Goal: Task Accomplishment & Management: Manage account settings

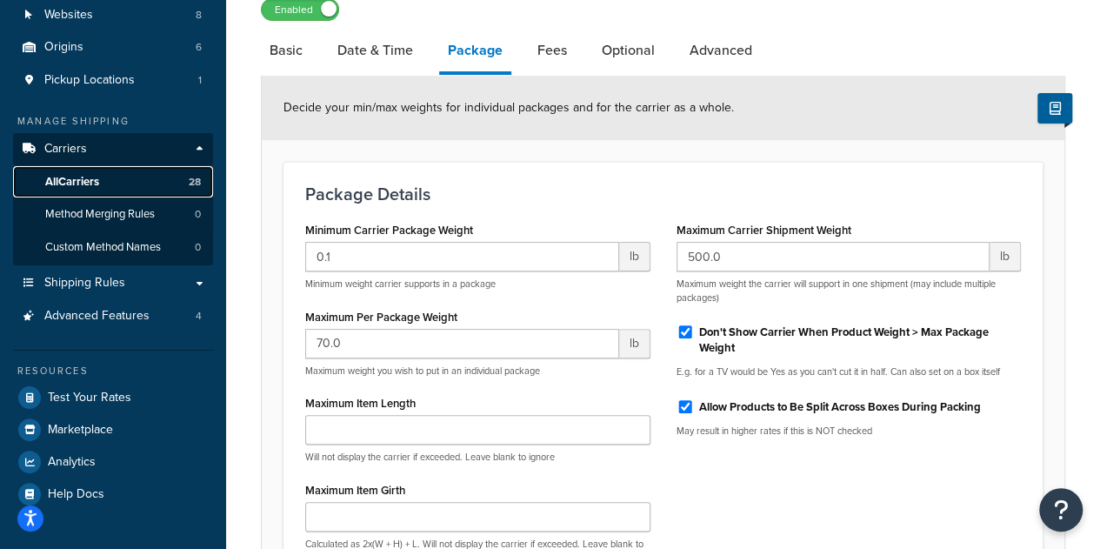
click at [99, 184] on span "All Carriers" at bounding box center [72, 182] width 54 height 15
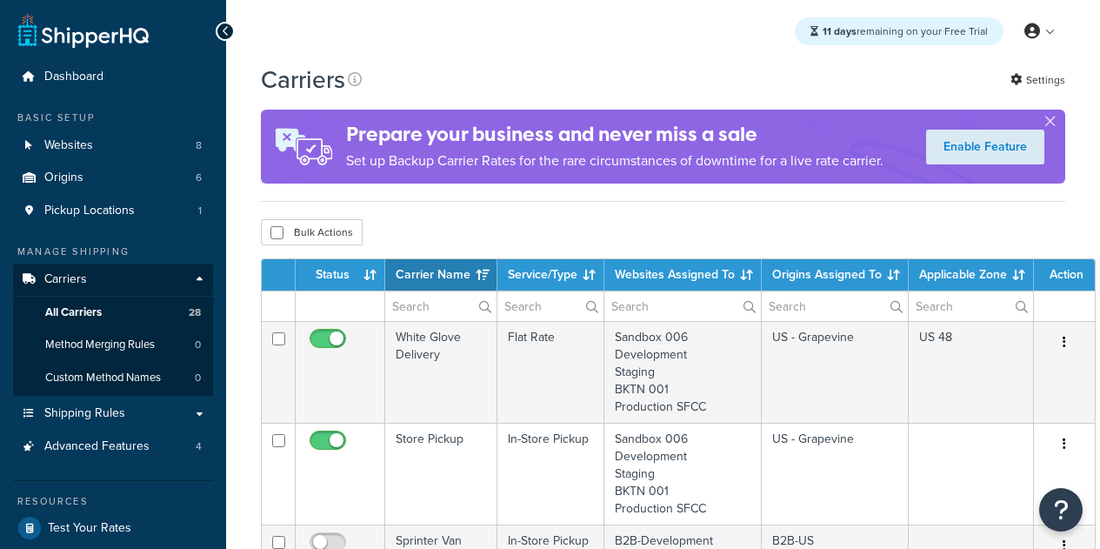
select select "15"
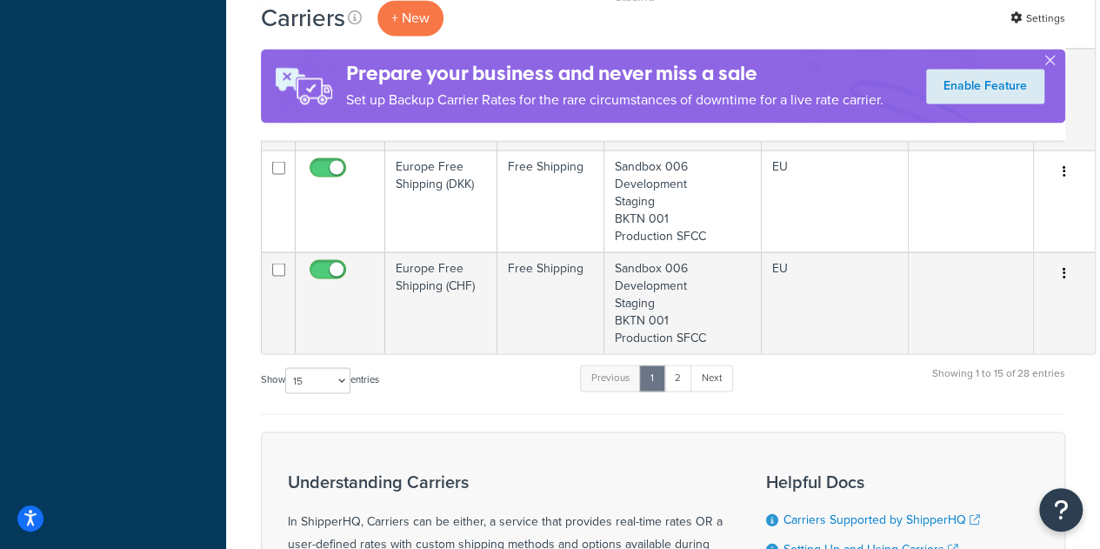
scroll to position [1498, 0]
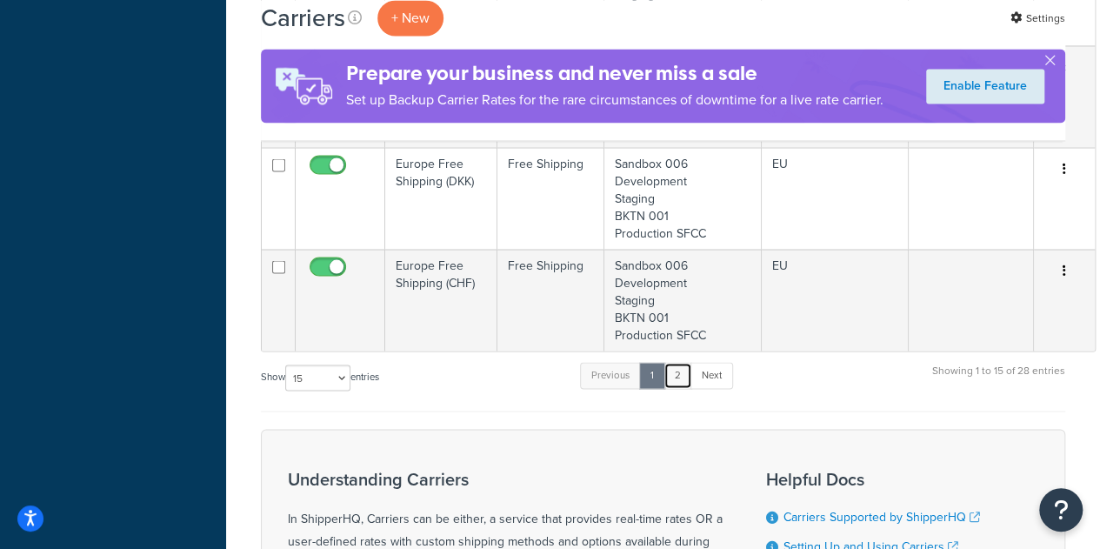
click at [678, 370] on link "2" at bounding box center [678, 375] width 29 height 26
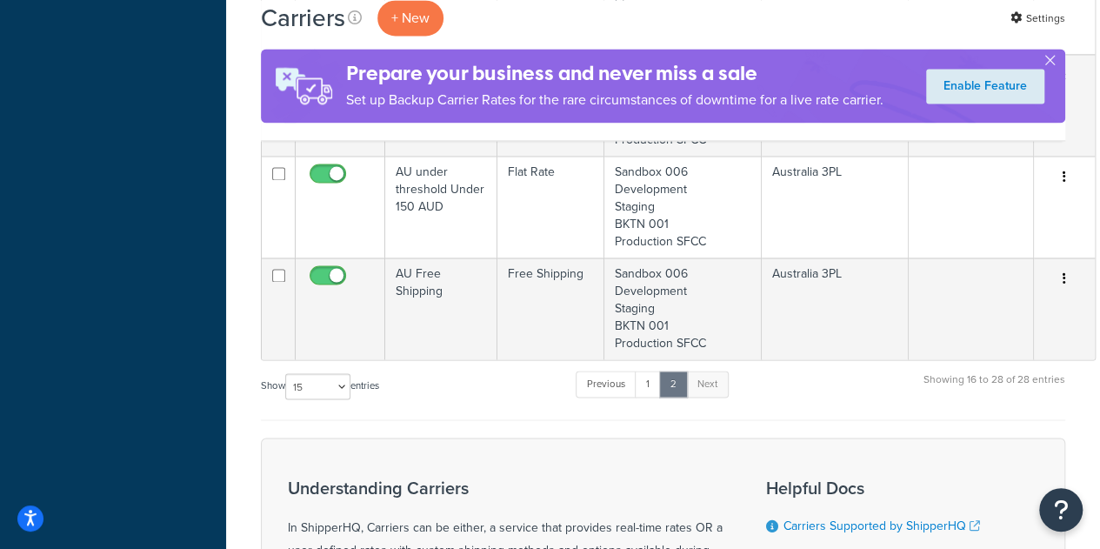
scroll to position [1325, 0]
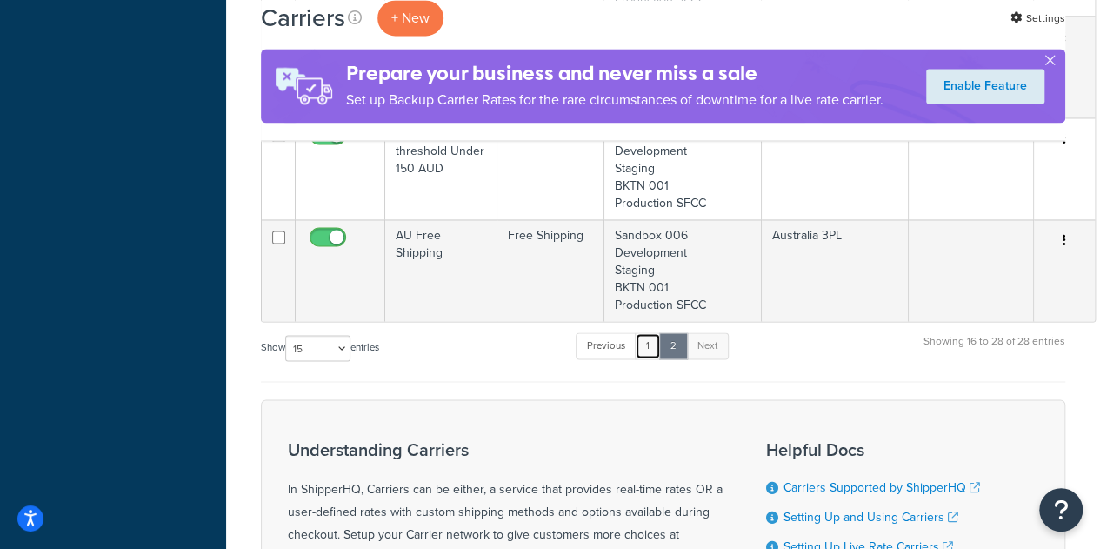
click at [654, 343] on link "1" at bounding box center [648, 345] width 26 height 26
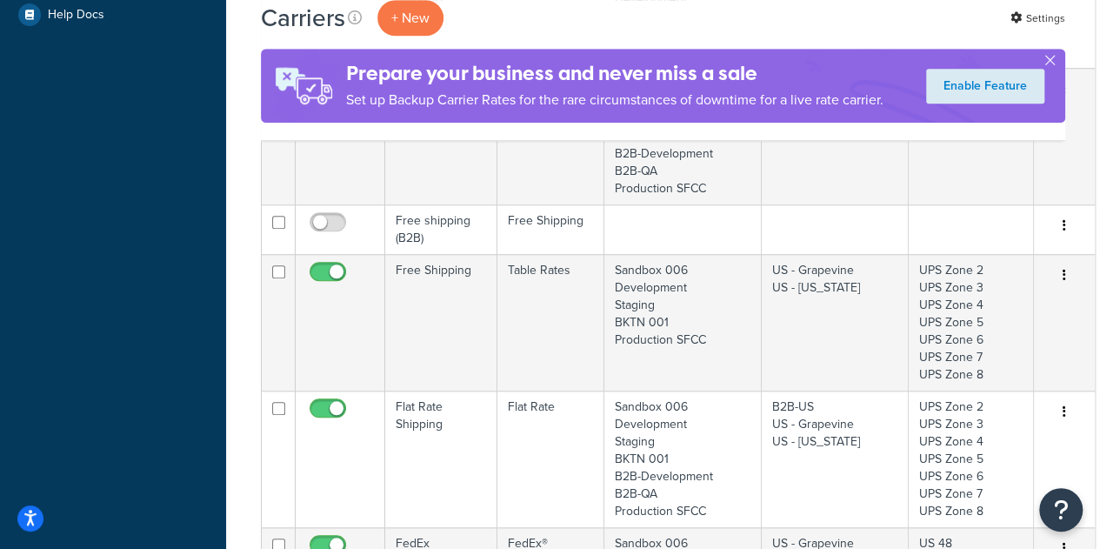
scroll to position [612, 0]
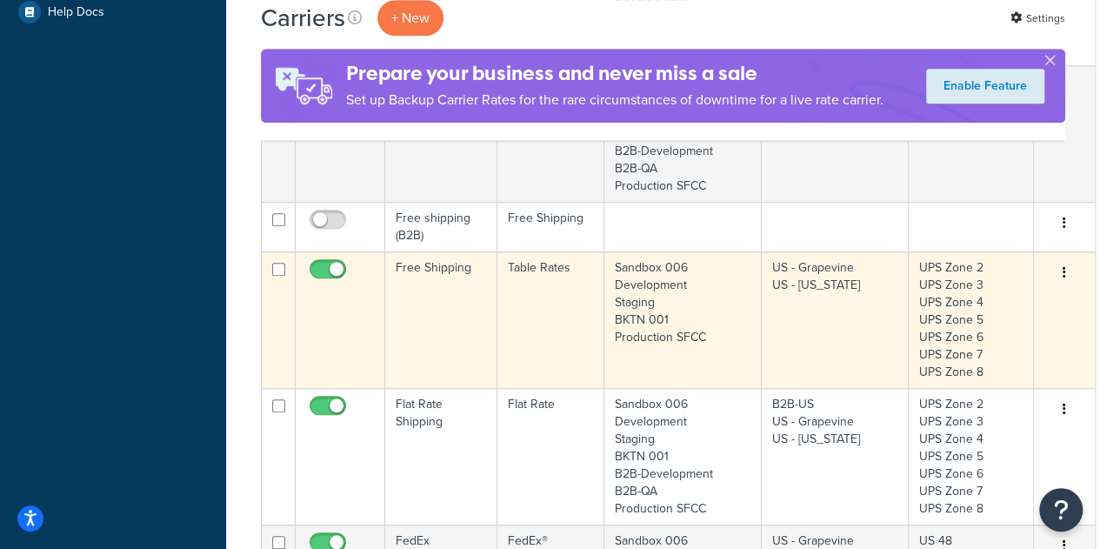
click at [449, 339] on td "Free Shipping" at bounding box center [441, 319] width 112 height 137
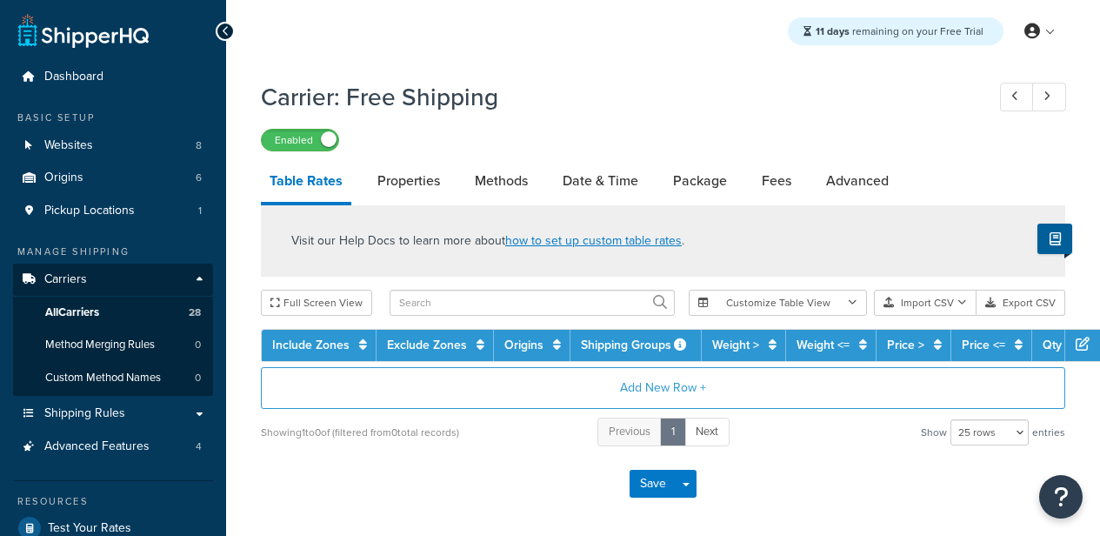
select select "25"
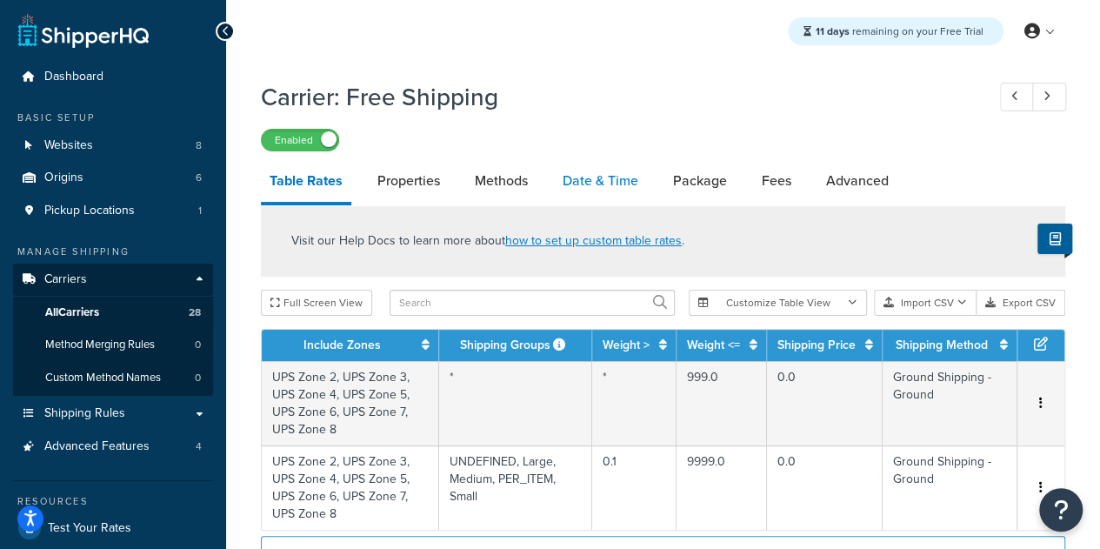
click at [621, 194] on link "Date & Time" at bounding box center [600, 181] width 93 height 42
select select "yMEd"
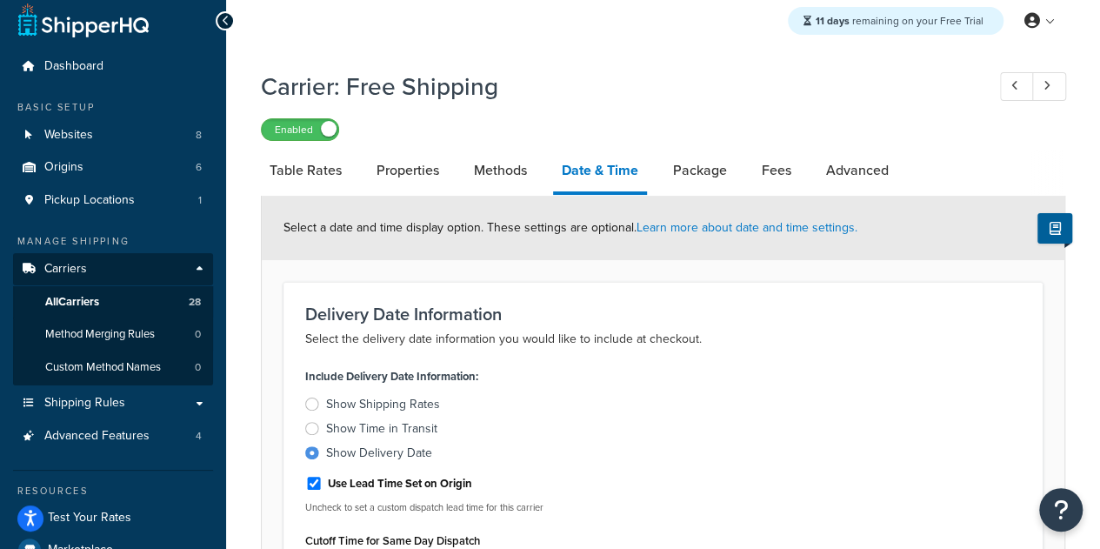
scroll to position [3, 0]
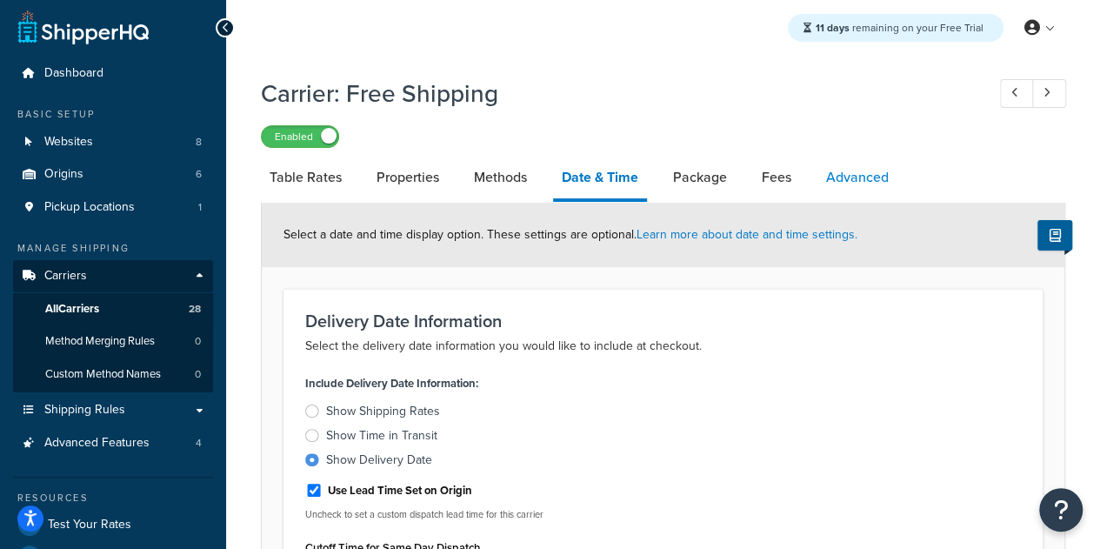
click at [830, 161] on link "Advanced" at bounding box center [858, 178] width 80 height 42
select select "false"
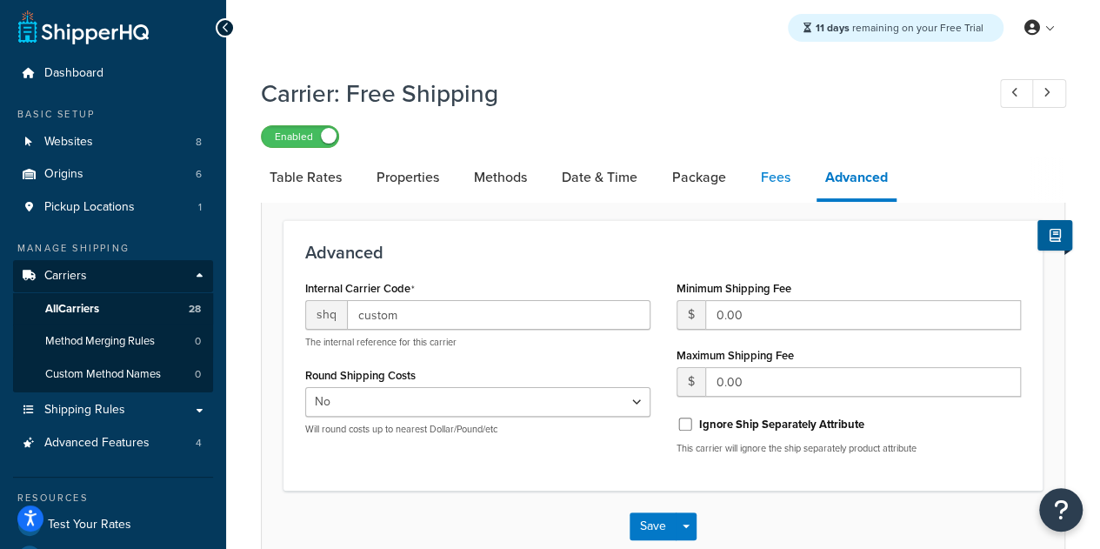
click at [786, 196] on link "Fees" at bounding box center [775, 178] width 47 height 42
select select "AFTER"
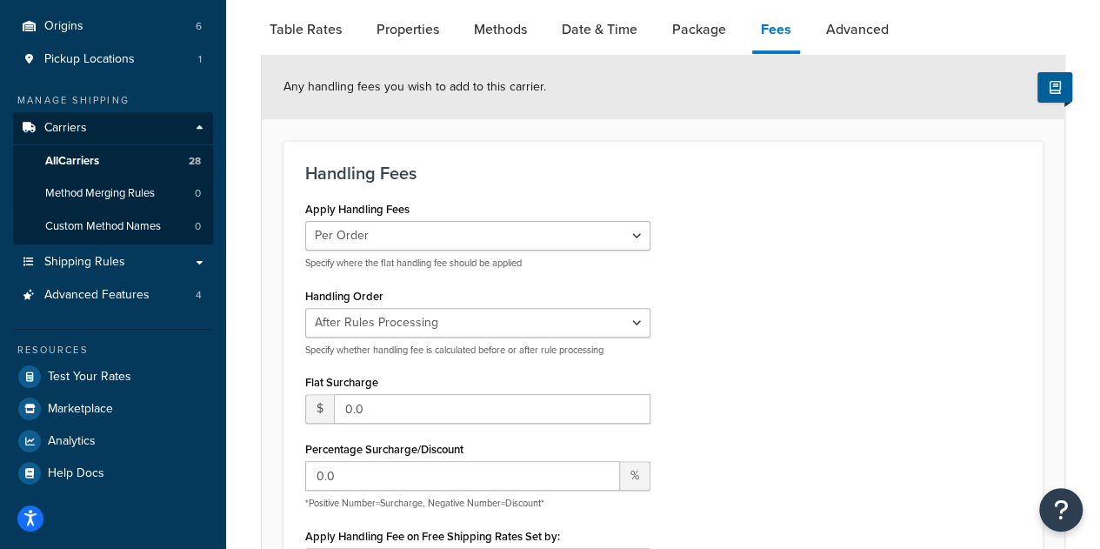
scroll to position [146, 0]
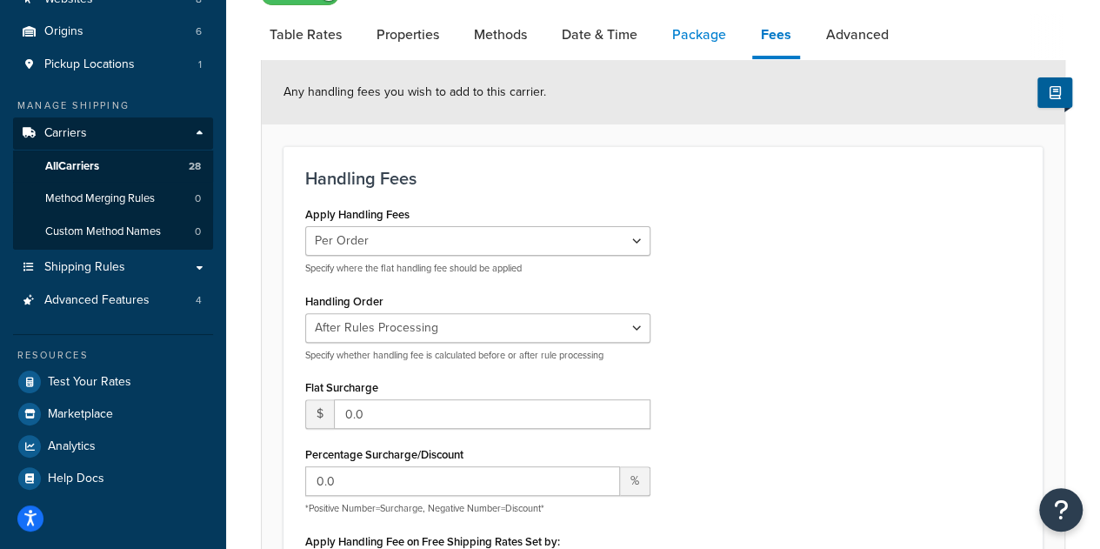
click at [693, 44] on link "Package" at bounding box center [699, 35] width 71 height 42
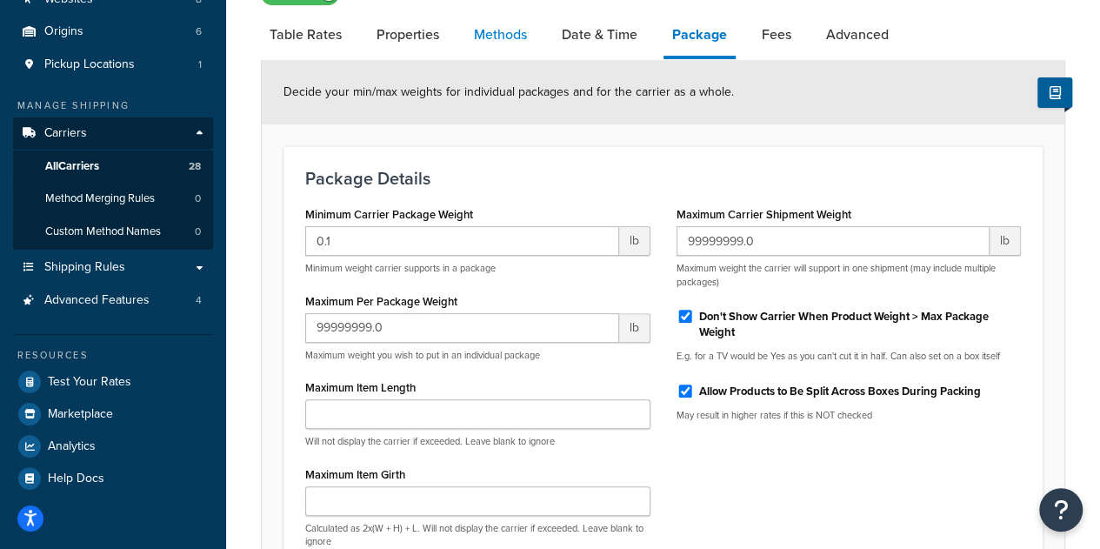
click at [524, 51] on link "Methods" at bounding box center [500, 35] width 70 height 42
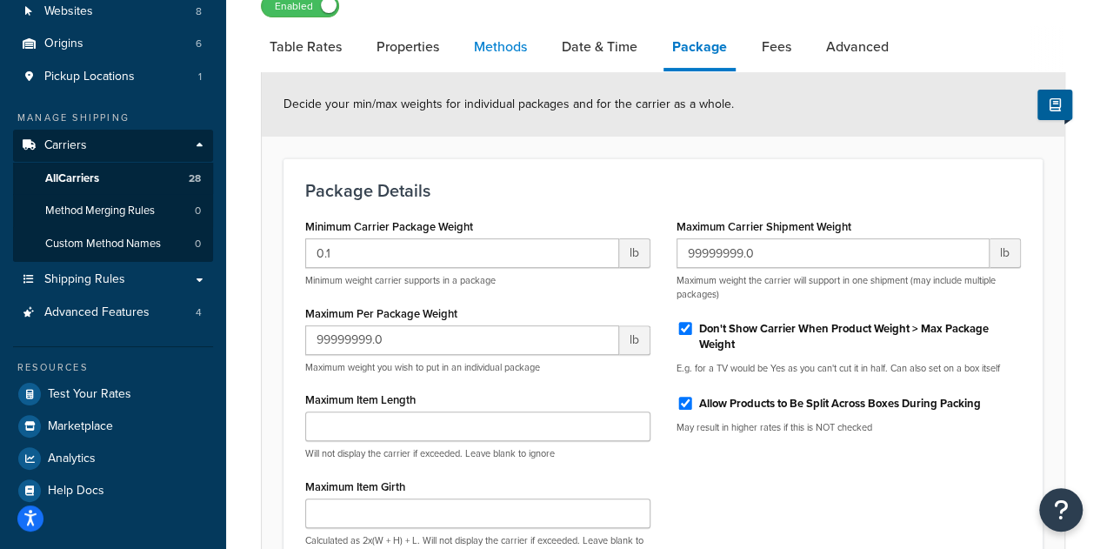
select select "25"
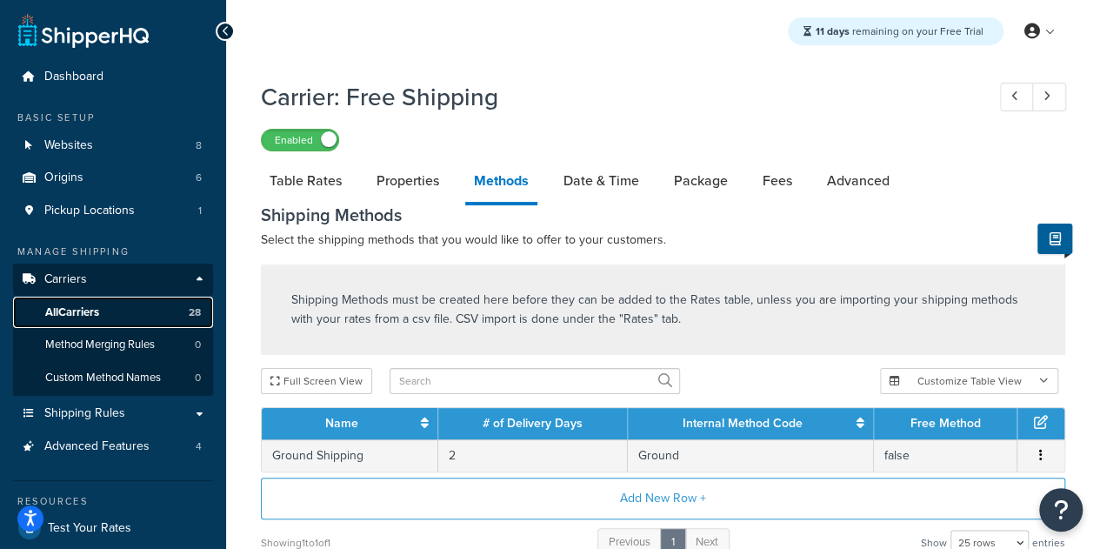
click at [155, 310] on link "All Carriers 28" at bounding box center [113, 313] width 200 height 32
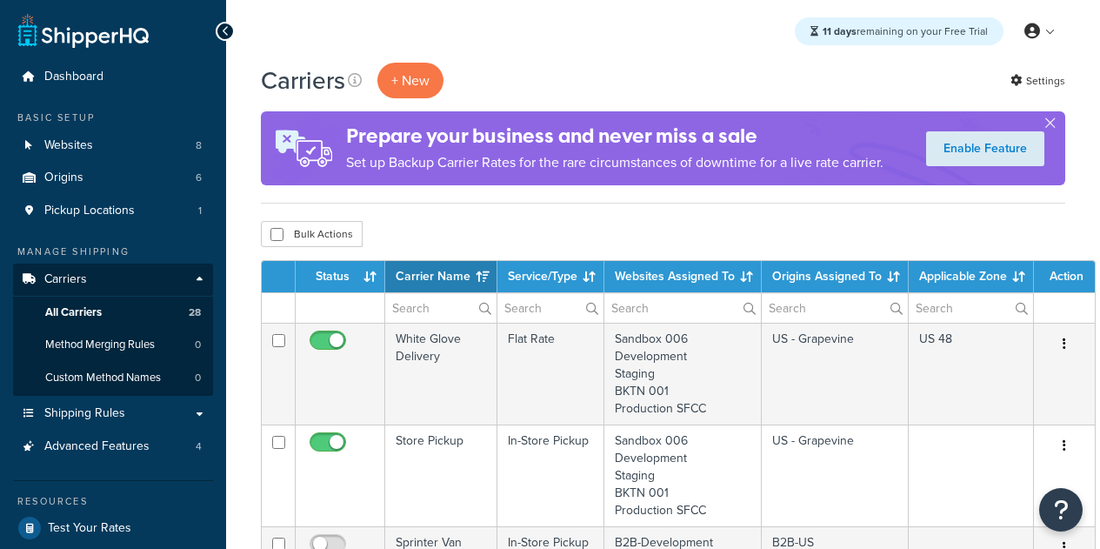
select select "15"
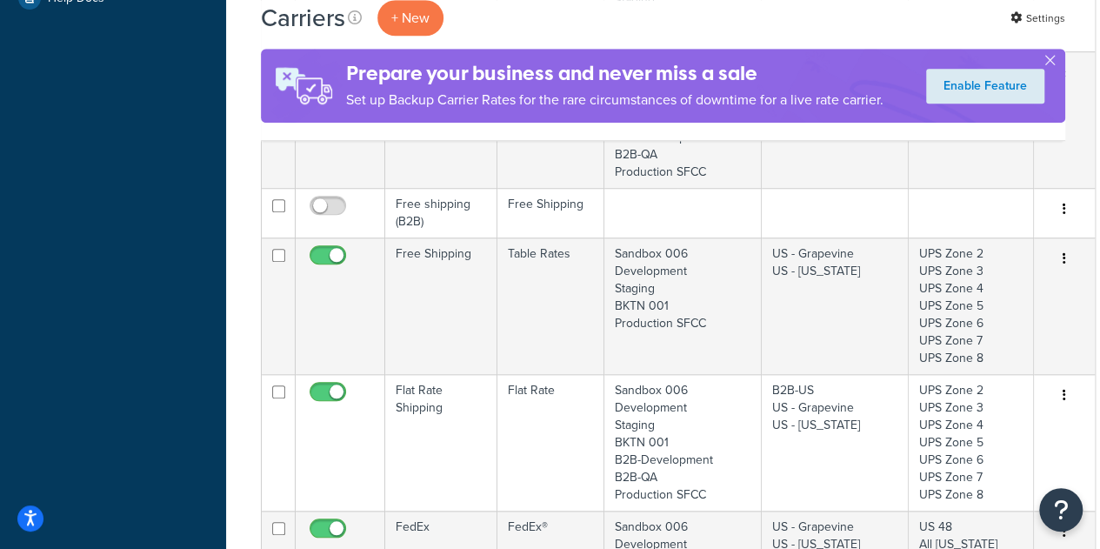
scroll to position [639, 0]
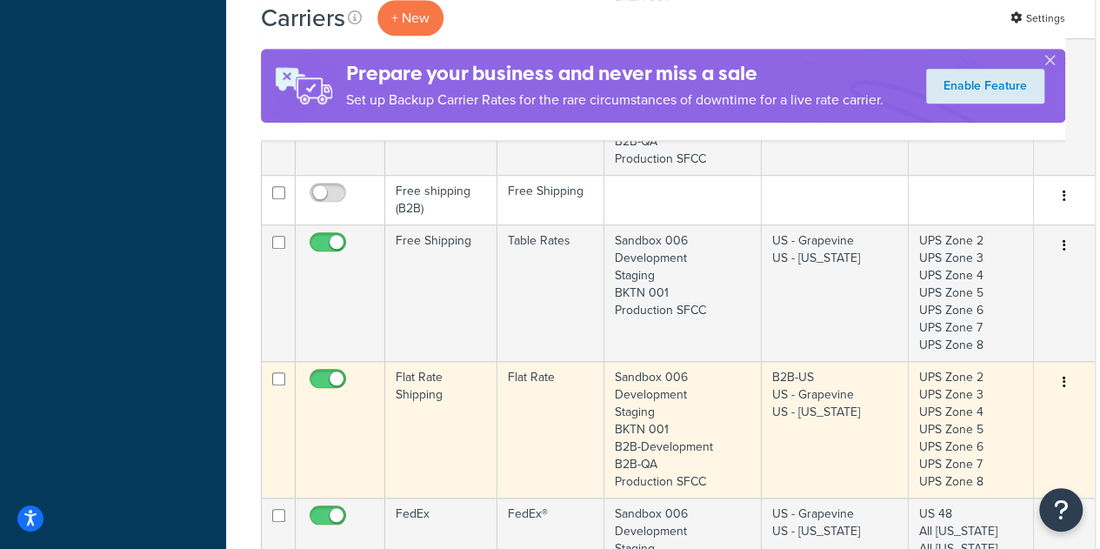
click at [442, 401] on td "Flat Rate Shipping" at bounding box center [441, 429] width 112 height 137
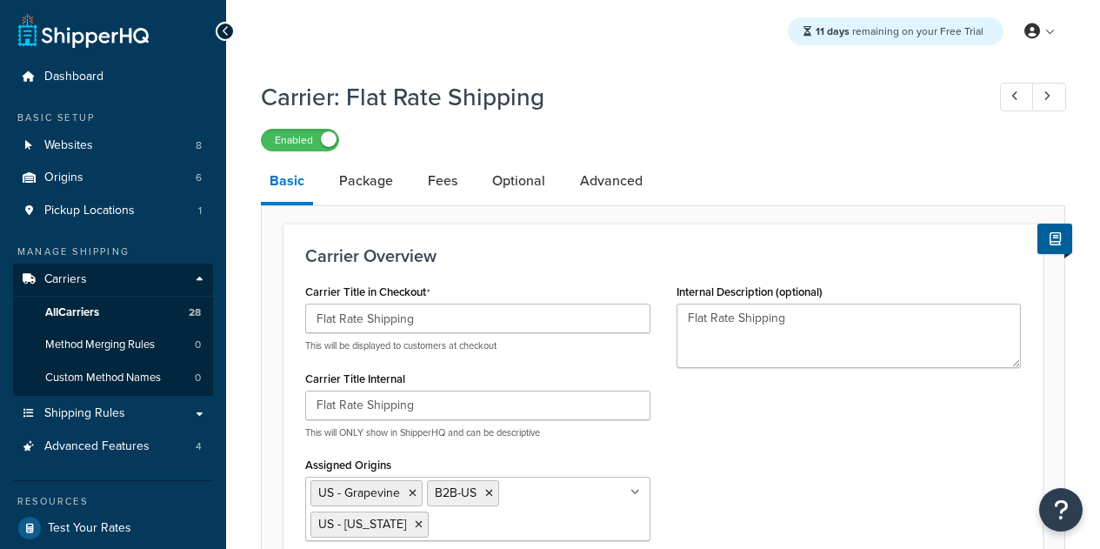
select select "flat"
click at [447, 175] on link "Fees" at bounding box center [442, 181] width 47 height 42
select select "AFTER"
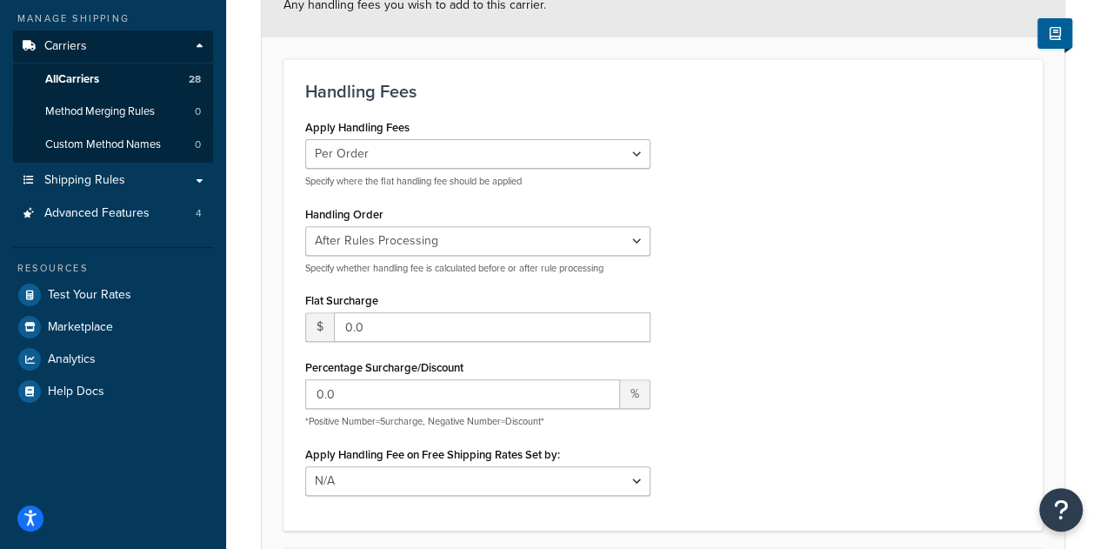
scroll to position [66, 0]
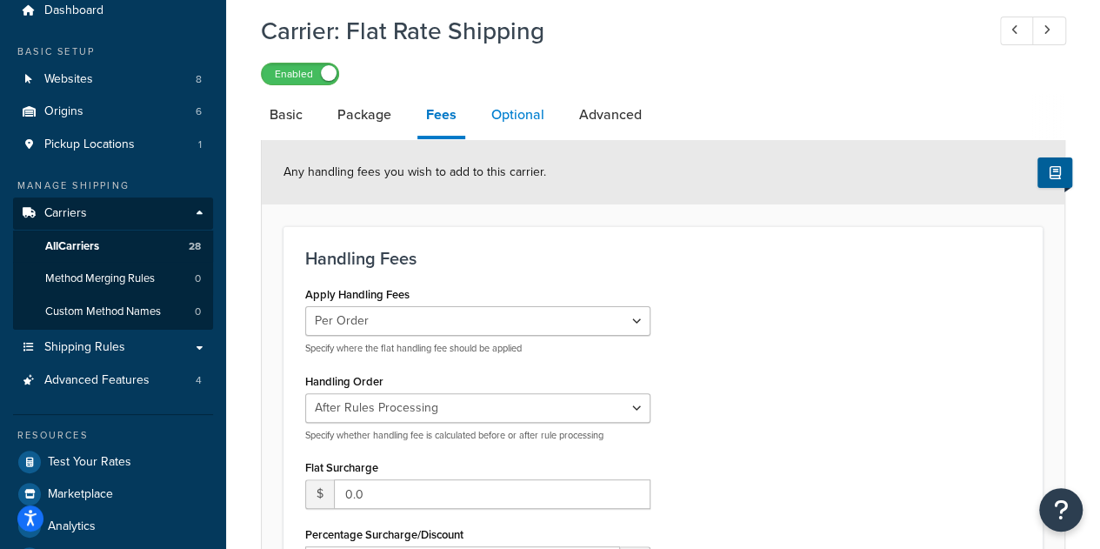
click at [520, 115] on link "Optional" at bounding box center [518, 115] width 70 height 42
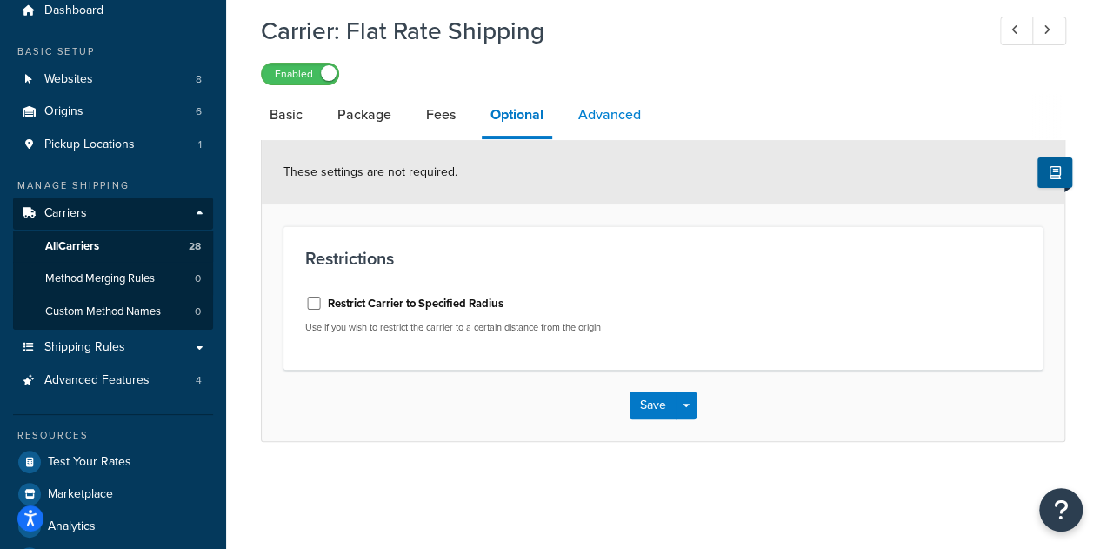
click at [616, 106] on link "Advanced" at bounding box center [610, 115] width 80 height 42
select select "false"
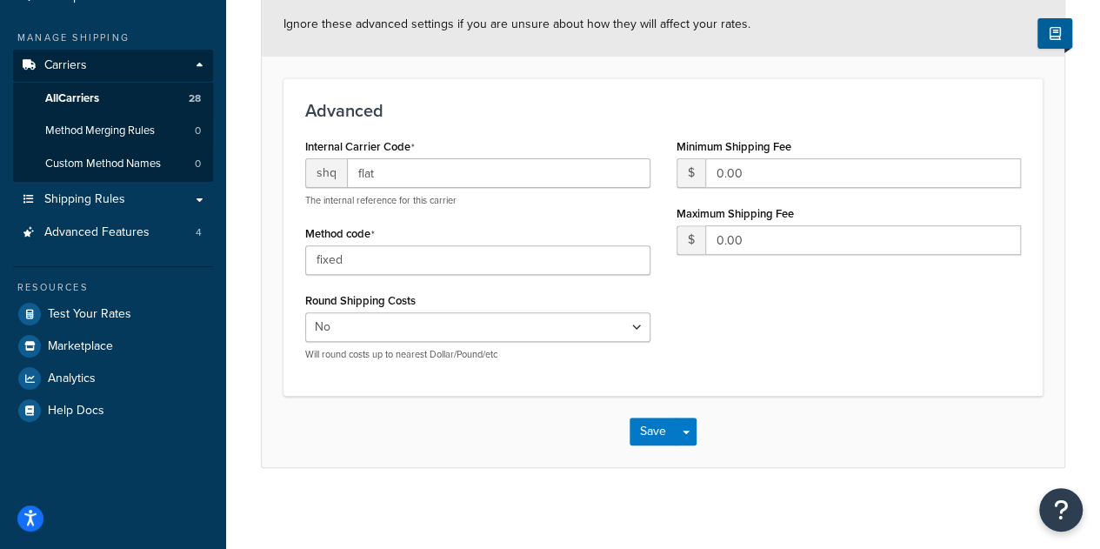
scroll to position [214, 0]
click at [110, 100] on link "All Carriers 28" at bounding box center [113, 99] width 200 height 32
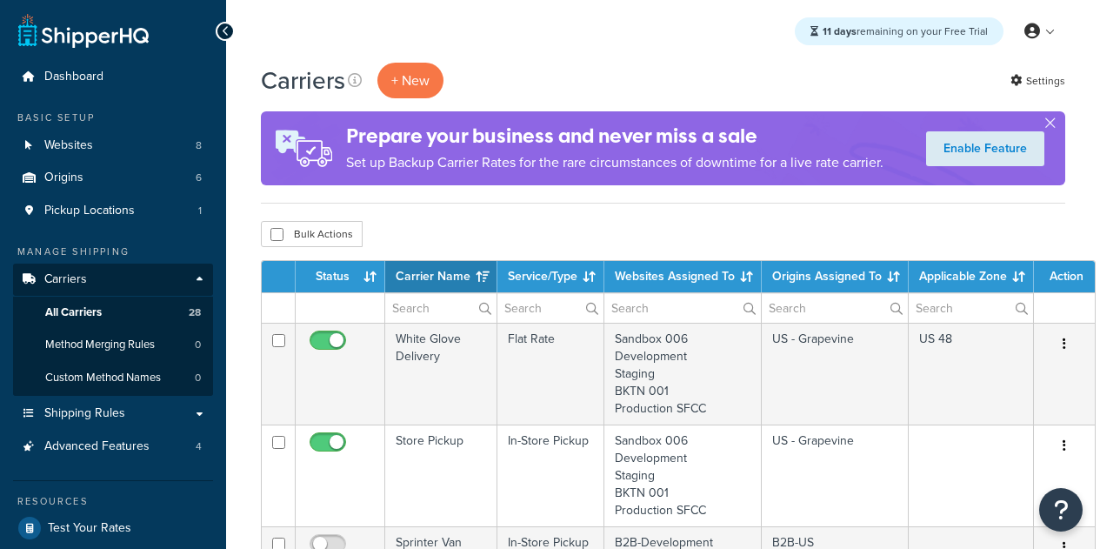
select select "15"
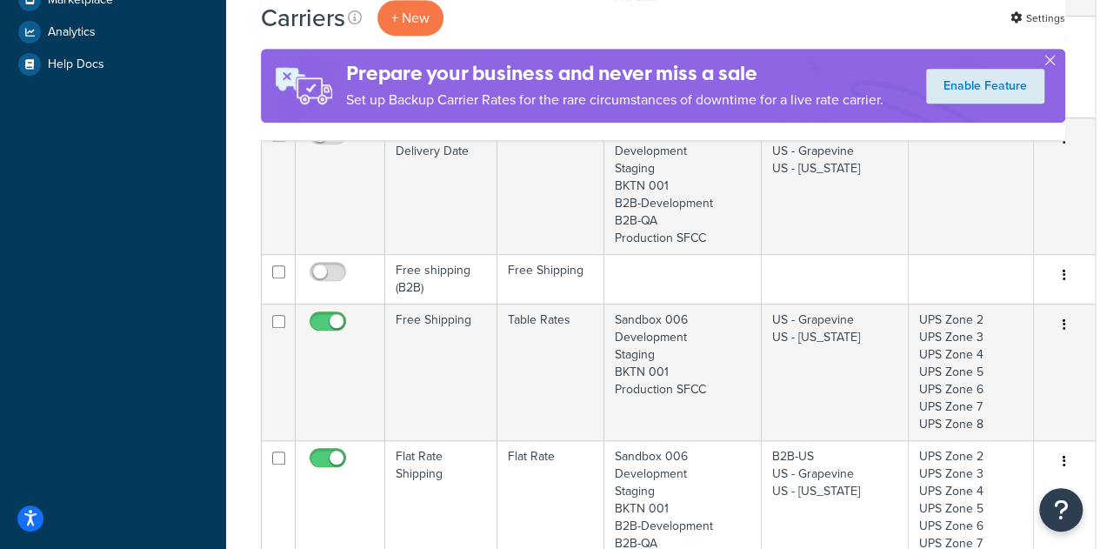
scroll to position [565, 0]
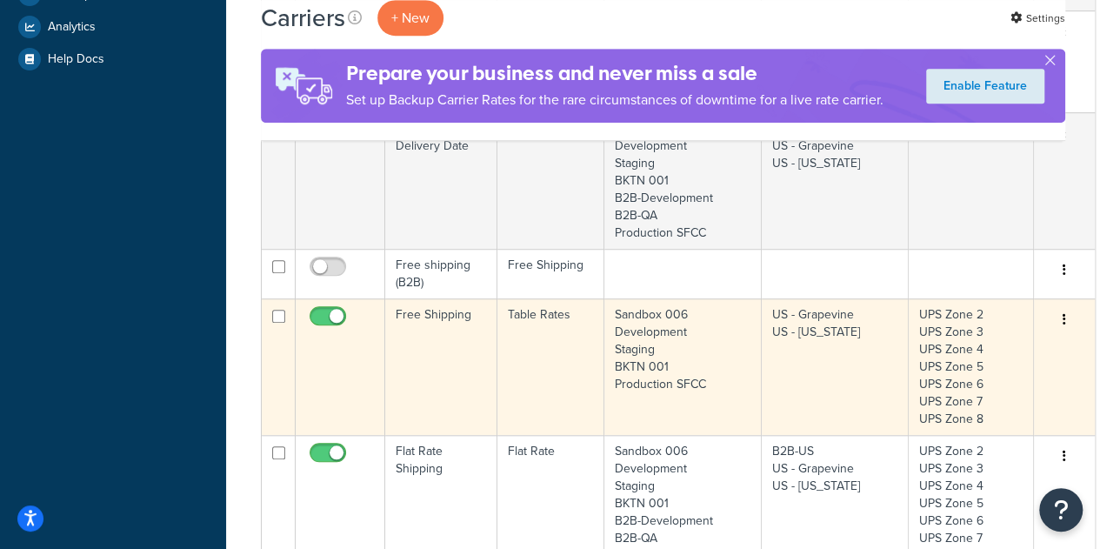
click at [437, 321] on td "Free Shipping" at bounding box center [441, 366] width 112 height 137
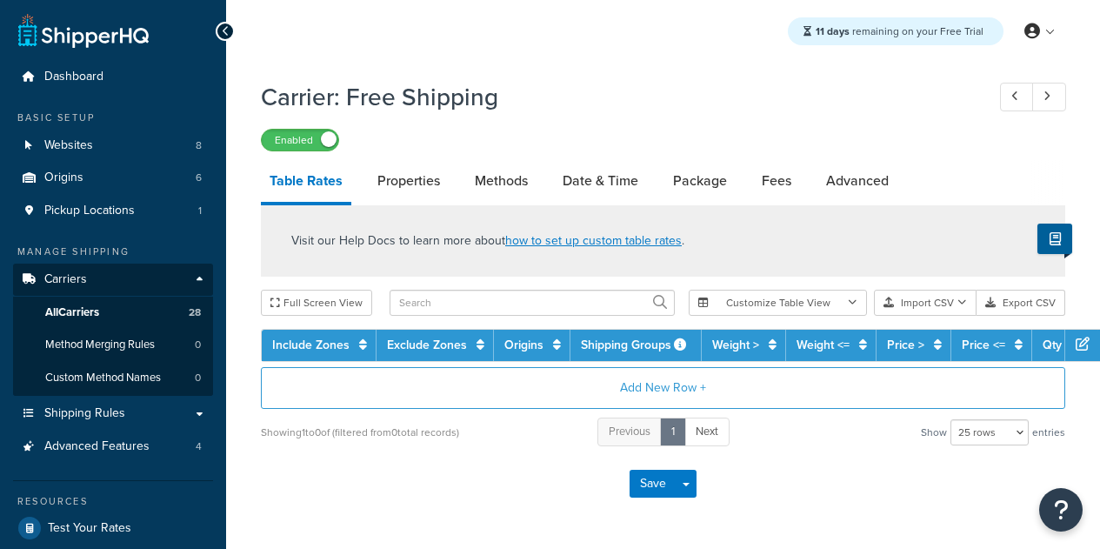
select select "25"
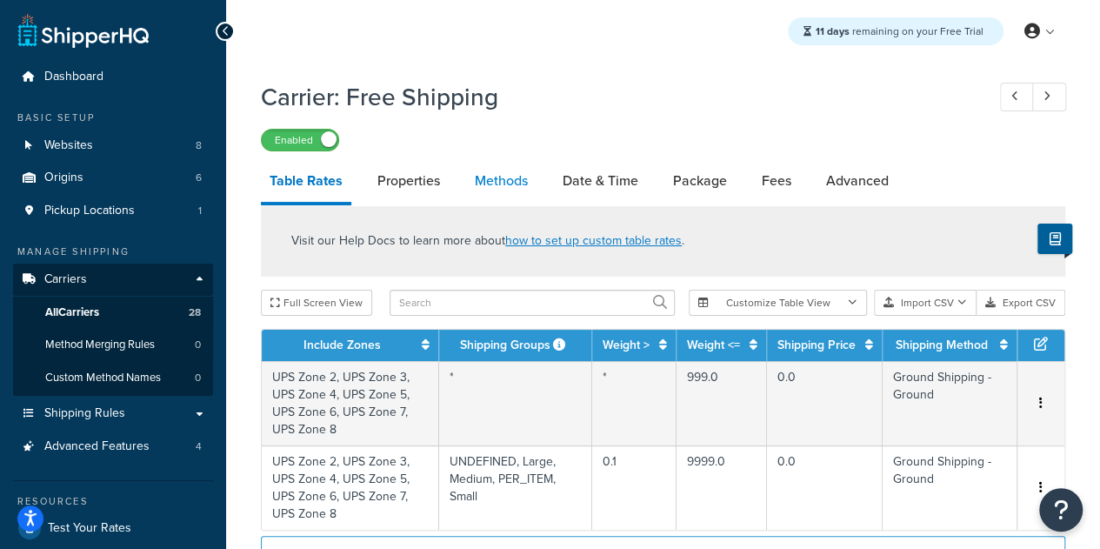
click at [510, 192] on link "Methods" at bounding box center [501, 181] width 70 height 42
select select "25"
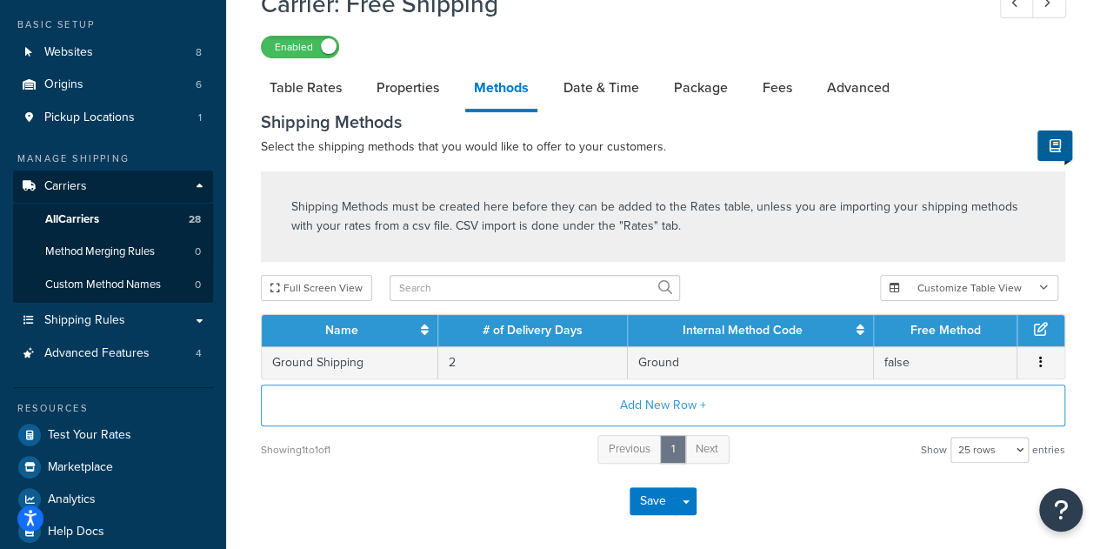
scroll to position [96, 0]
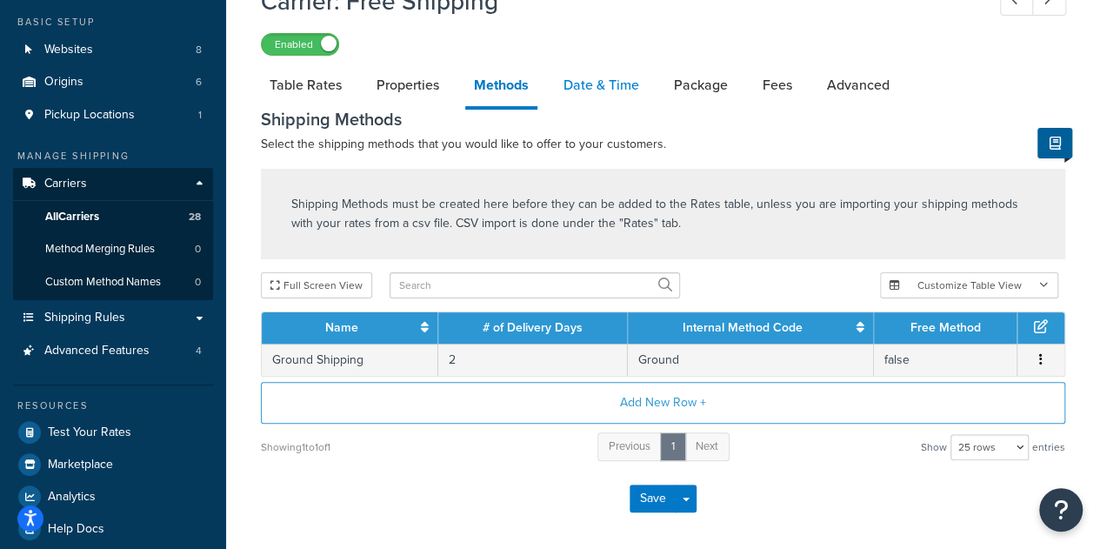
click at [626, 83] on link "Date & Time" at bounding box center [601, 85] width 93 height 42
select select "yMEd"
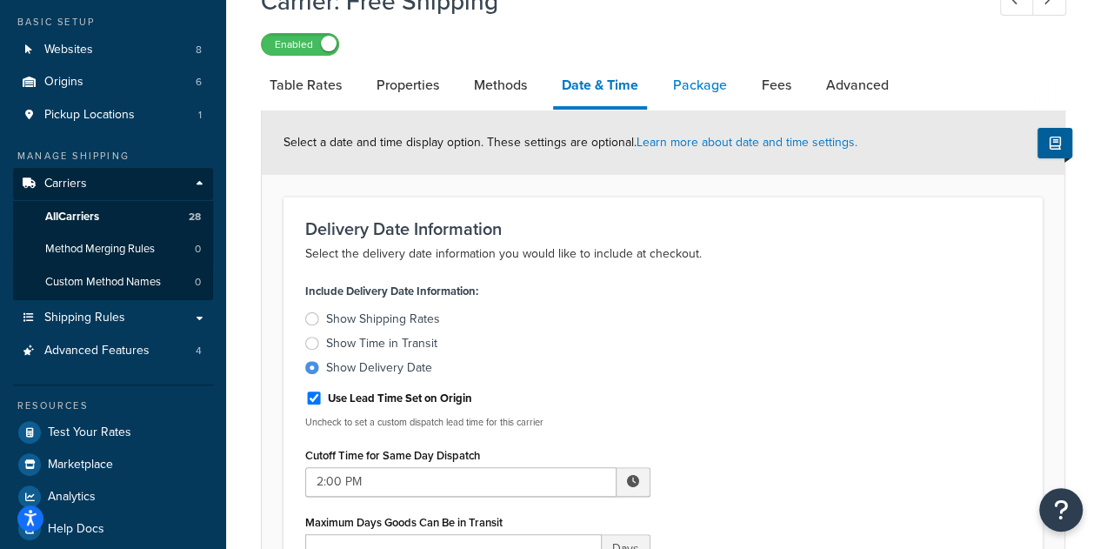
click at [670, 96] on link "Package" at bounding box center [699, 85] width 71 height 42
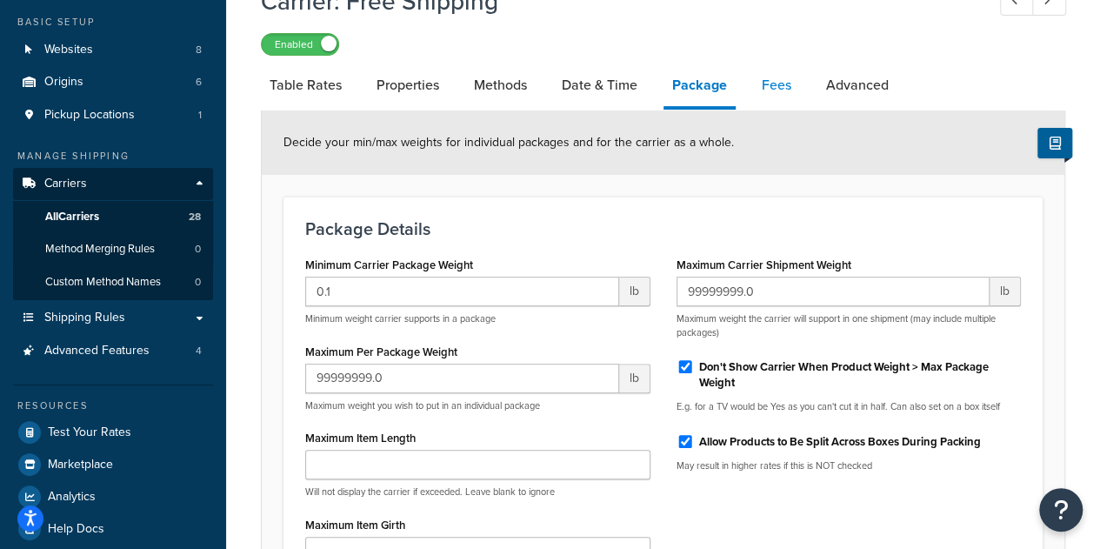
click at [775, 99] on link "Fees" at bounding box center [776, 85] width 47 height 42
select select "AFTER"
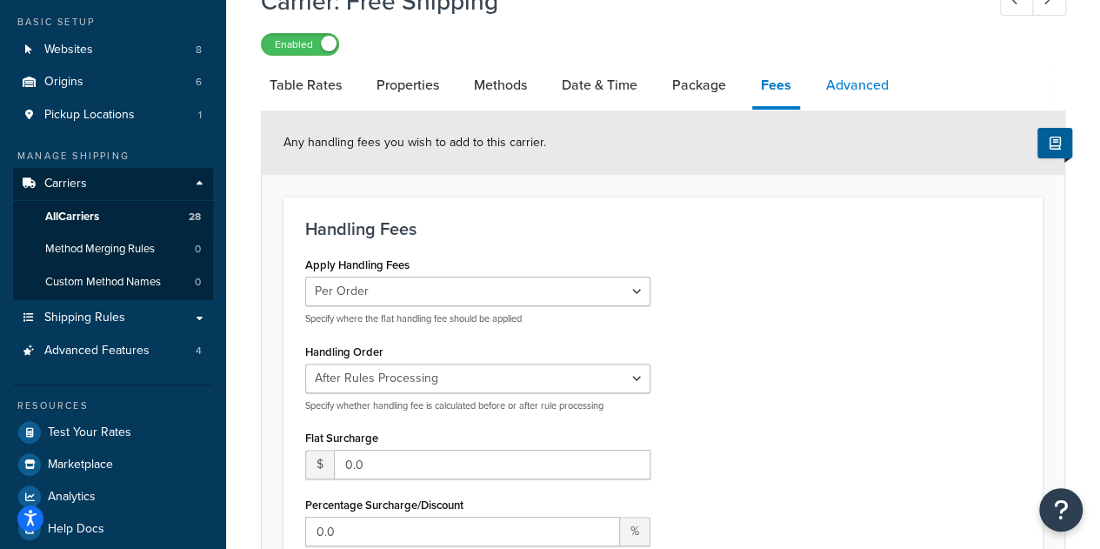
click at [849, 98] on link "Advanced" at bounding box center [858, 85] width 80 height 42
select select "false"
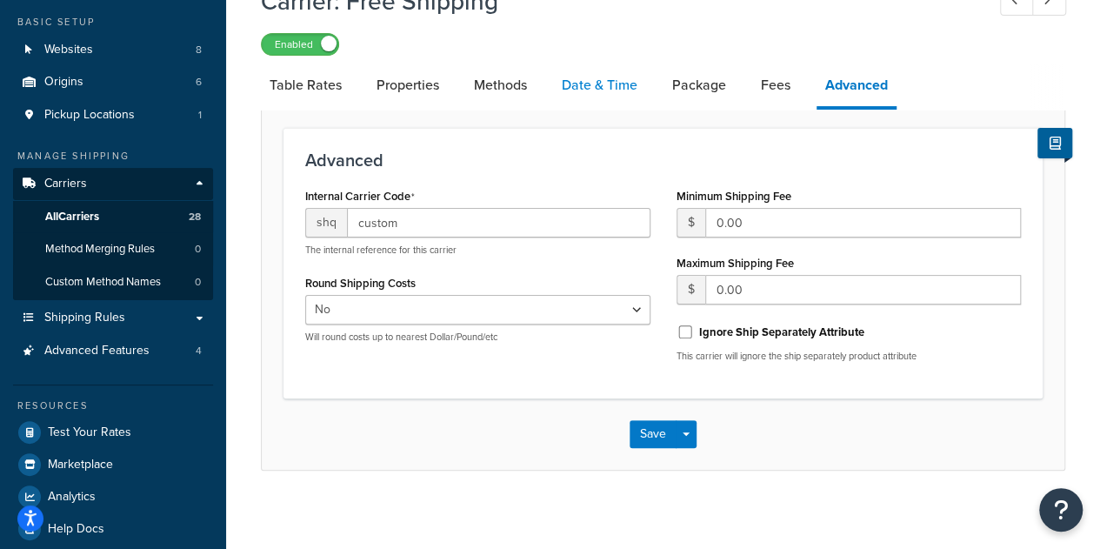
click at [581, 81] on link "Date & Time" at bounding box center [599, 85] width 93 height 42
select select "yMEd"
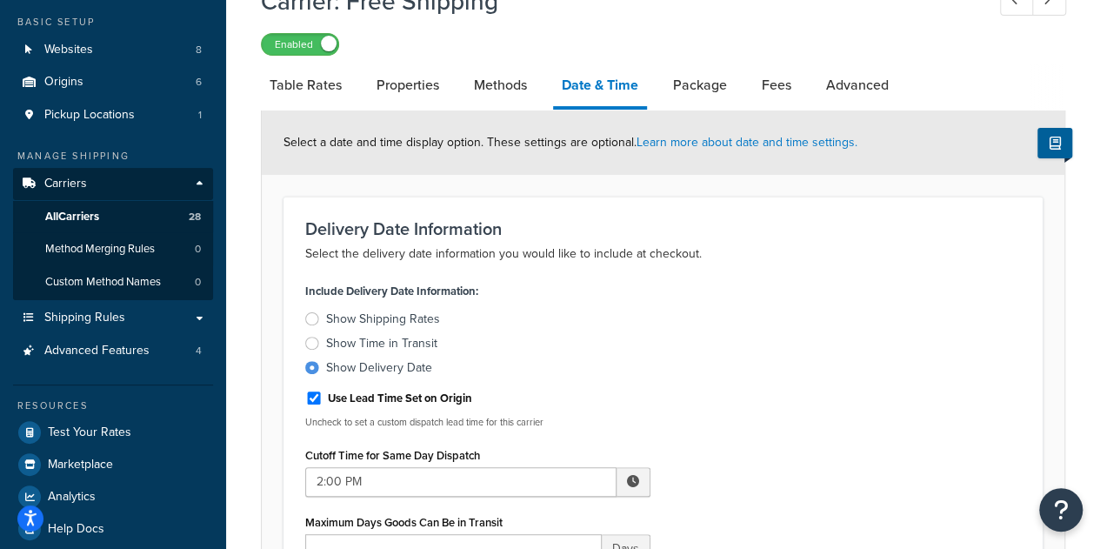
click at [682, 328] on div "Include Delivery Date Information: Show Shipping Rates Show Time in Transit Sho…" at bounding box center [663, 436] width 742 height 317
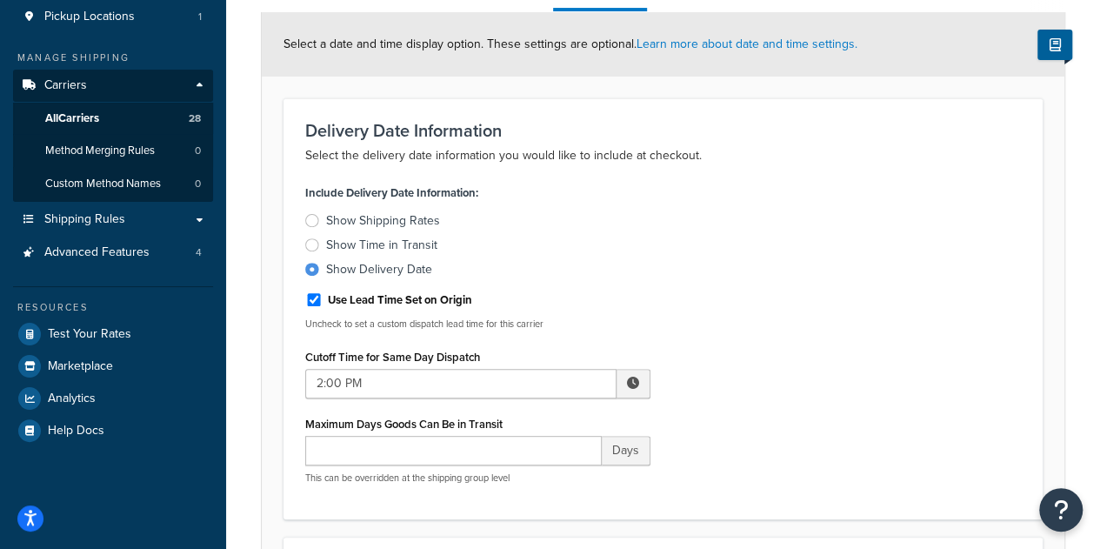
scroll to position [180, 0]
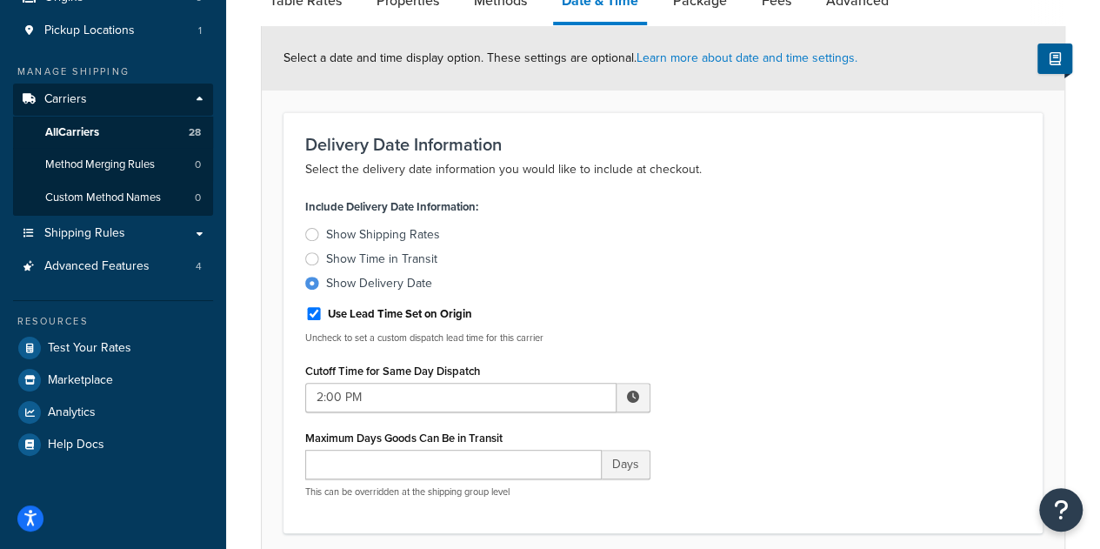
click at [737, 225] on div "Include Delivery Date Information: Show Shipping Rates Show Time in Transit Sho…" at bounding box center [663, 352] width 742 height 317
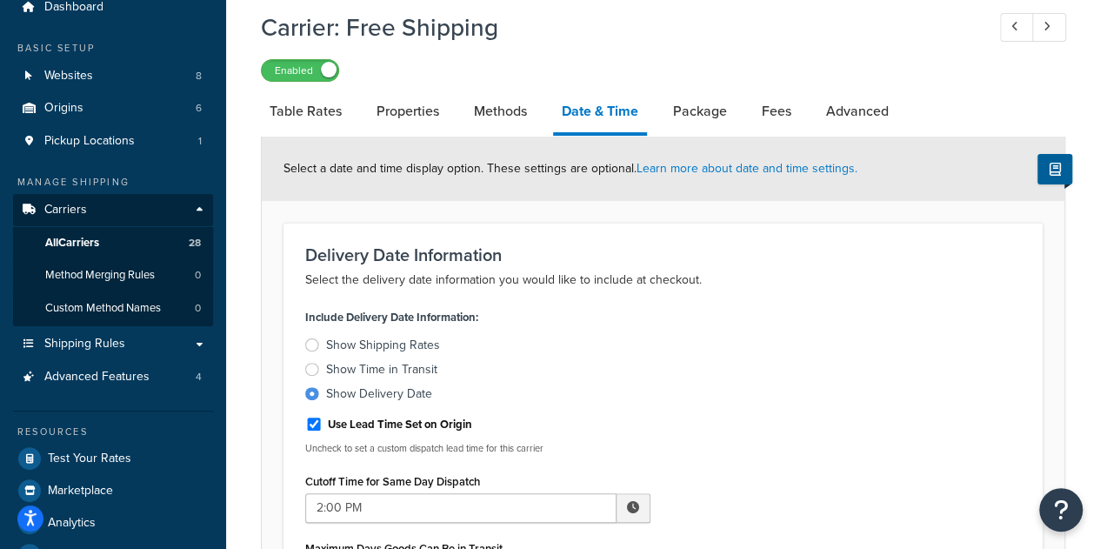
scroll to position [41, 0]
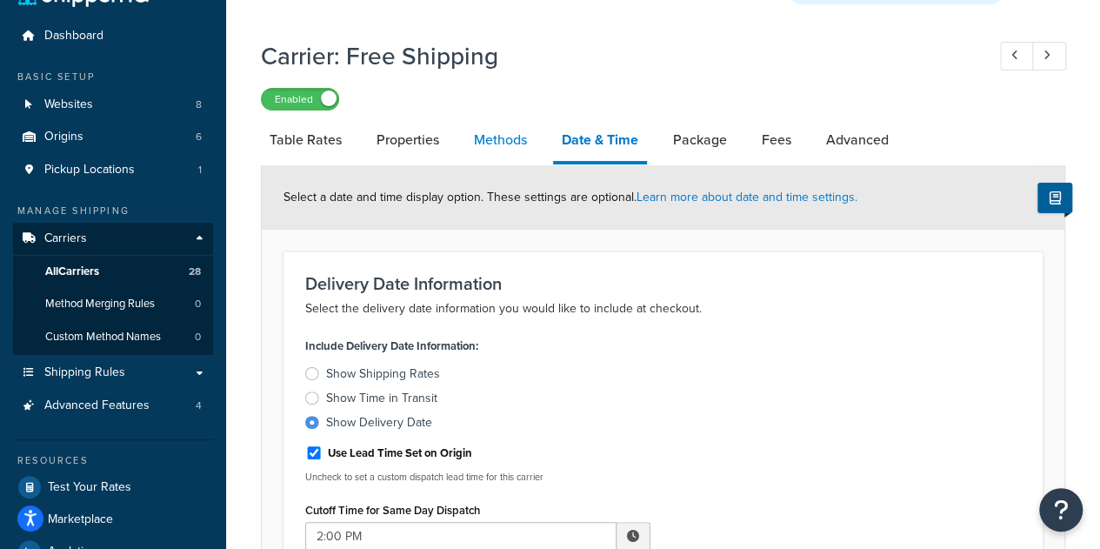
click at [522, 134] on link "Methods" at bounding box center [500, 140] width 70 height 42
select select "25"
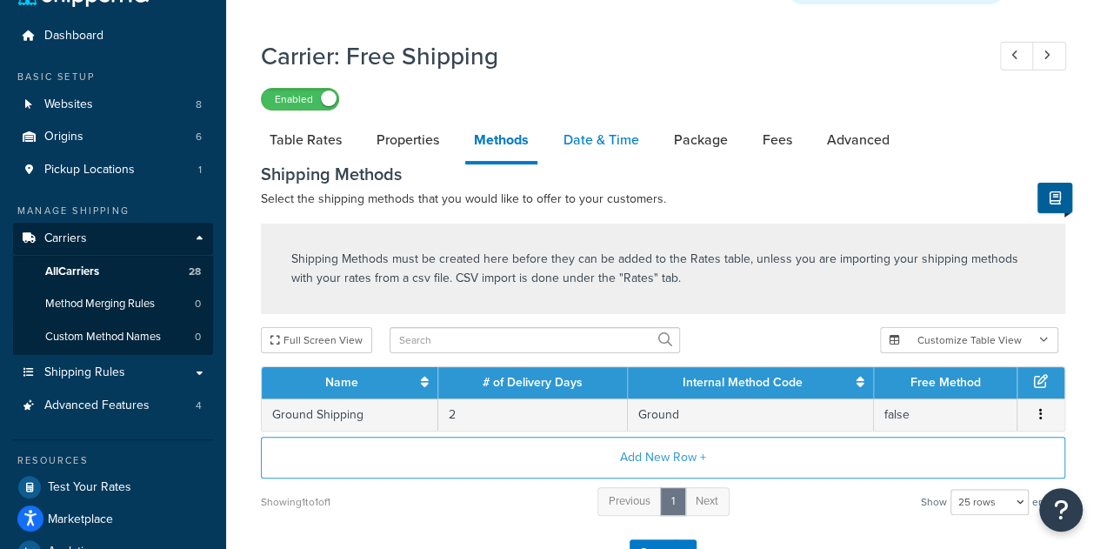
click at [601, 150] on link "Date & Time" at bounding box center [601, 140] width 93 height 42
select select "yMEd"
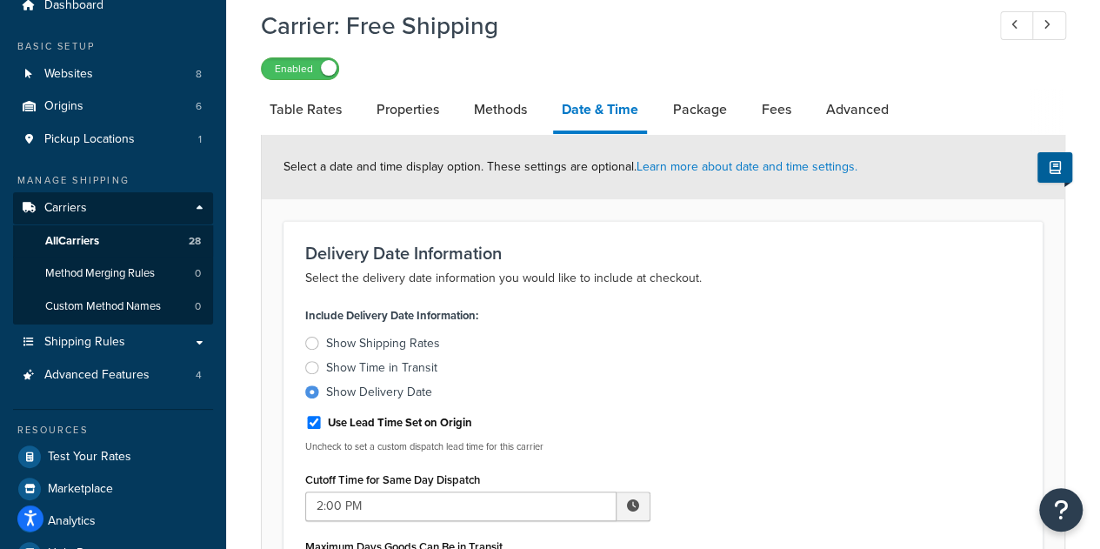
scroll to position [70, 0]
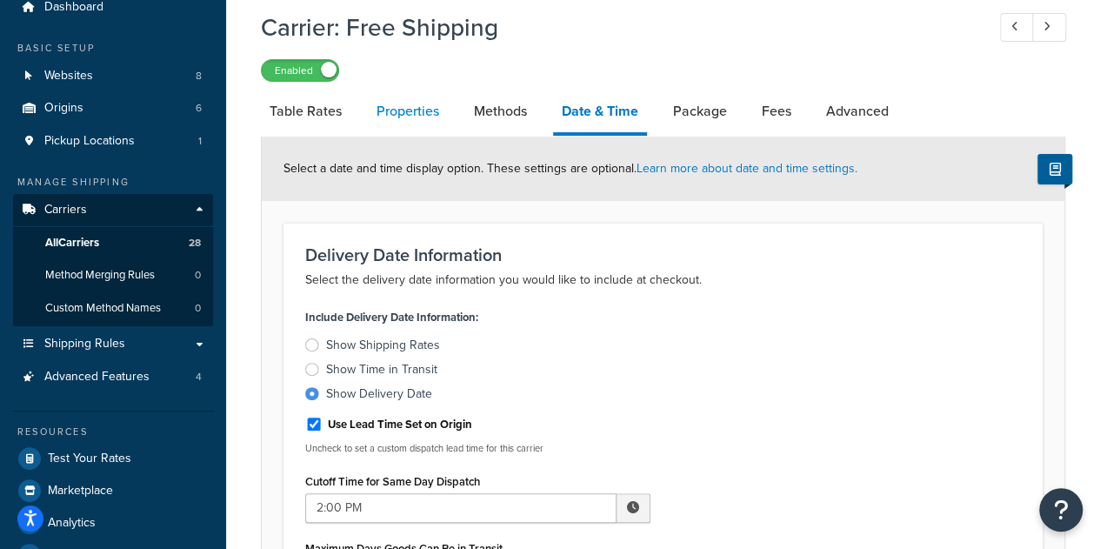
click at [419, 107] on link "Properties" at bounding box center [408, 111] width 80 height 42
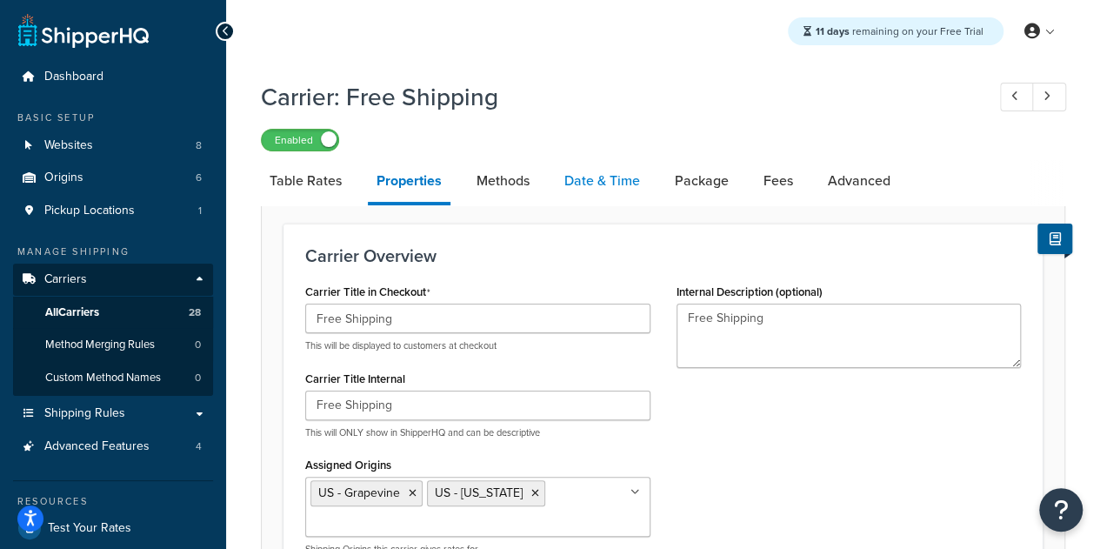
click at [589, 196] on link "Date & Time" at bounding box center [602, 181] width 93 height 42
select select "yMEd"
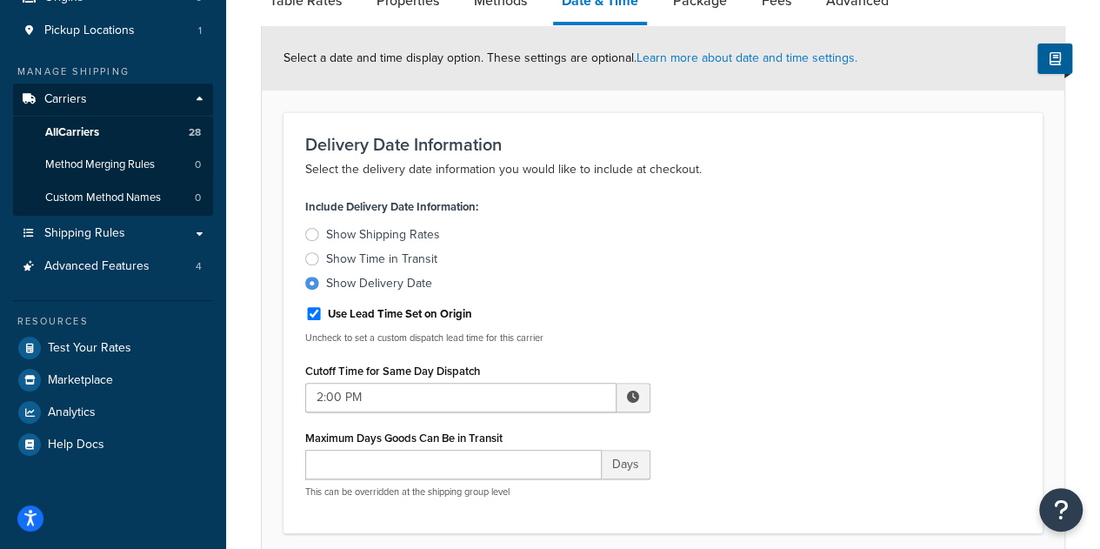
scroll to position [189, 0]
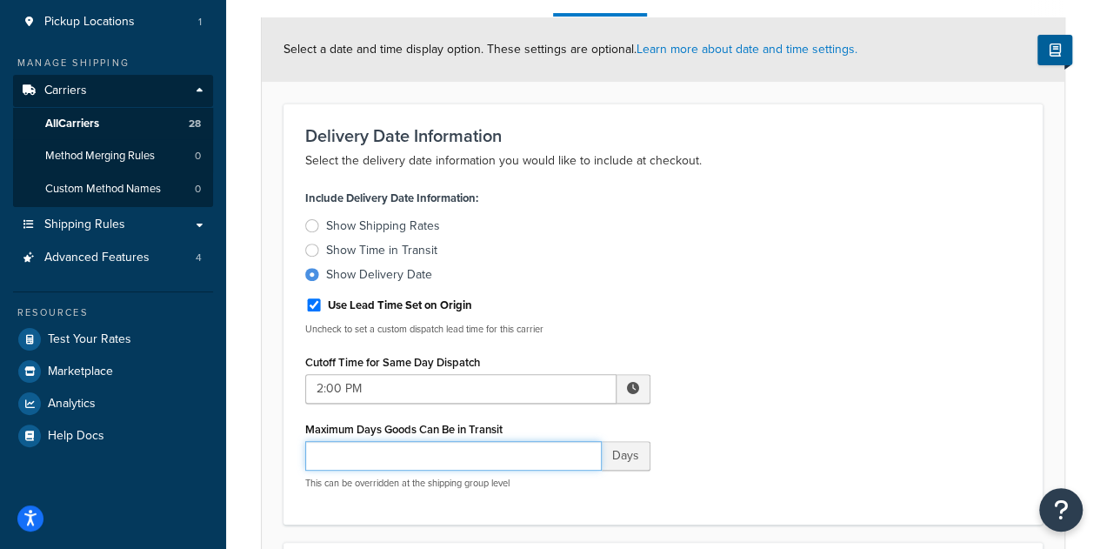
click at [358, 451] on input "Maximum Days Goods Can Be in Transit" at bounding box center [453, 456] width 297 height 30
click at [588, 449] on input "1" at bounding box center [453, 456] width 297 height 30
type input "0"
click at [584, 461] on input "0" at bounding box center [453, 456] width 297 height 30
click at [750, 418] on div "Include Delivery Date Information: Show Shipping Rates Show Time in Transit Sho…" at bounding box center [663, 343] width 742 height 317
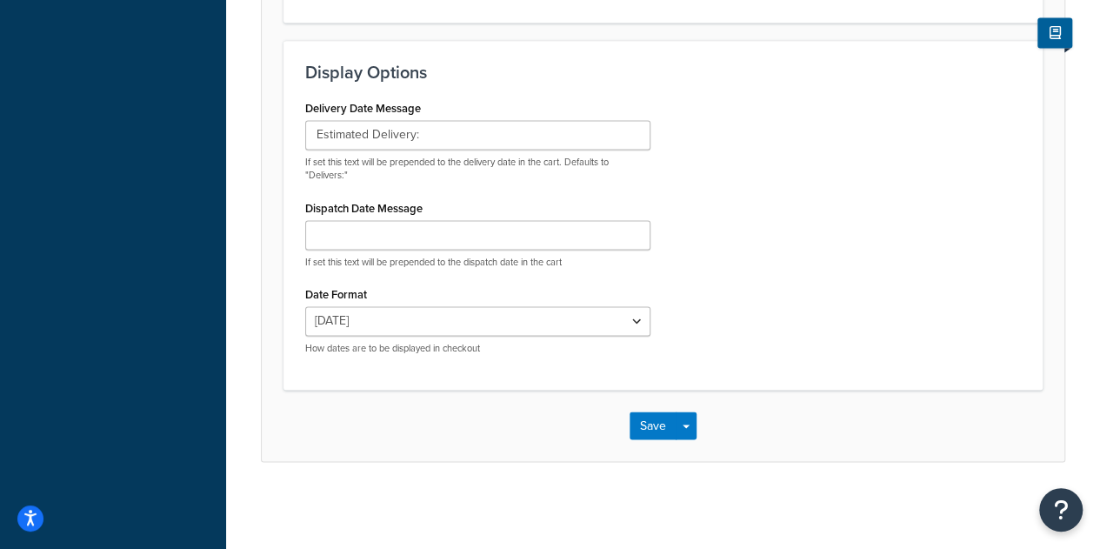
scroll to position [1293, 0]
click at [652, 431] on button "Save" at bounding box center [653, 425] width 47 height 28
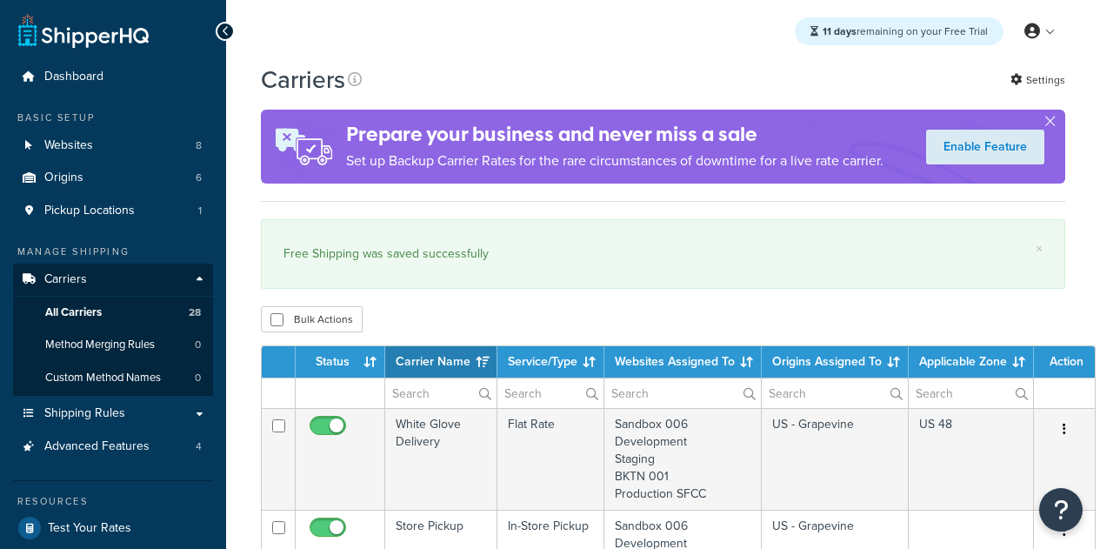
select select "15"
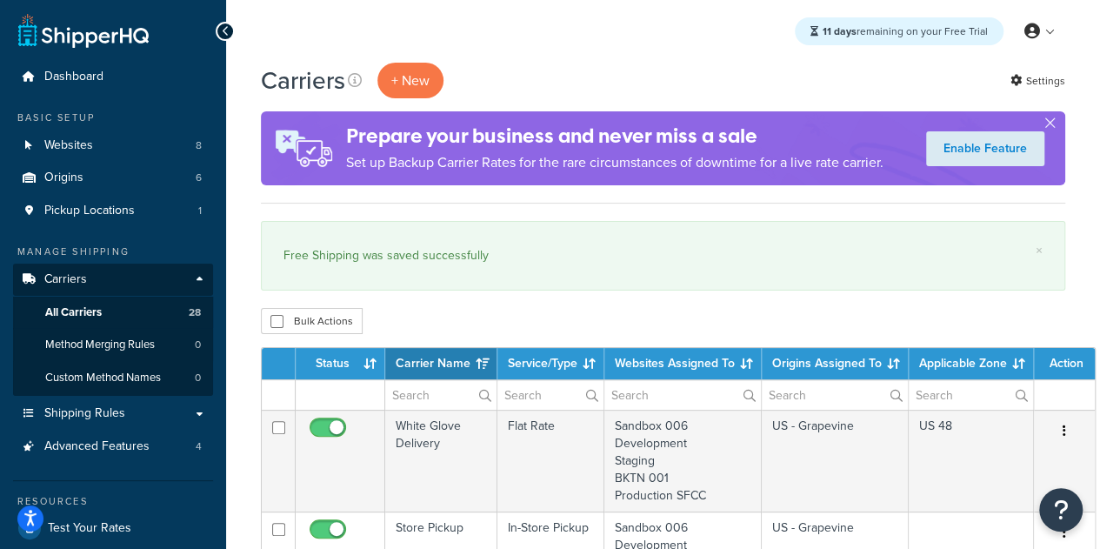
scroll to position [480, 0]
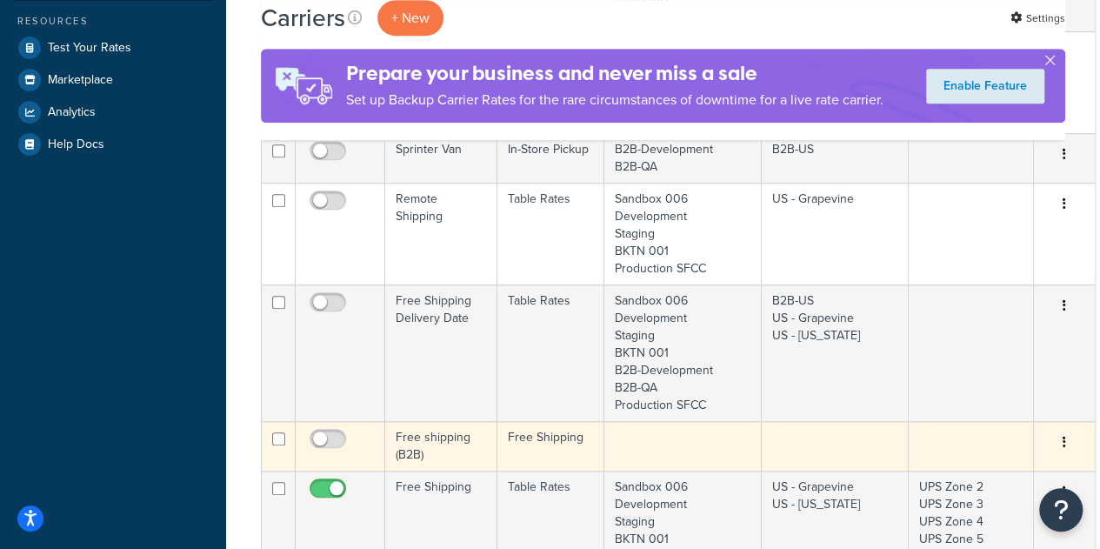
click at [456, 446] on td "Free shipping (B2B)" at bounding box center [441, 446] width 112 height 50
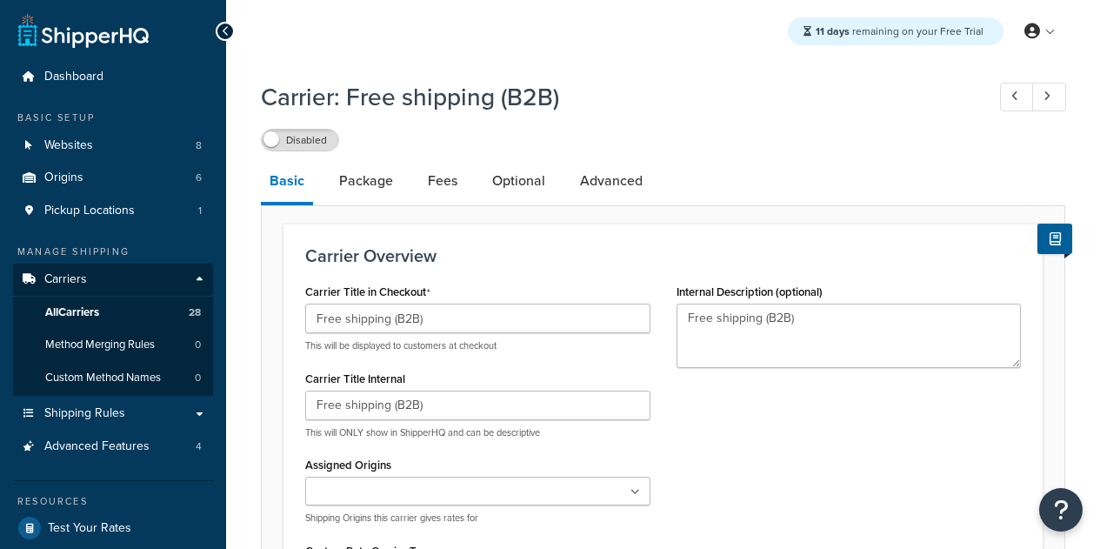
select select "free"
click at [182, 312] on link "All Carriers 28" at bounding box center [113, 313] width 200 height 32
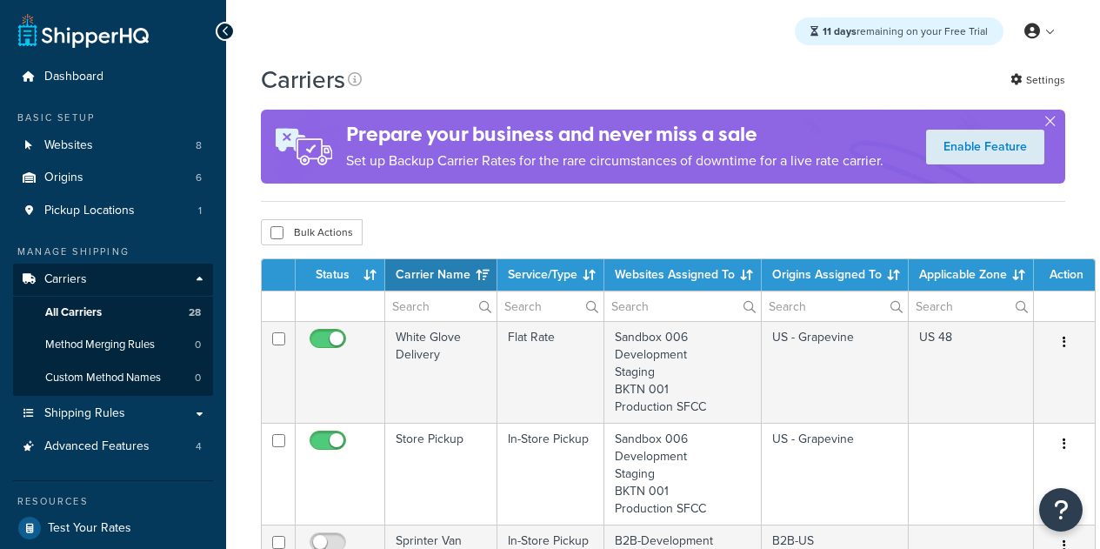
select select "15"
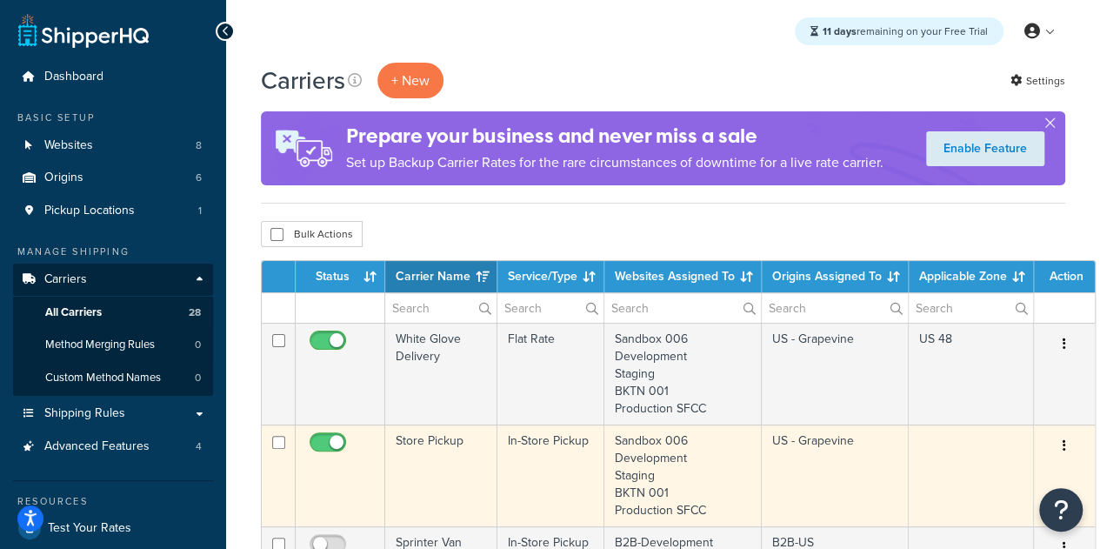
click at [1082, 444] on td "Edit Duplicate Delete" at bounding box center [1064, 475] width 61 height 102
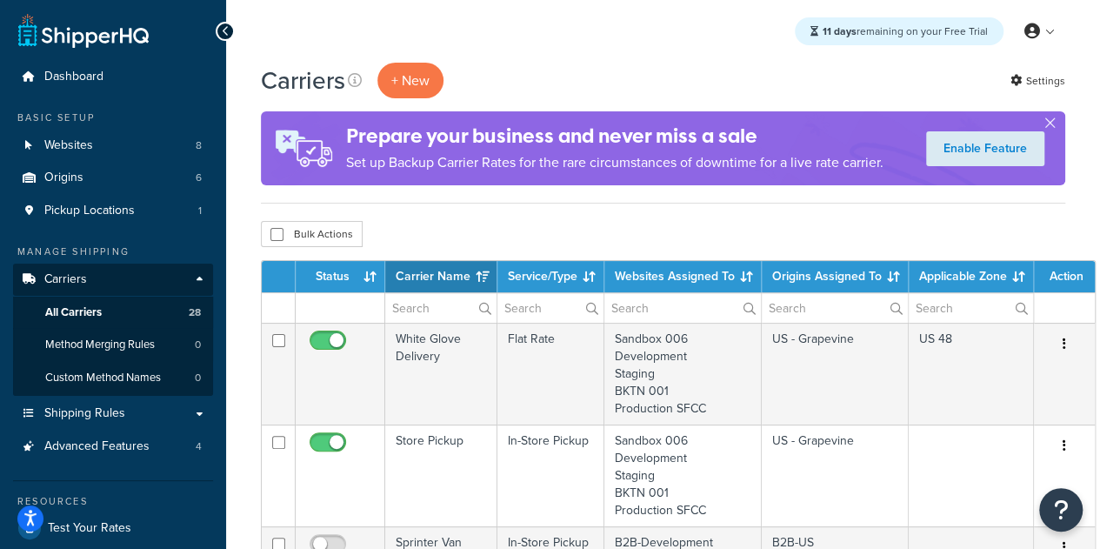
scroll to position [480, 0]
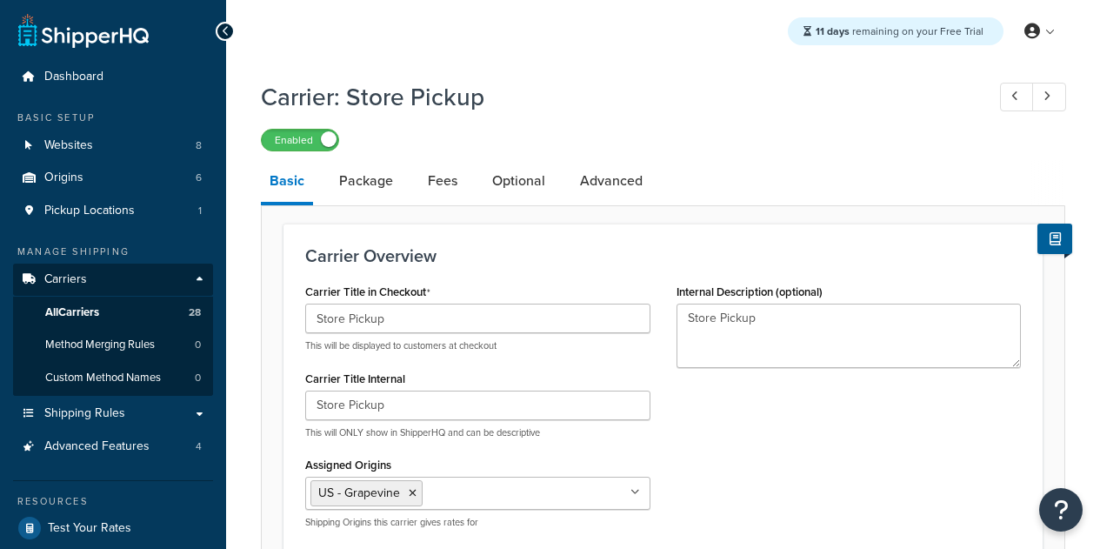
select select "pickup"
click at [125, 312] on link "All Carriers 28" at bounding box center [113, 313] width 200 height 32
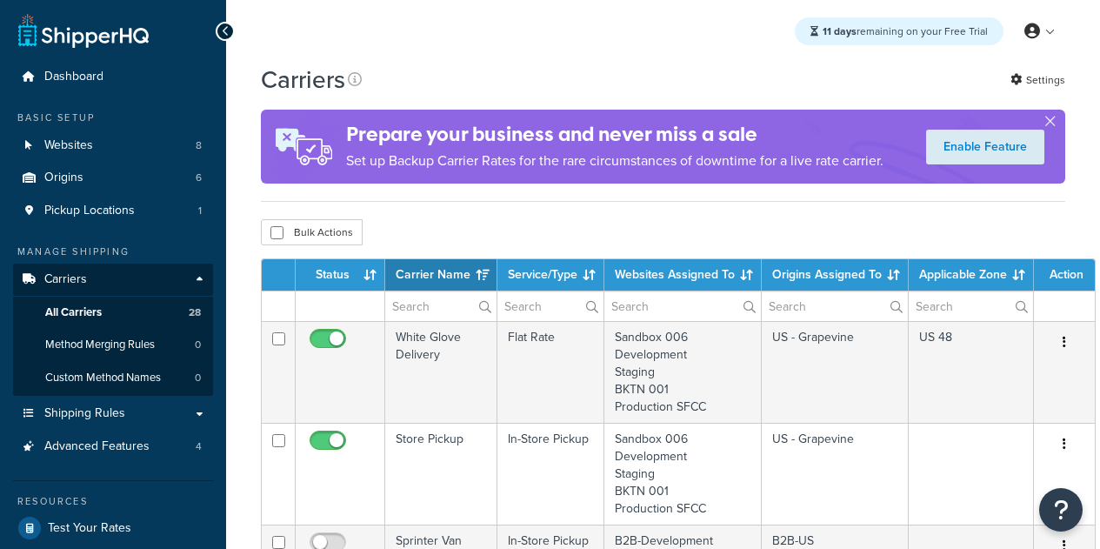
select select "15"
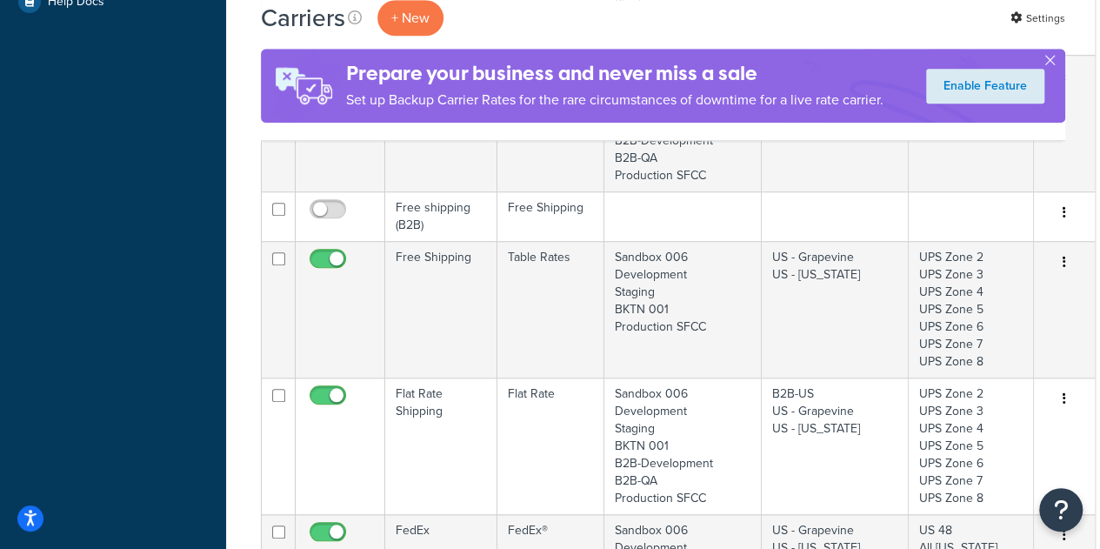
scroll to position [631, 0]
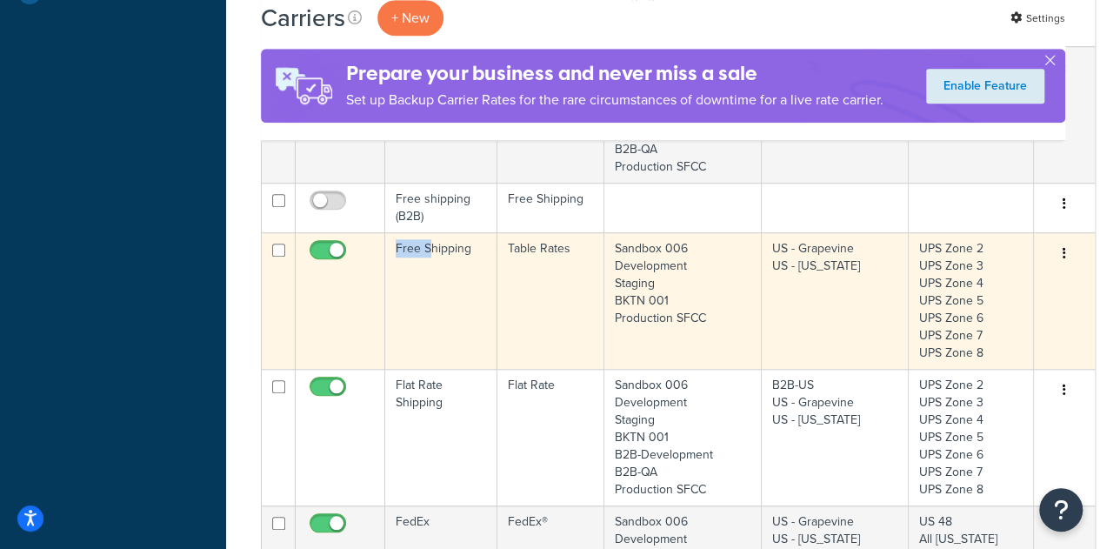
drag, startPoint x: 364, startPoint y: 319, endPoint x: 428, endPoint y: 310, distance: 64.1
click at [428, 310] on tr "Free Shipping Table Rates Sandbox 006 Development Staging BKTN 001 Production S…" at bounding box center [678, 300] width 833 height 137
click at [428, 310] on td "Free Shipping" at bounding box center [441, 300] width 112 height 137
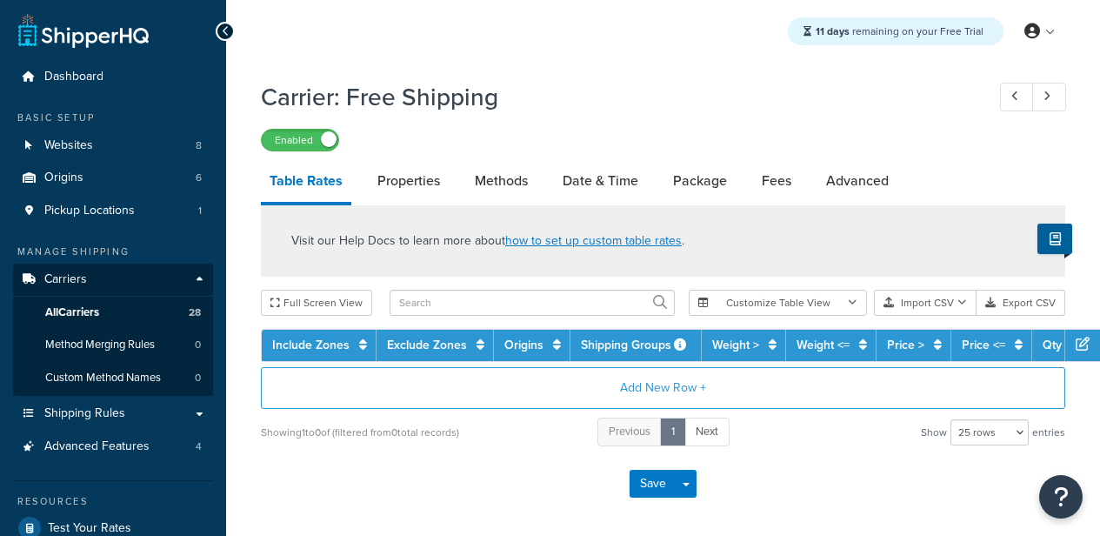
select select "25"
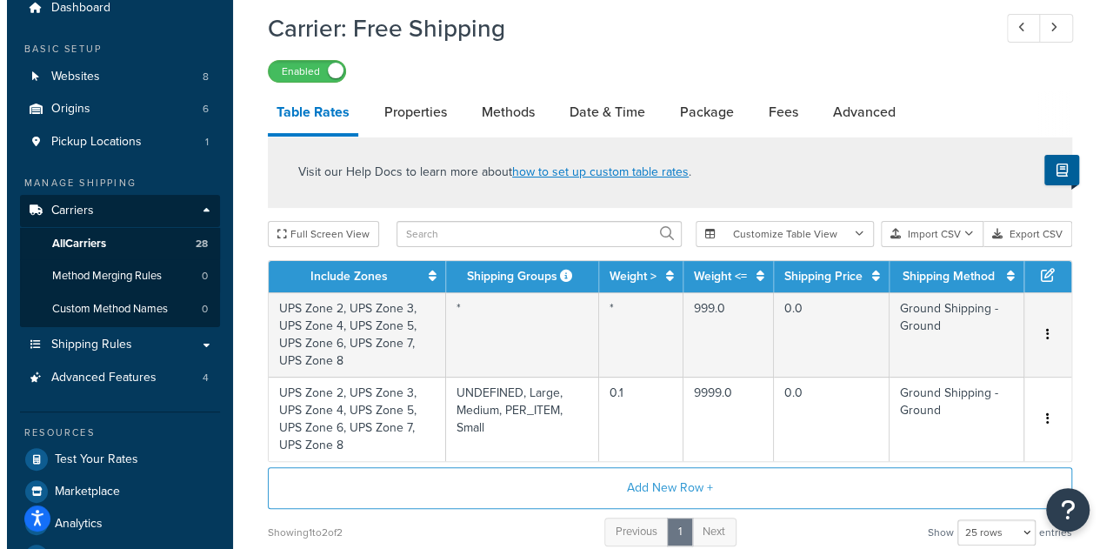
scroll to position [71, 0]
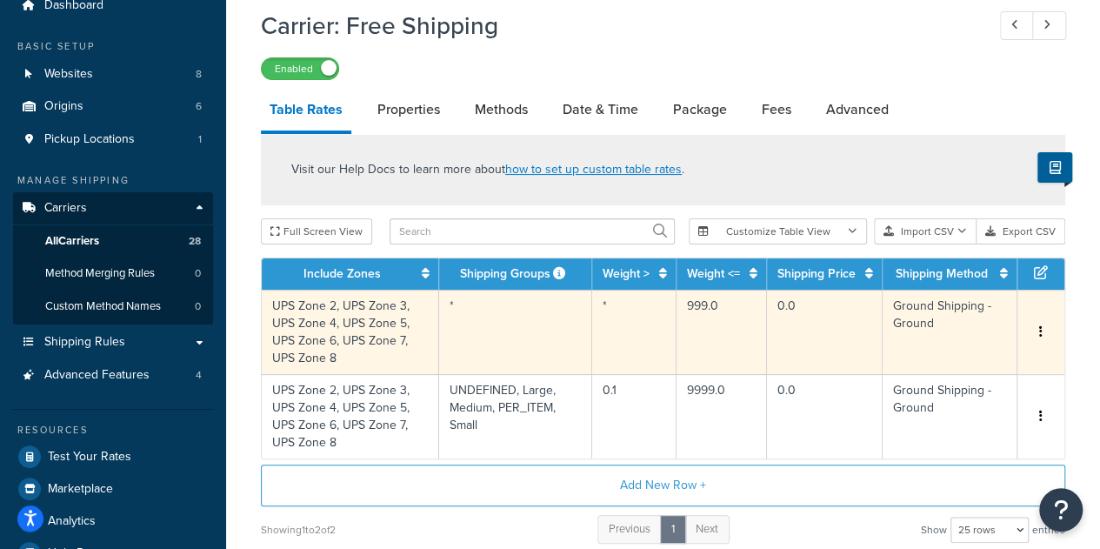
click at [1045, 323] on button "button" at bounding box center [1041, 332] width 14 height 19
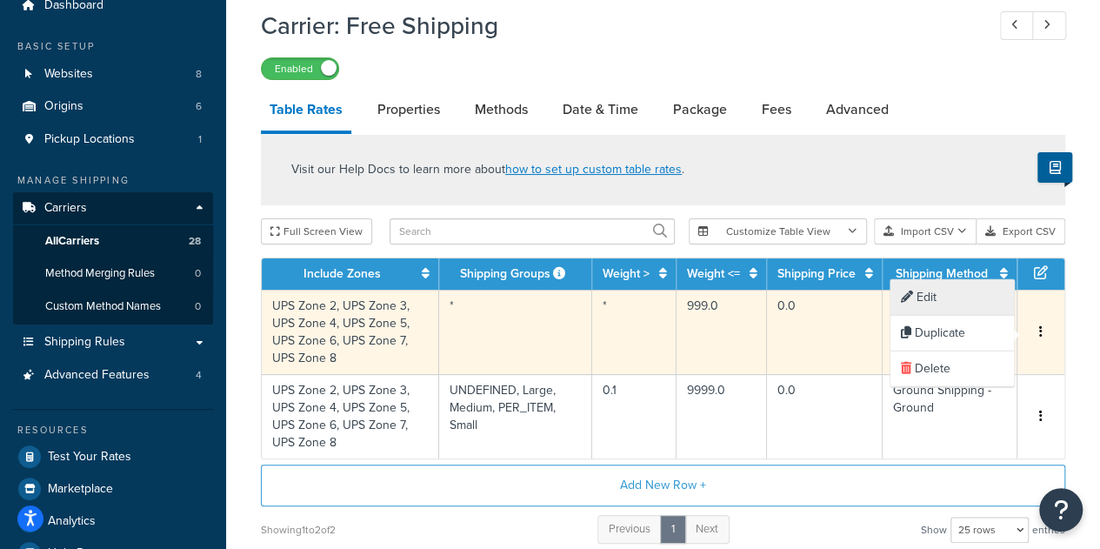
click at [960, 301] on div "Edit" at bounding box center [952, 298] width 123 height 36
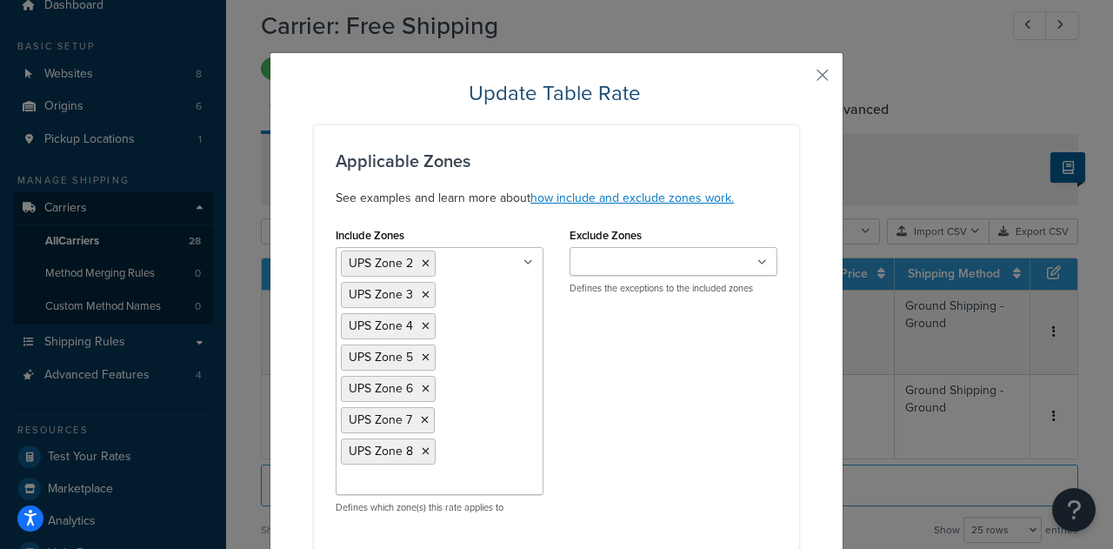
click at [717, 421] on div "Include Zones UPS Zone 2 UPS Zone 3 UPS Zone 4 UPS Zone 5 UPS Zone 6 UPS Zone 7…" at bounding box center [557, 375] width 468 height 304
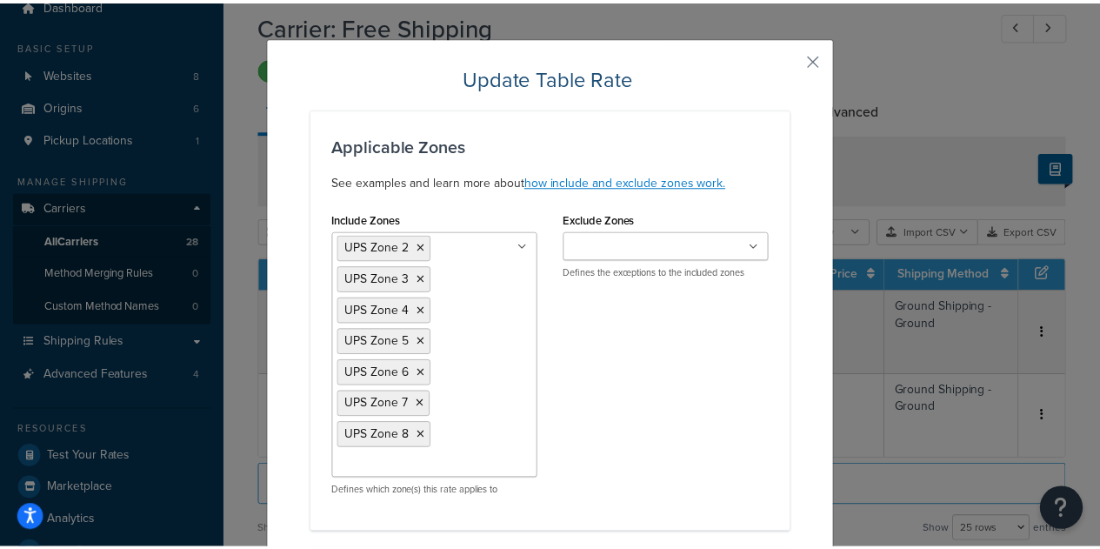
scroll to position [0, 0]
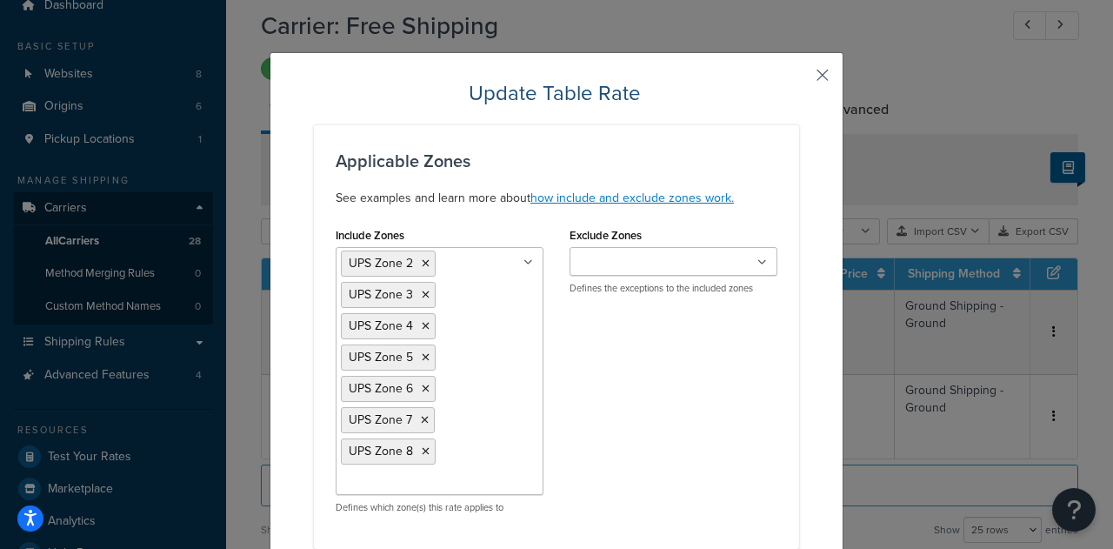
click at [799, 79] on button "button" at bounding box center [797, 81] width 4 height 4
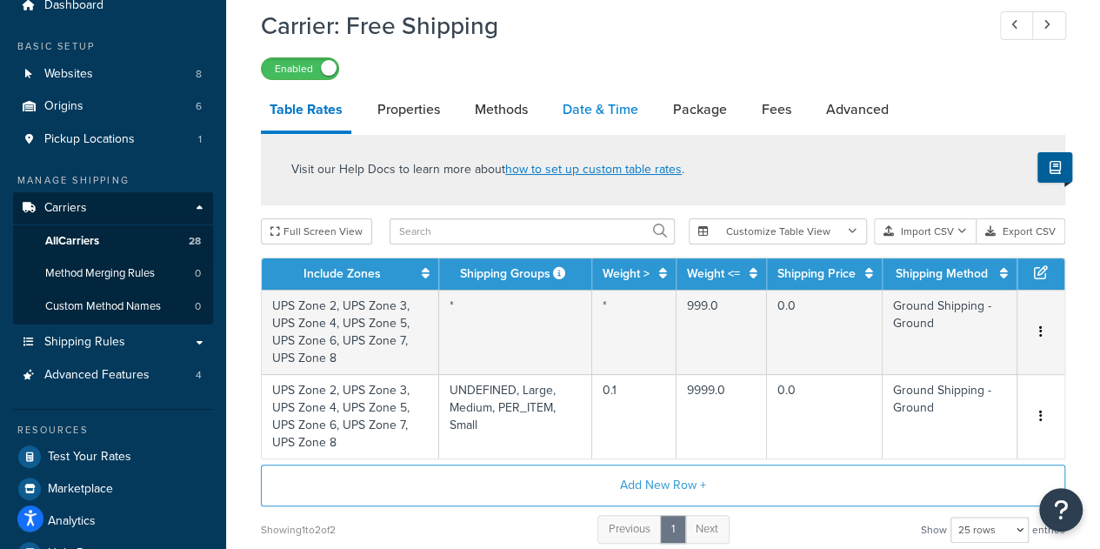
click at [603, 116] on link "Date & Time" at bounding box center [600, 110] width 93 height 42
select select "yMEd"
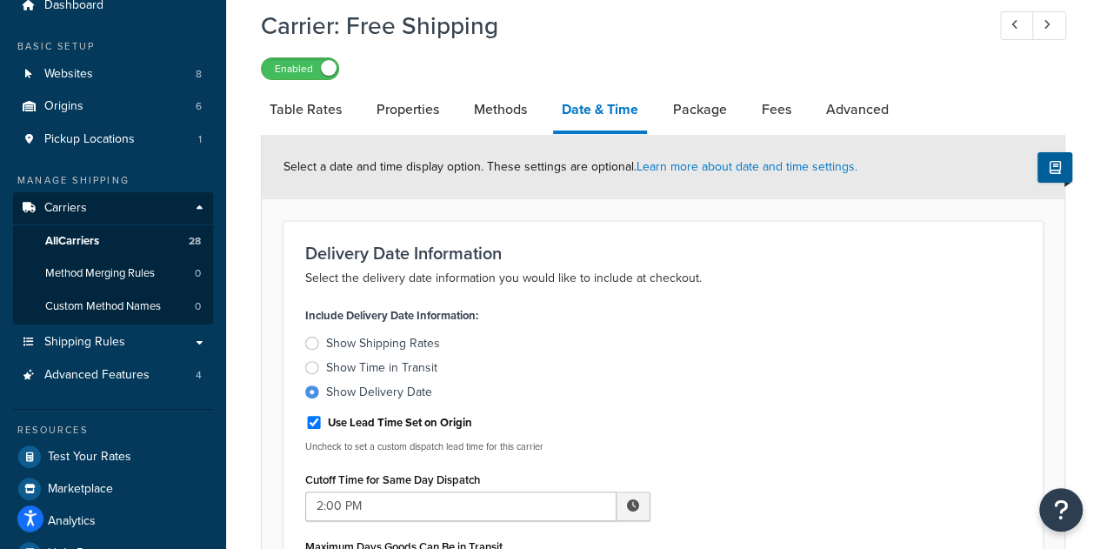
click at [617, 370] on label "Show Time in Transit" at bounding box center [477, 367] width 345 height 17
click at [0, 0] on input "Show Time in Transit" at bounding box center [0, 0] width 0 height 0
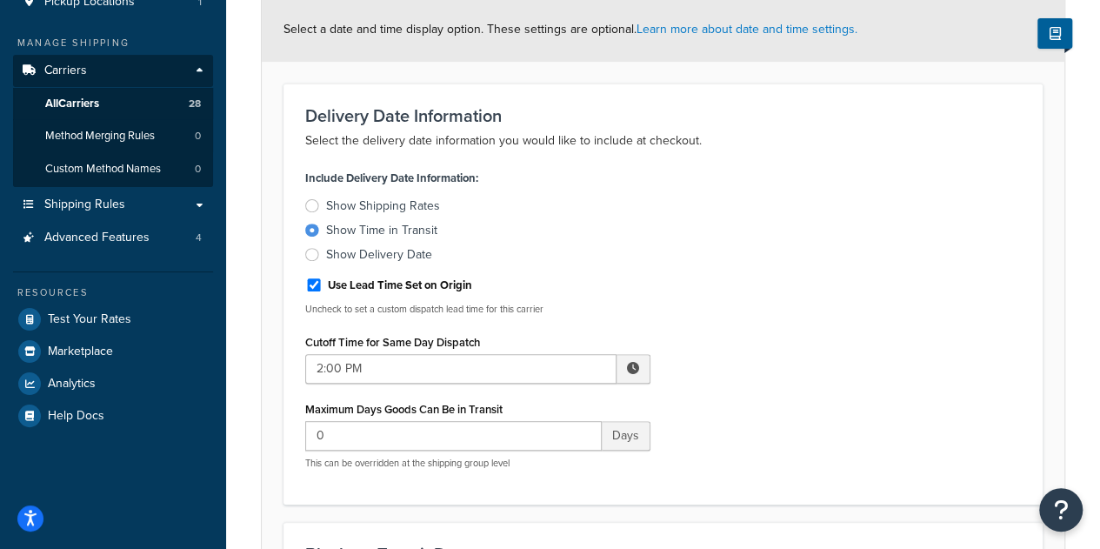
scroll to position [210, 0]
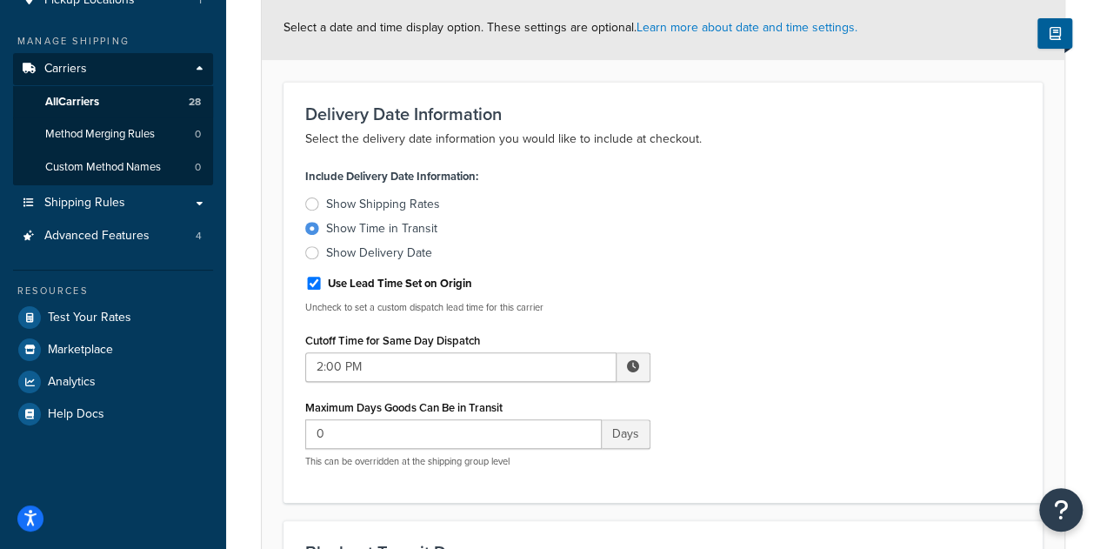
click at [372, 249] on div "Show Delivery Date" at bounding box center [379, 252] width 106 height 17
click at [0, 0] on input "Show Delivery Date" at bounding box center [0, 0] width 0 height 0
select select "yMEd"
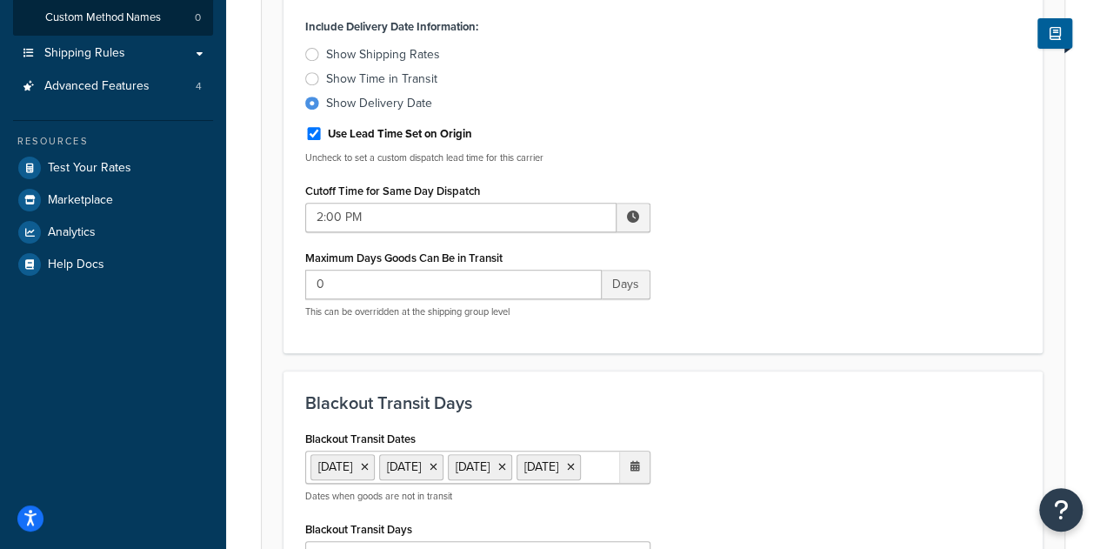
scroll to position [0, 0]
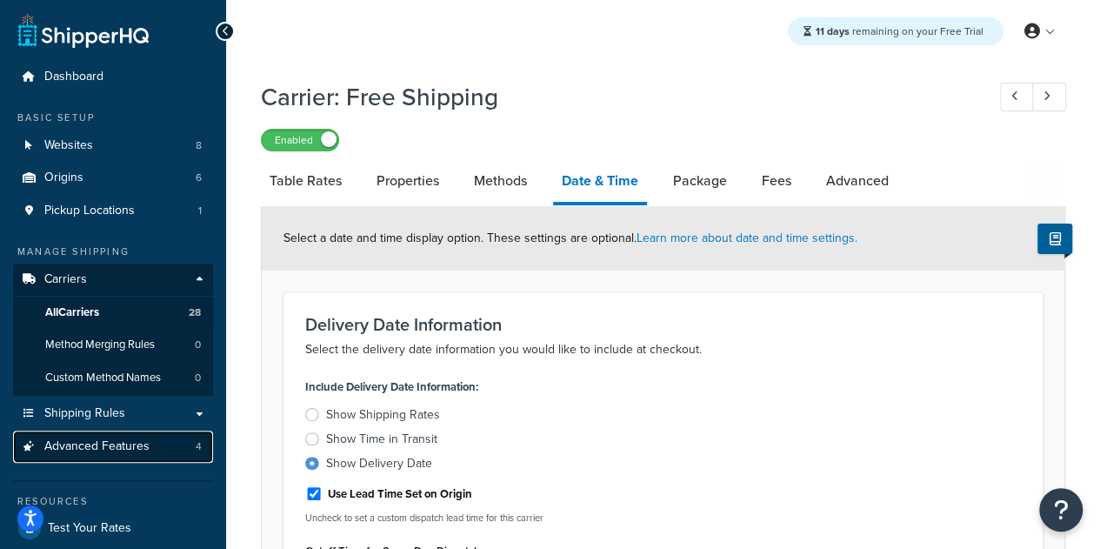
click at [159, 446] on link "Advanced Features 4" at bounding box center [113, 446] width 200 height 32
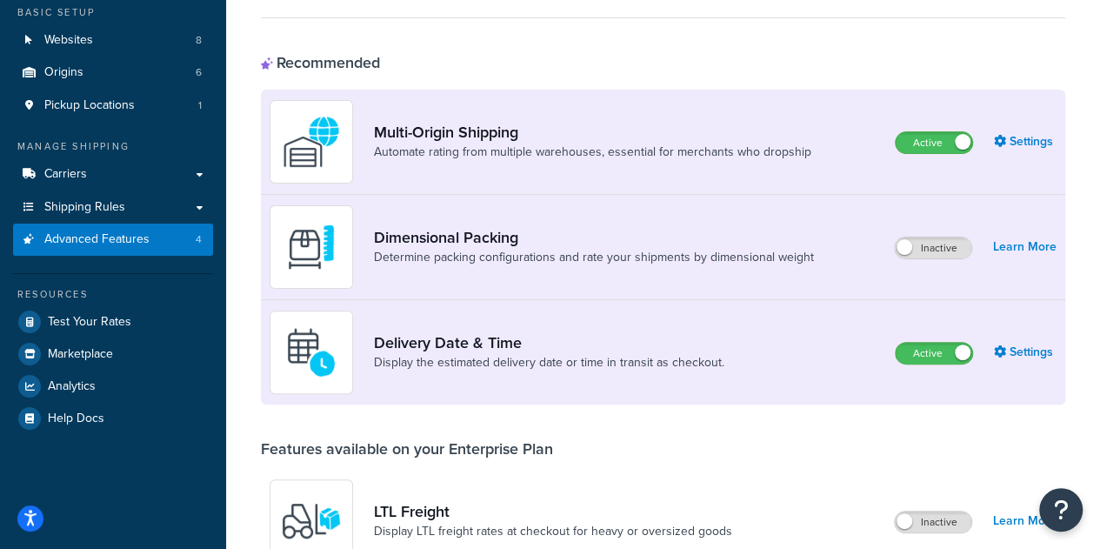
scroll to position [97, 0]
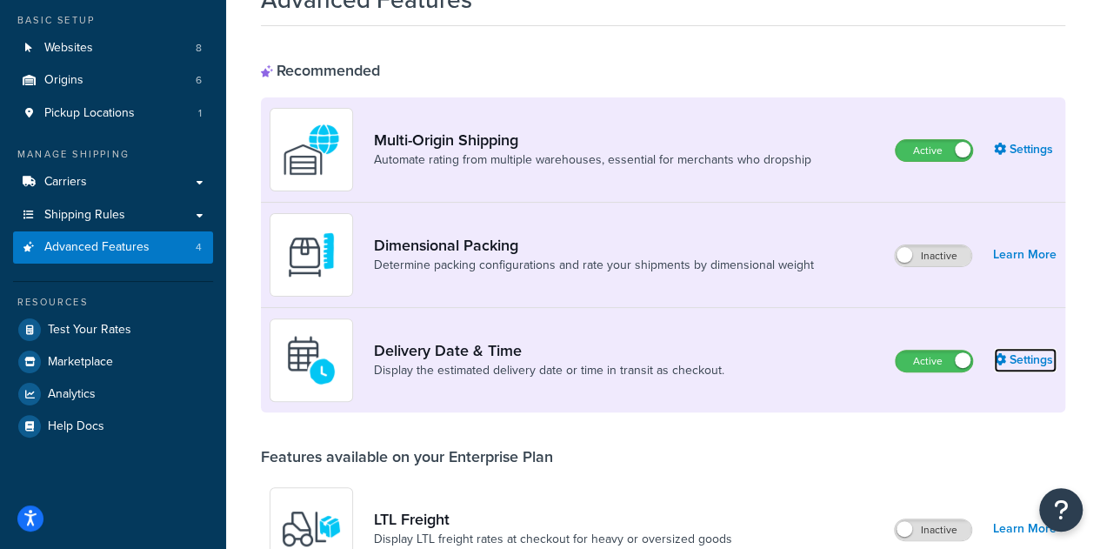
click at [1016, 363] on link "Settings" at bounding box center [1025, 360] width 63 height 24
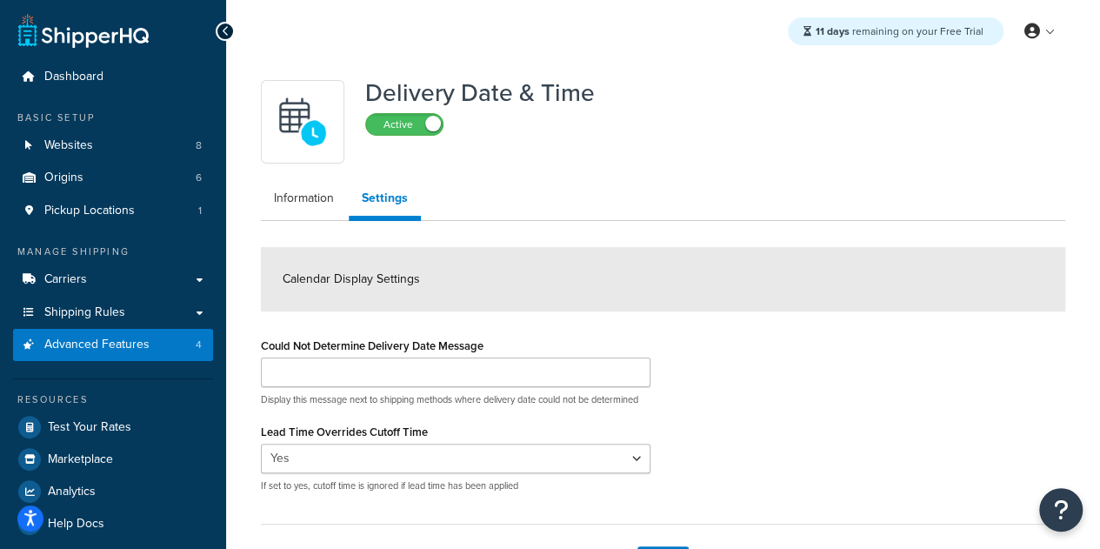
click at [787, 154] on div "Delivery Date & Time Active" at bounding box center [663, 121] width 804 height 83
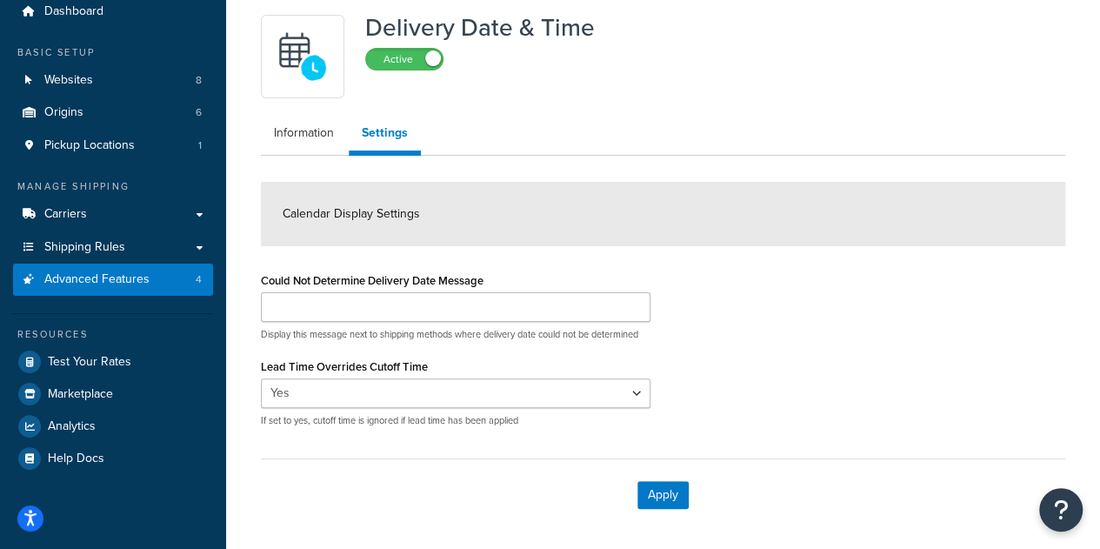
scroll to position [63, 0]
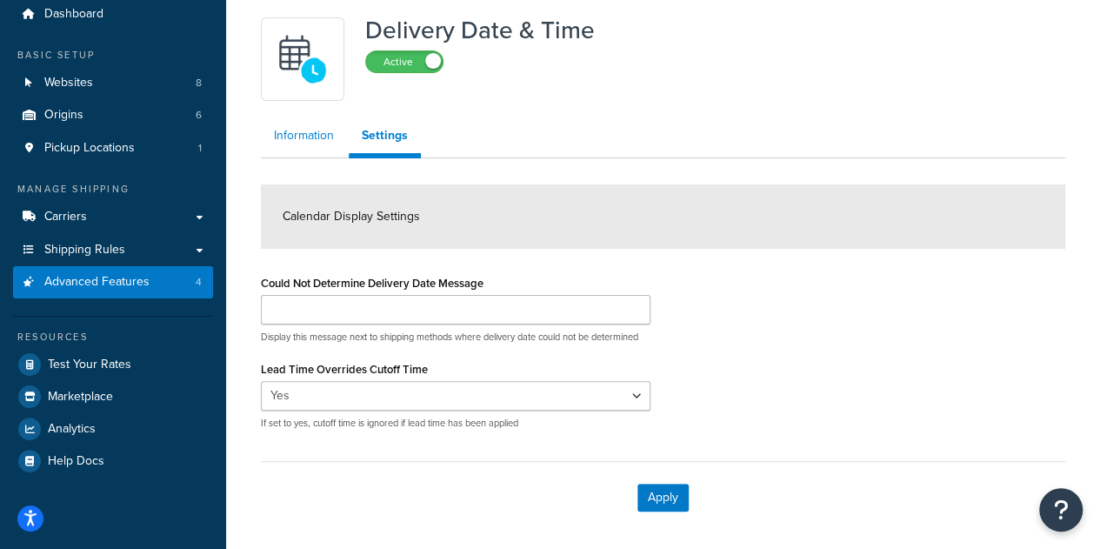
click at [296, 148] on link "Information" at bounding box center [304, 135] width 86 height 35
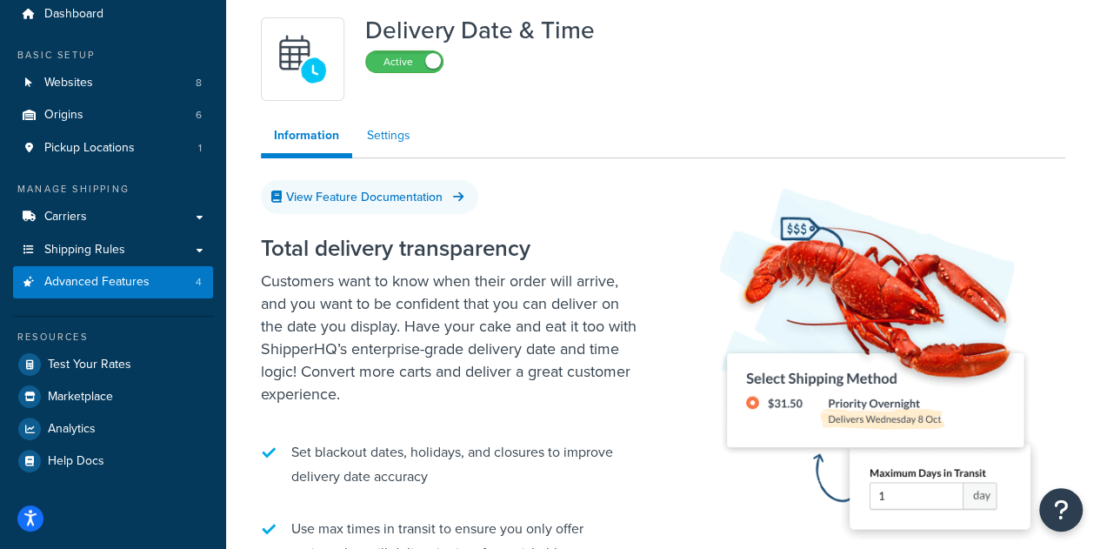
click at [376, 132] on link "Settings" at bounding box center [389, 135] width 70 height 35
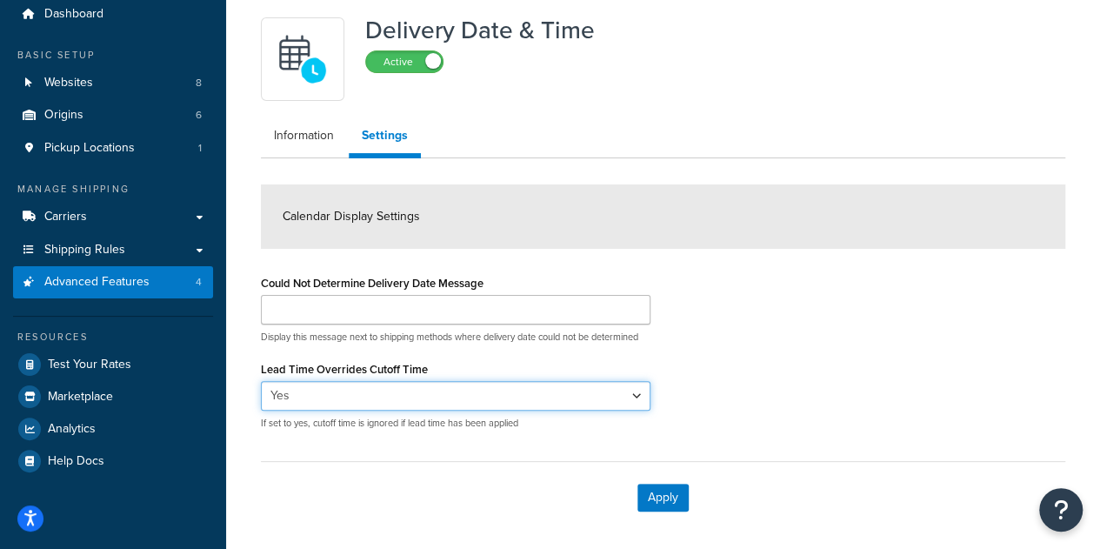
click at [492, 390] on select "Yes No" at bounding box center [456, 396] width 390 height 30
select select "false"
click at [261, 381] on select "Yes No" at bounding box center [456, 396] width 390 height 30
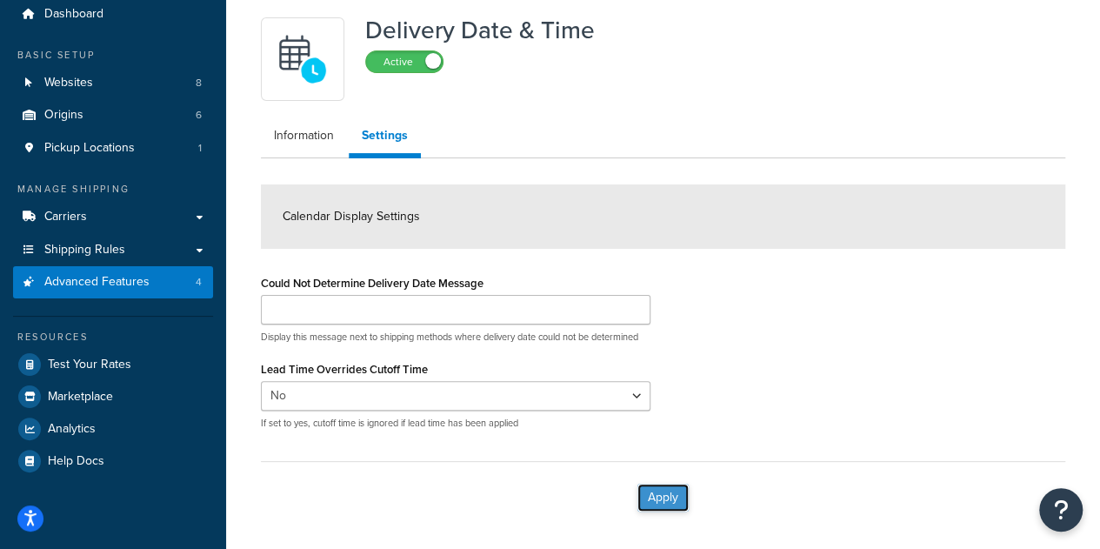
click at [656, 502] on button "Apply" at bounding box center [662, 498] width 51 height 28
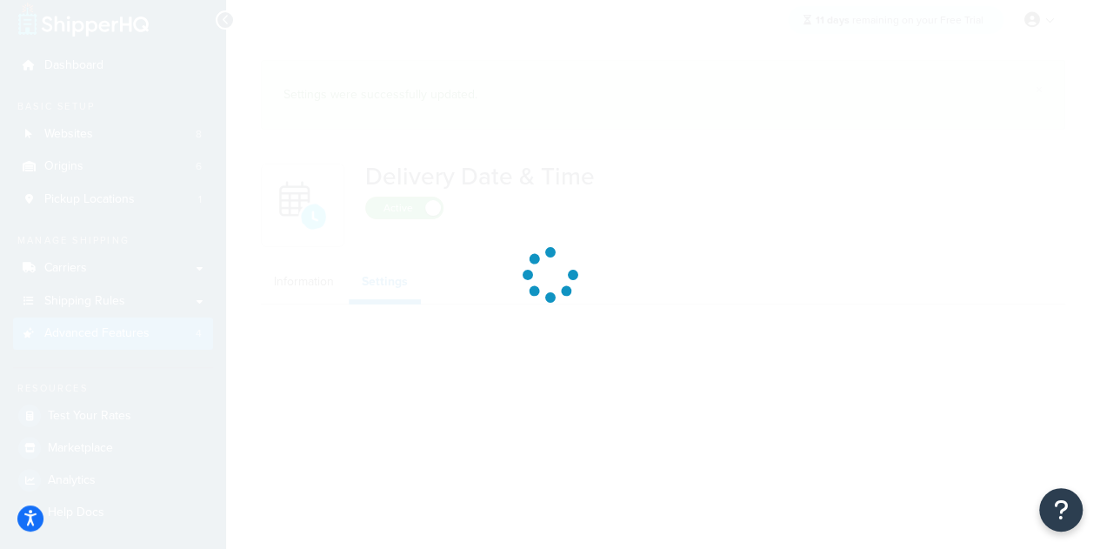
scroll to position [63, 0]
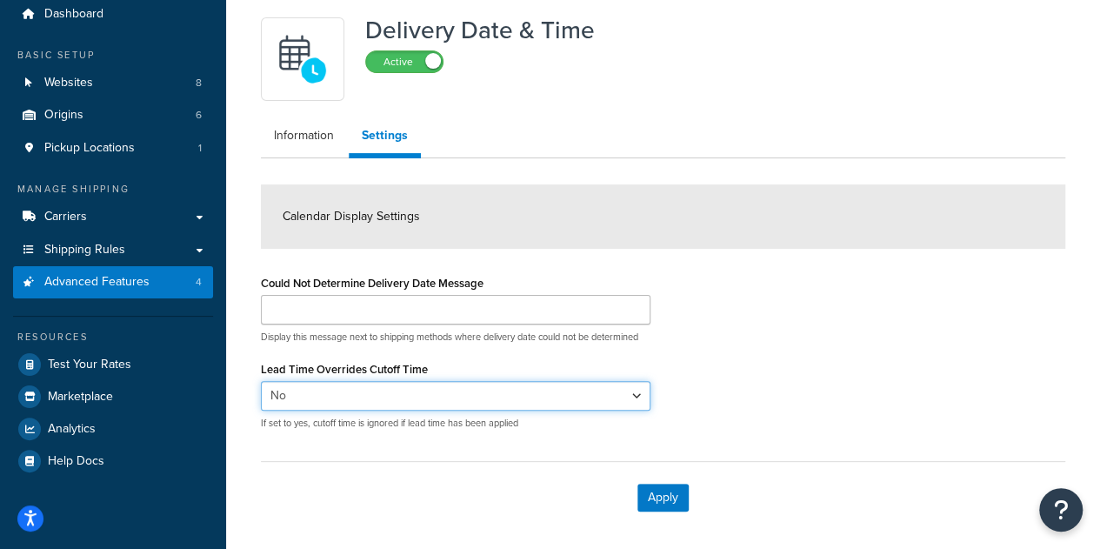
click at [460, 402] on select "Yes No" at bounding box center [456, 396] width 390 height 30
select select "true"
click at [261, 381] on select "Yes No" at bounding box center [456, 396] width 390 height 30
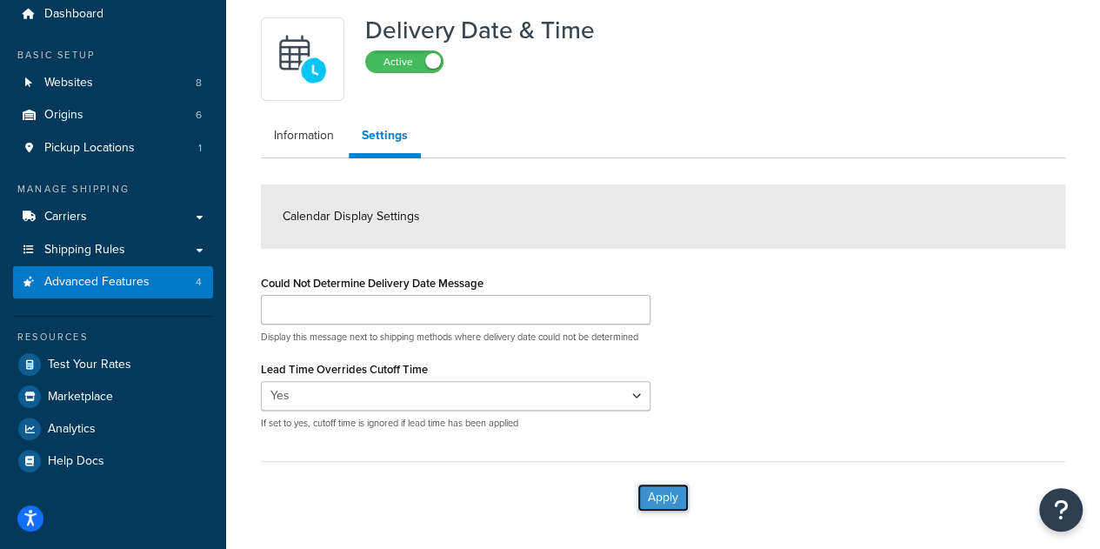
click at [661, 485] on button "Apply" at bounding box center [662, 498] width 51 height 28
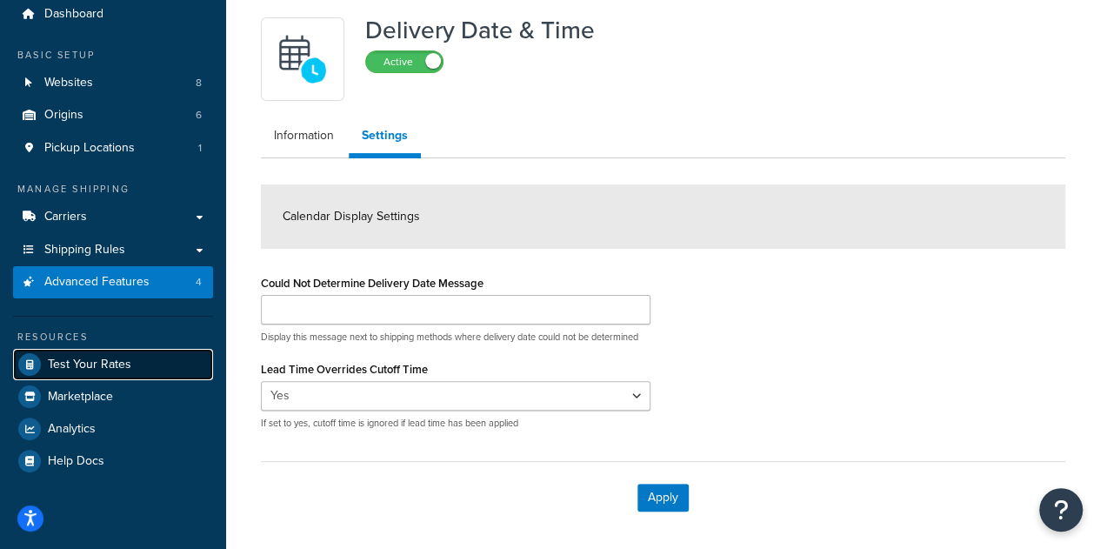
click at [68, 373] on link "Test Your Rates" at bounding box center [113, 364] width 200 height 31
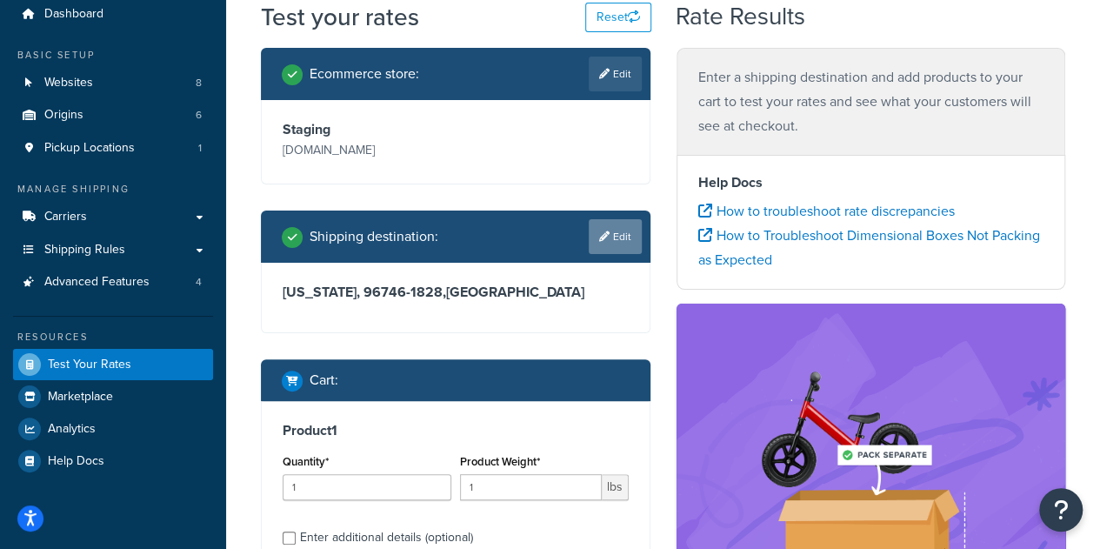
click at [610, 254] on link "Edit" at bounding box center [615, 236] width 53 height 35
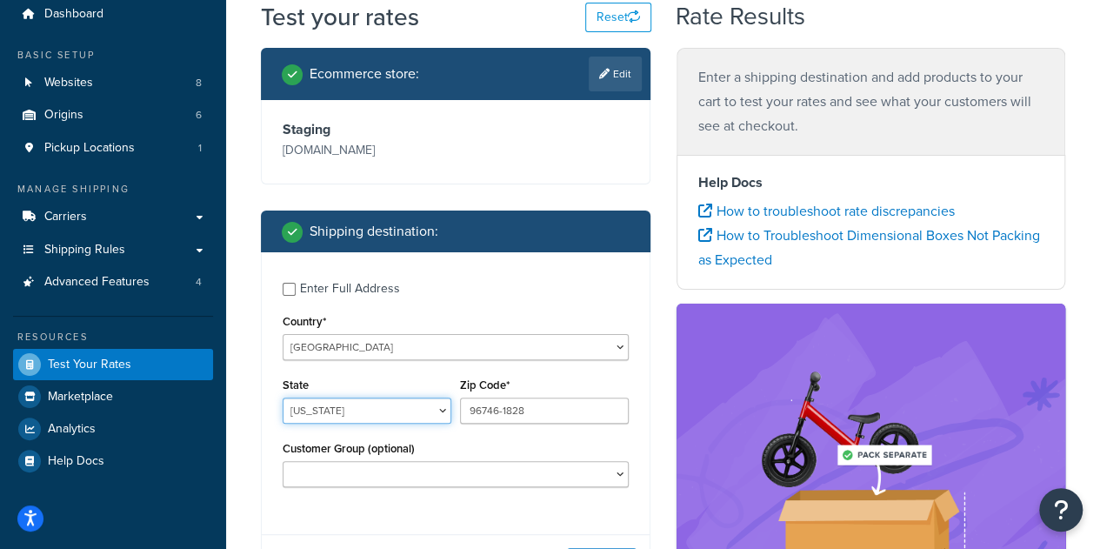
click at [386, 424] on select "Alabama Alaska American Samoa Arizona Arkansas Armed Forces Americas Armed Forc…" at bounding box center [367, 410] width 169 height 26
select select "TX"
click at [283, 421] on select "Alabama Alaska American Samoa Arizona Arkansas Armed Forces Americas Armed Forc…" at bounding box center [367, 410] width 169 height 26
click at [534, 424] on input "96746-1828" at bounding box center [544, 410] width 169 height 26
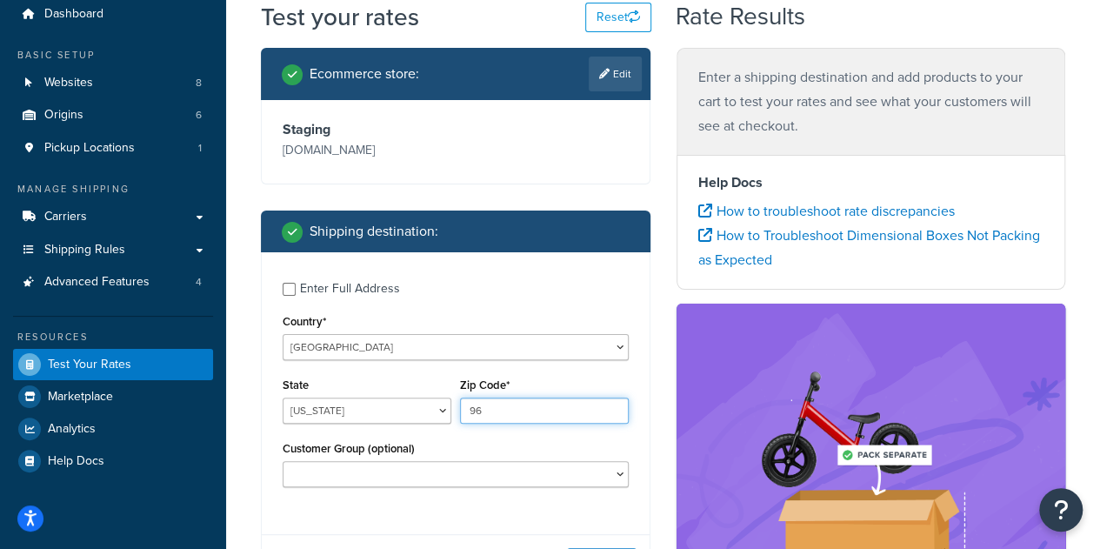
type input "9"
type input "76084"
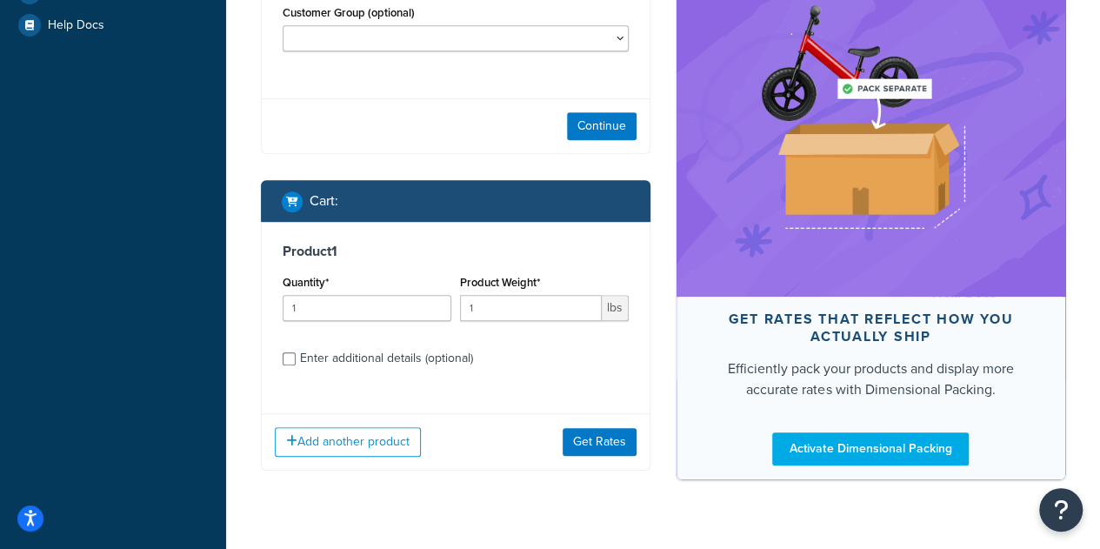
scroll to position [499, 0]
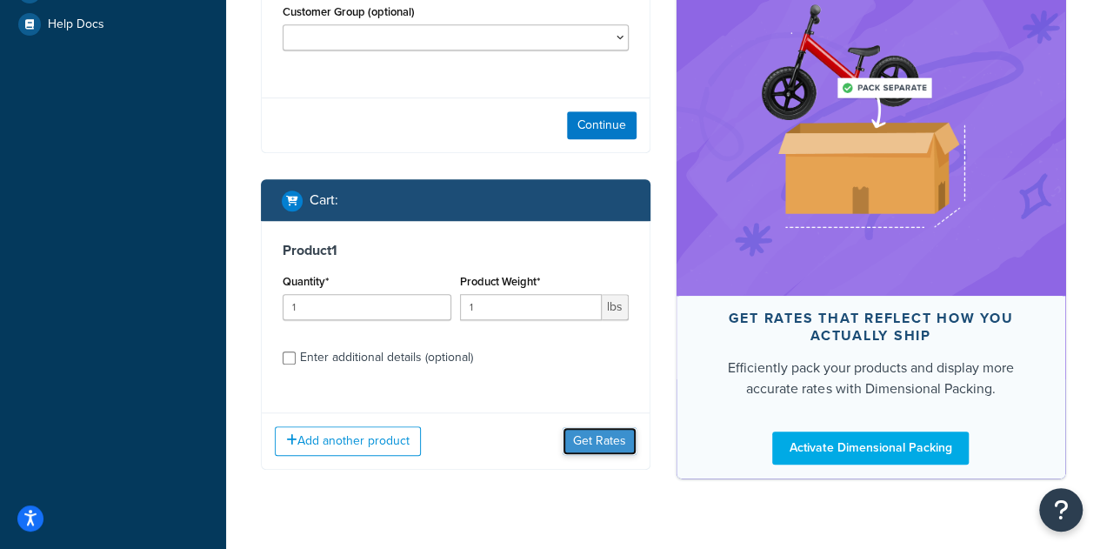
click at [601, 455] on button "Get Rates" at bounding box center [600, 441] width 74 height 28
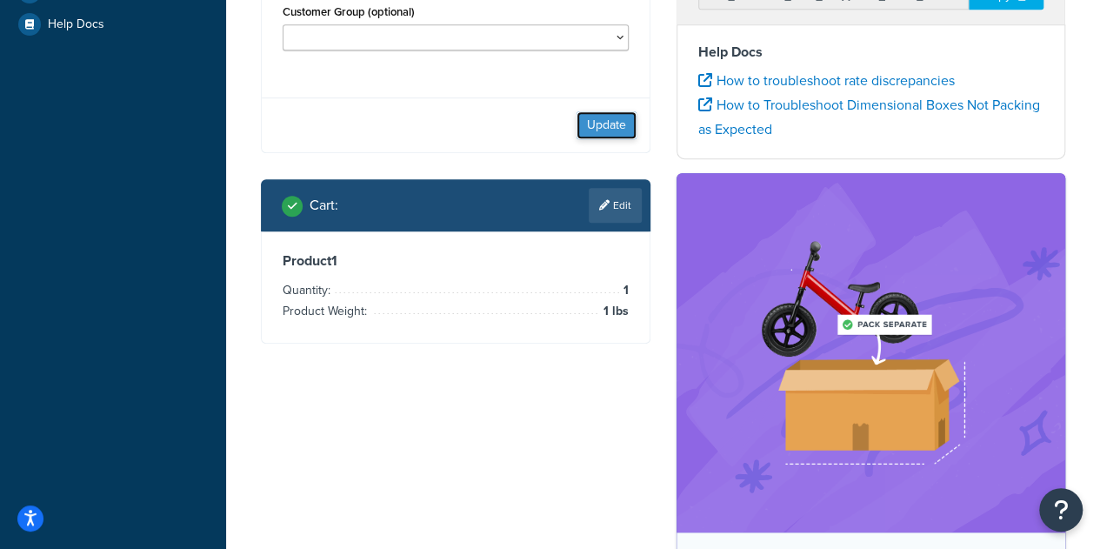
click at [611, 139] on button "Update" at bounding box center [607, 125] width 60 height 28
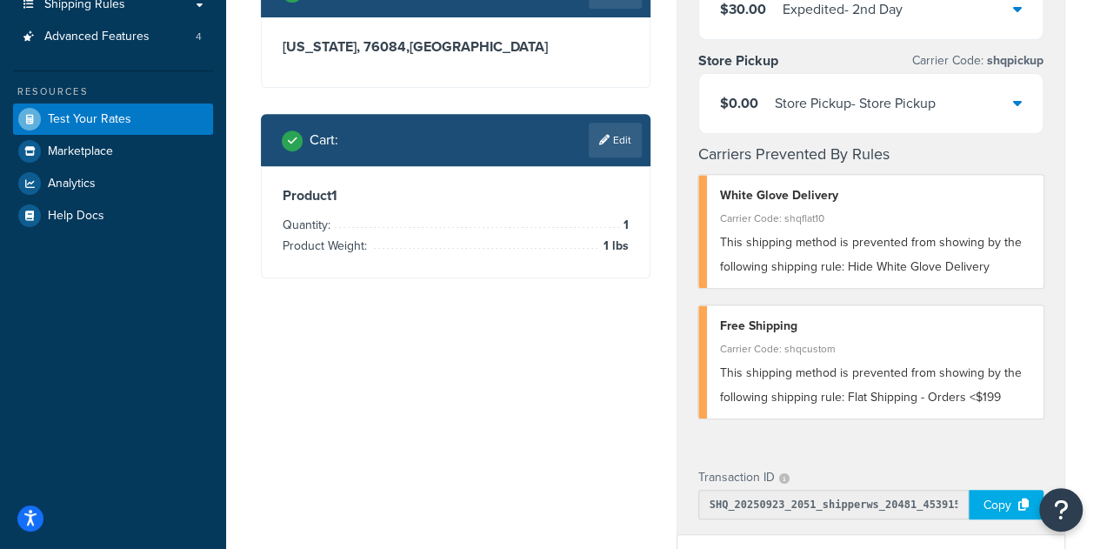
scroll to position [316, 0]
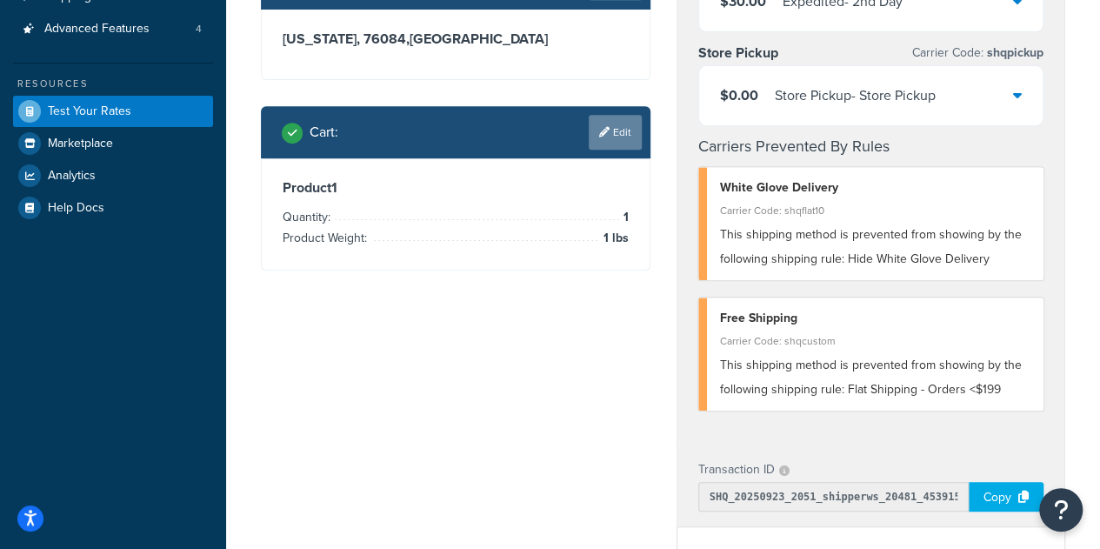
click at [611, 146] on link "Edit" at bounding box center [615, 132] width 53 height 35
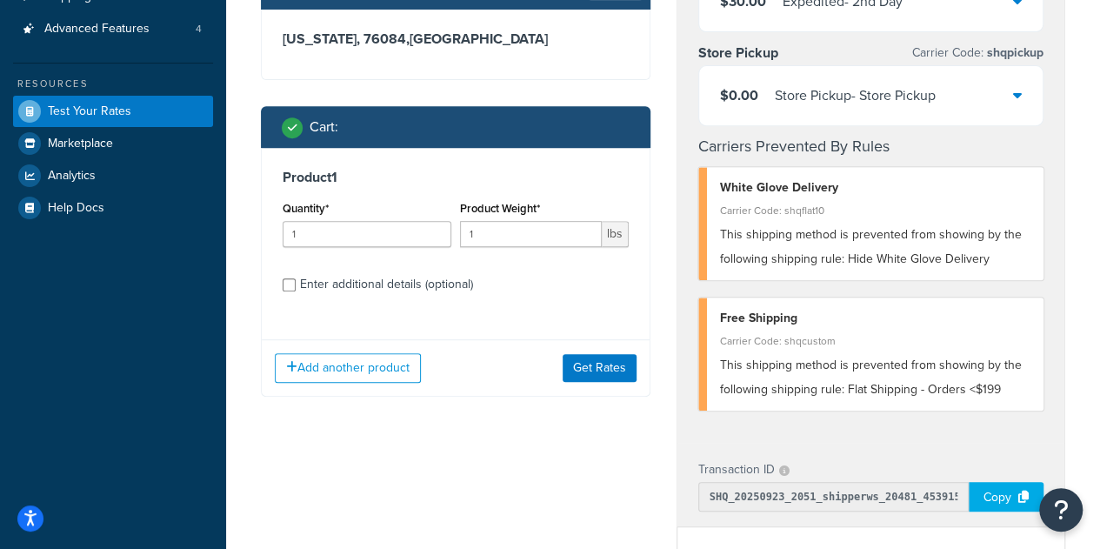
click at [330, 297] on div "Enter additional details (optional)" at bounding box center [386, 284] width 173 height 24
click at [296, 291] on input "Enter additional details (optional)" at bounding box center [289, 284] width 13 height 13
checkbox input "true"
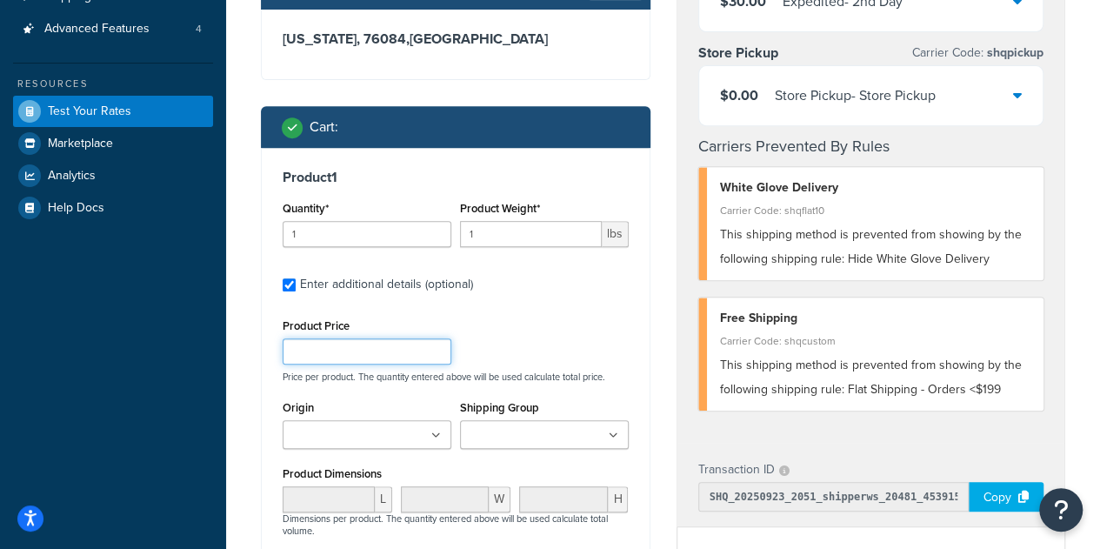
click at [398, 364] on input "Product Price" at bounding box center [367, 351] width 169 height 26
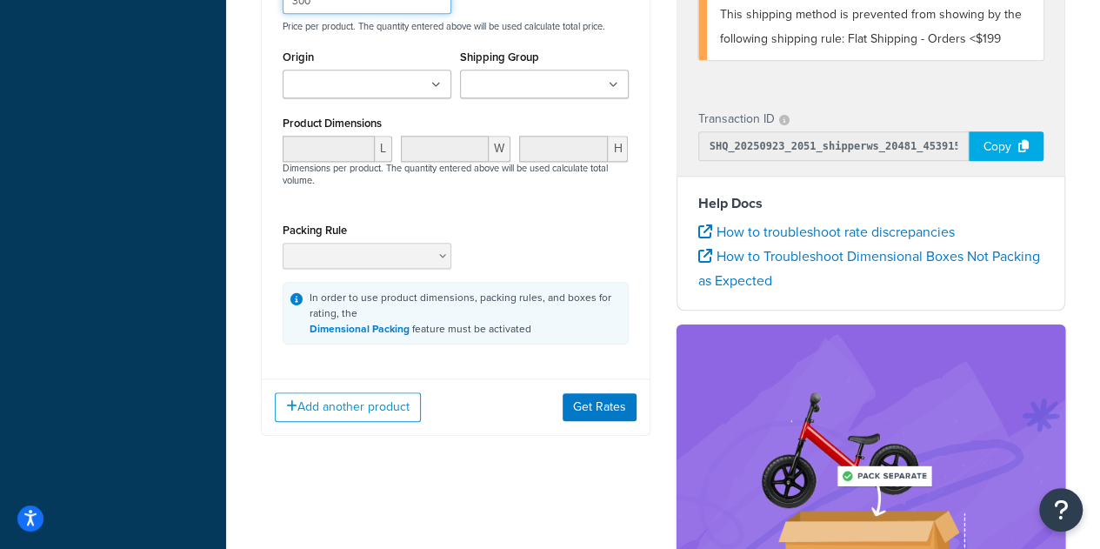
scroll to position [703, 0]
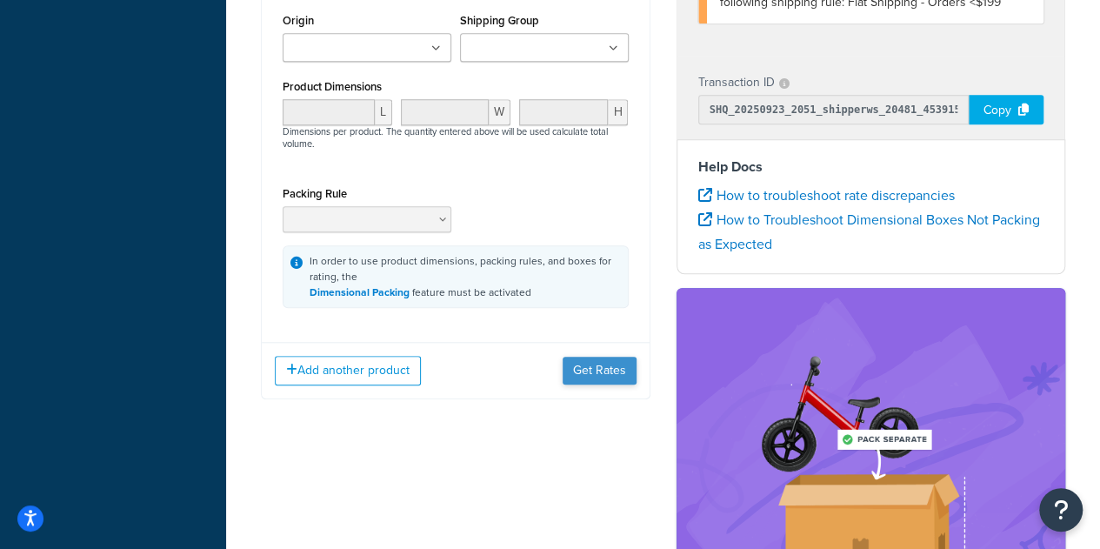
type input "300"
click at [574, 384] on button "Get Rates" at bounding box center [600, 371] width 74 height 28
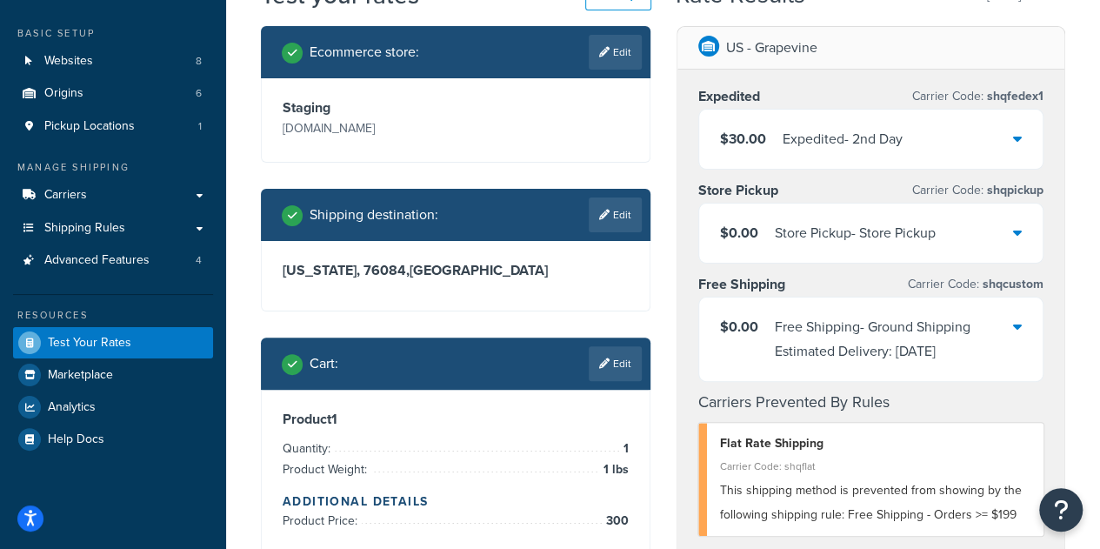
scroll to position [34, 0]
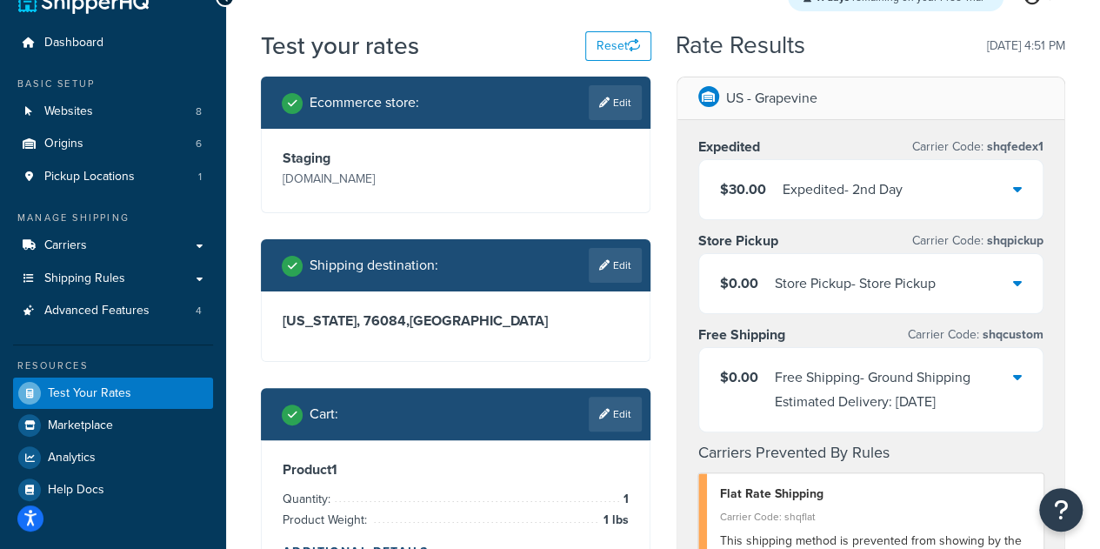
click at [1010, 370] on div "Free Shipping - Ground Shipping Estimated Delivery: Sat, 9/27/2025" at bounding box center [894, 389] width 239 height 49
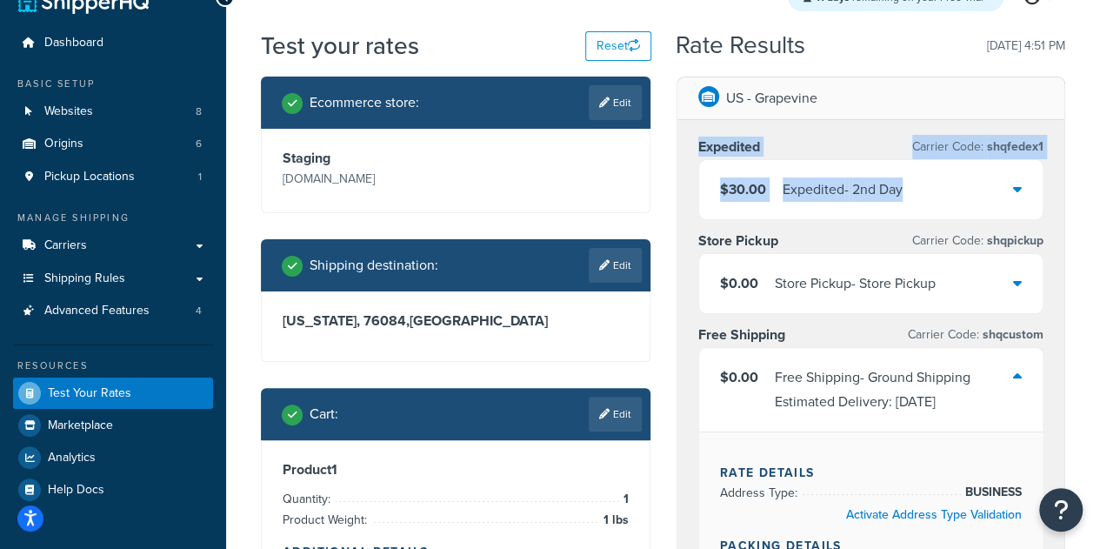
drag, startPoint x: 1098, startPoint y: 109, endPoint x: 1109, endPoint y: 192, distance: 84.3
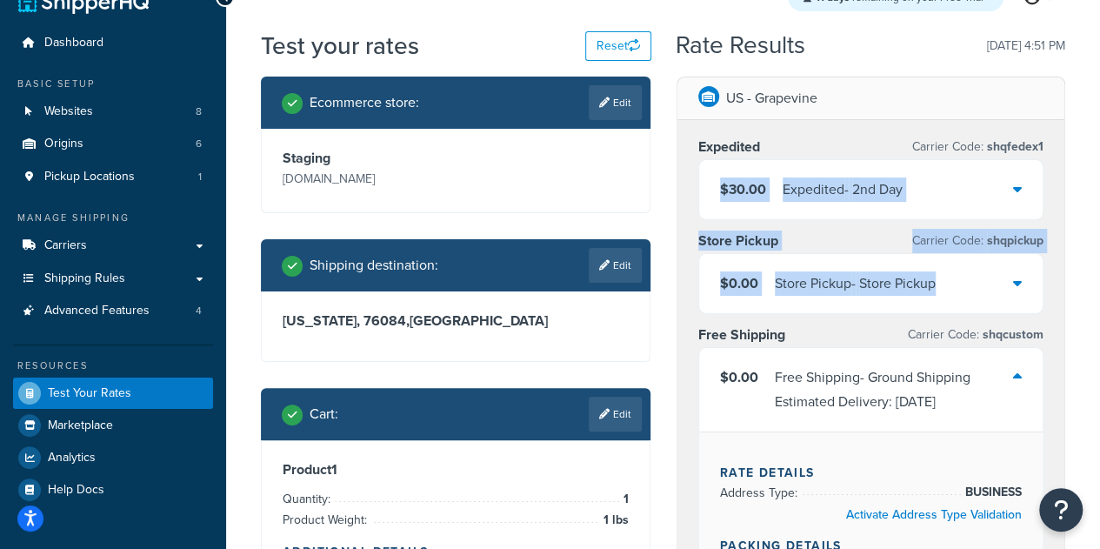
drag, startPoint x: 1091, startPoint y: 286, endPoint x: 1110, endPoint y: 136, distance: 151.7
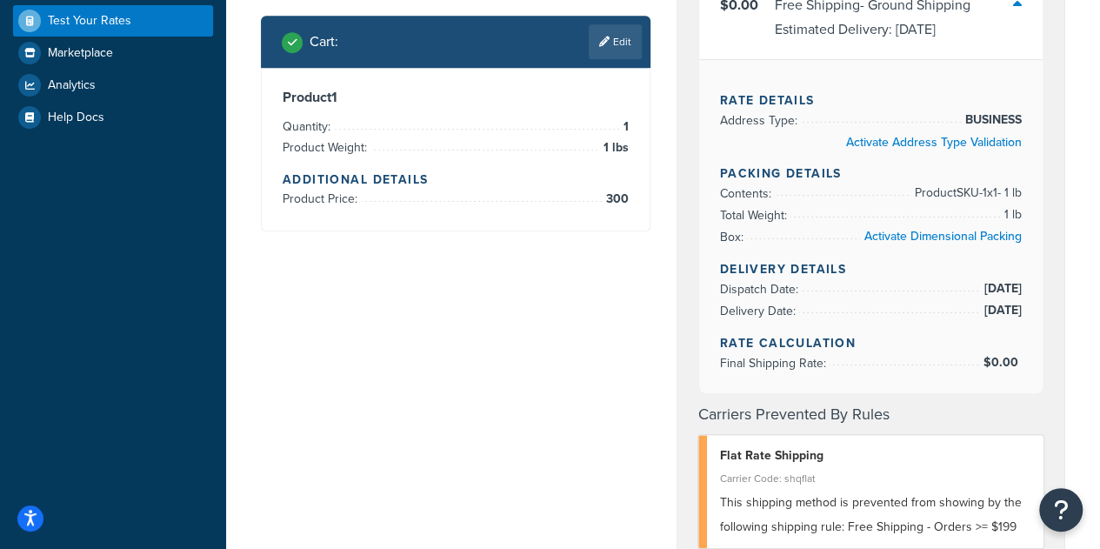
scroll to position [0, 0]
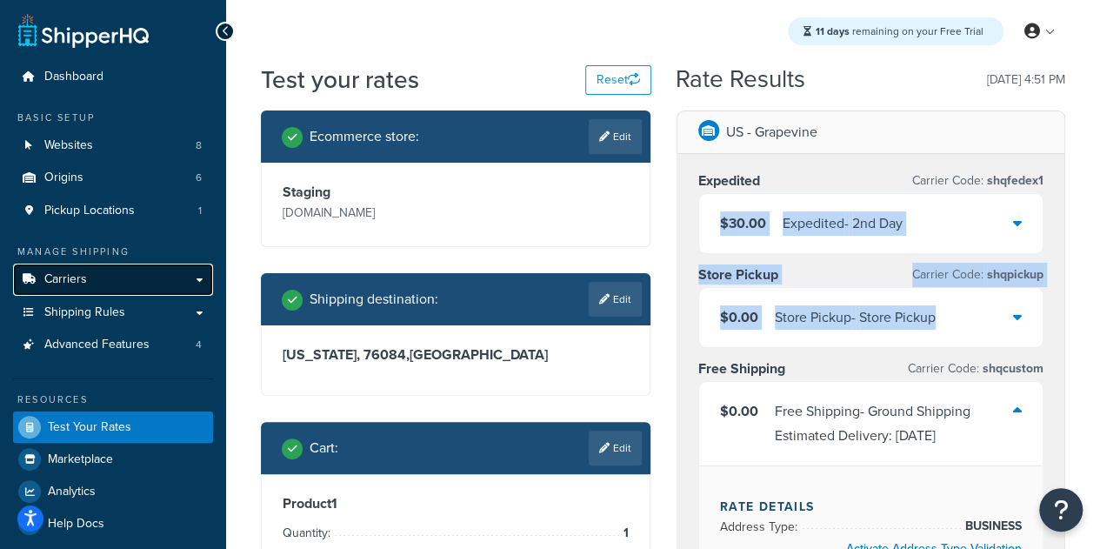
click at [100, 284] on link "Carriers" at bounding box center [113, 280] width 200 height 32
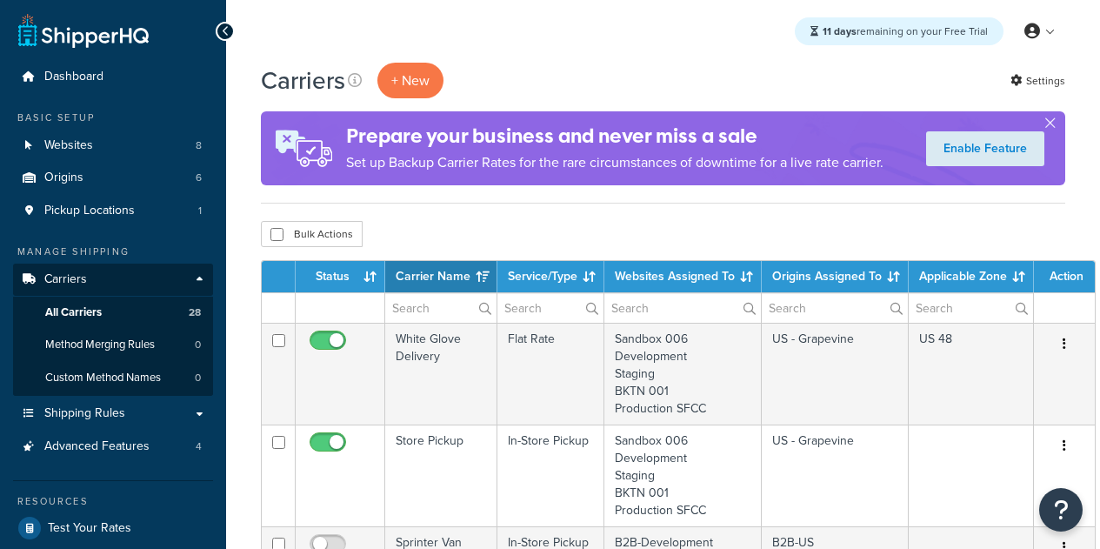
select select "15"
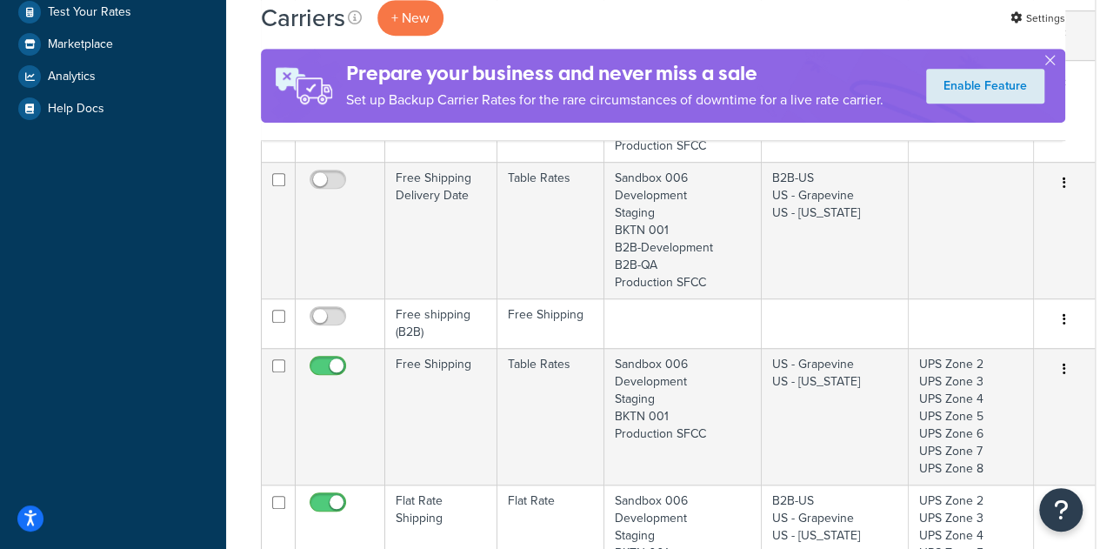
scroll to position [557, 0]
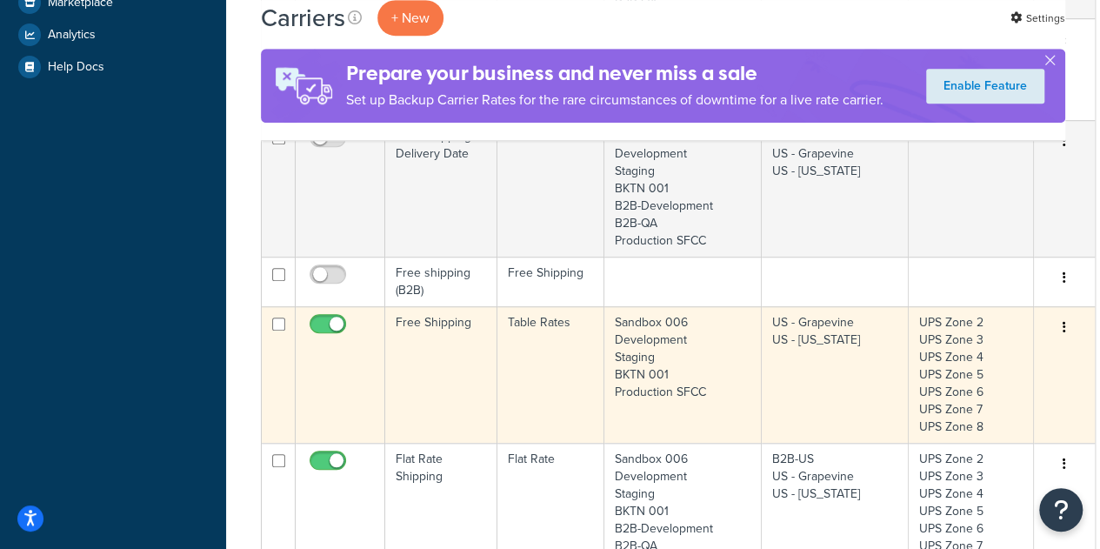
click at [444, 349] on td "Free Shipping" at bounding box center [441, 374] width 112 height 137
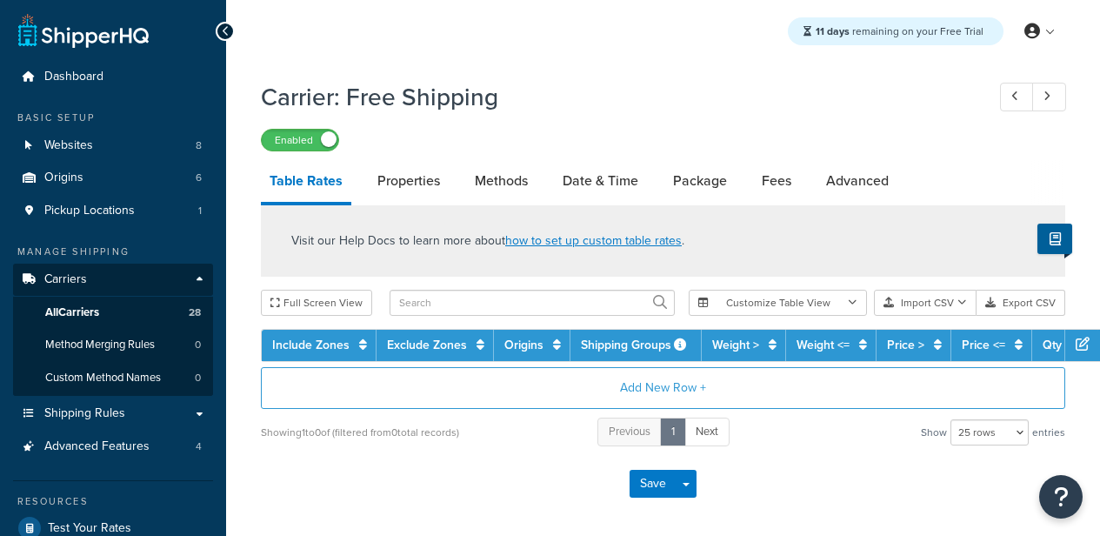
select select "25"
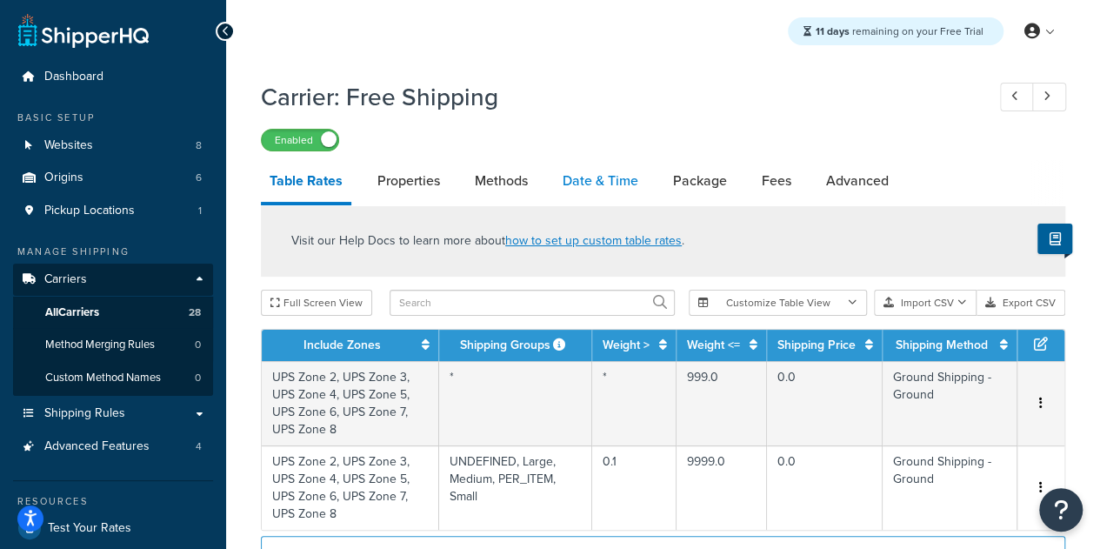
click at [577, 178] on link "Date & Time" at bounding box center [600, 181] width 93 height 42
select select "yMEd"
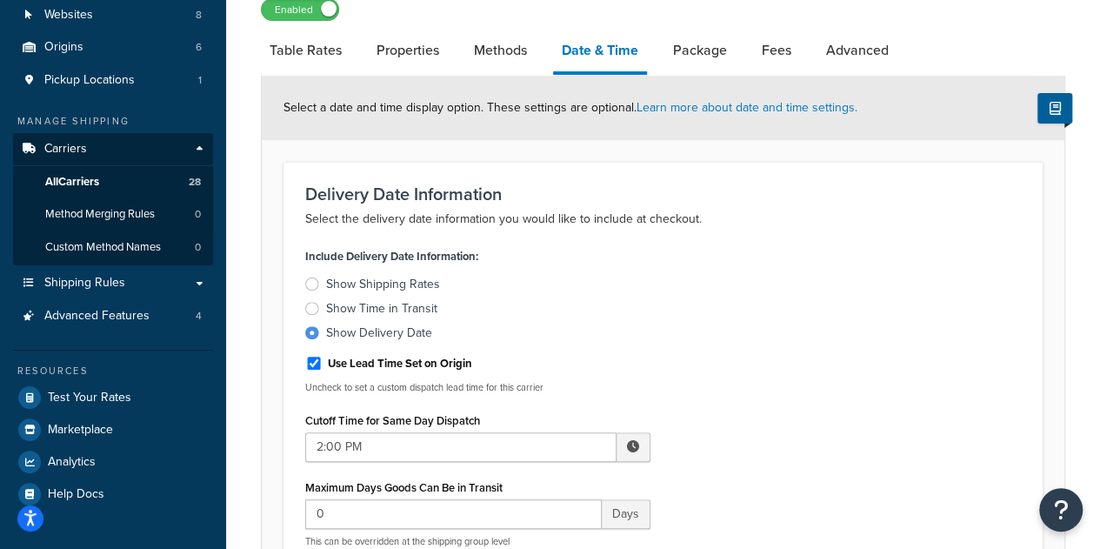
scroll to position [117, 0]
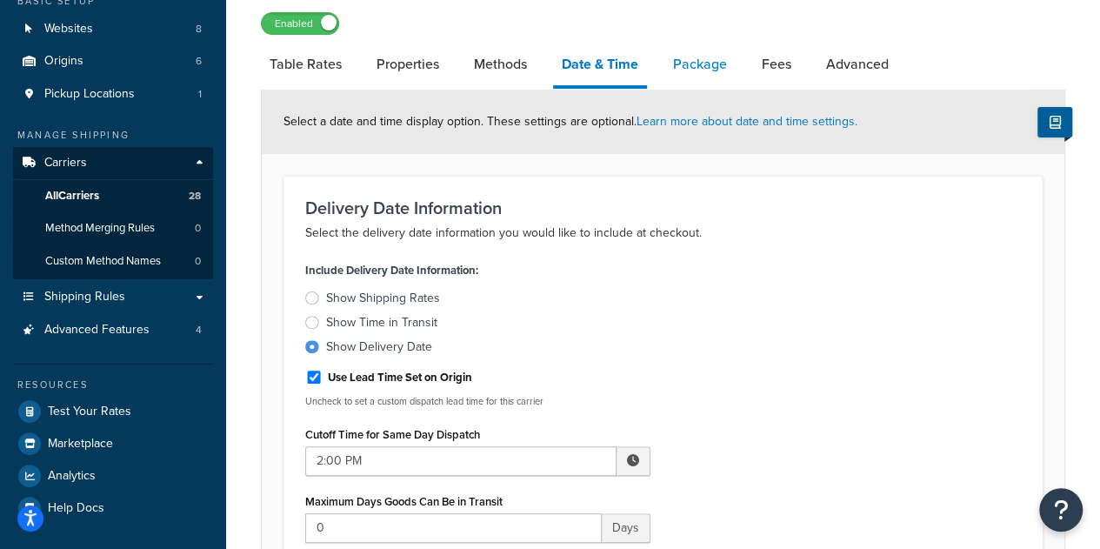
click at [708, 76] on link "Package" at bounding box center [699, 64] width 71 height 42
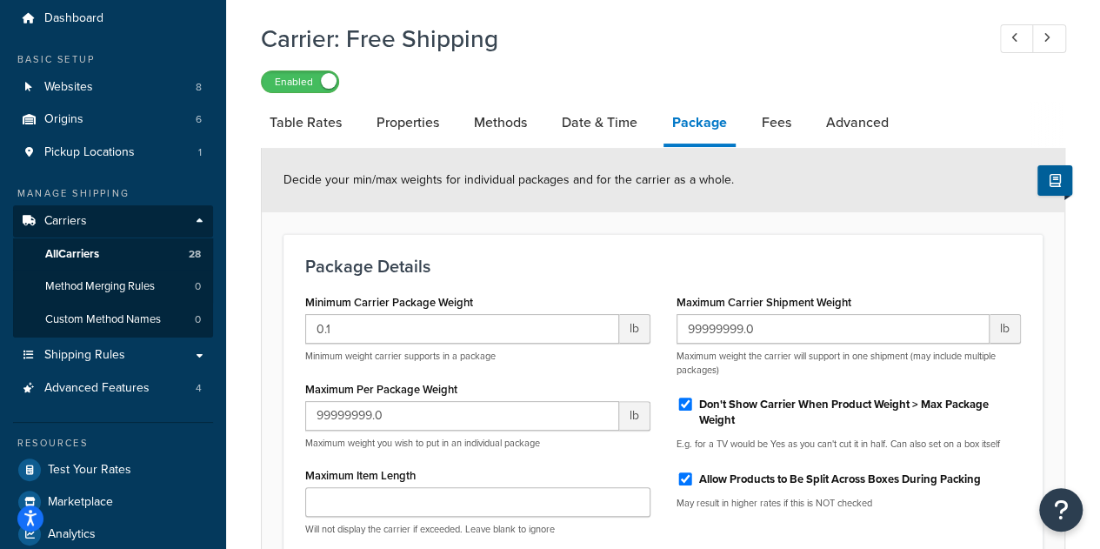
scroll to position [37, 0]
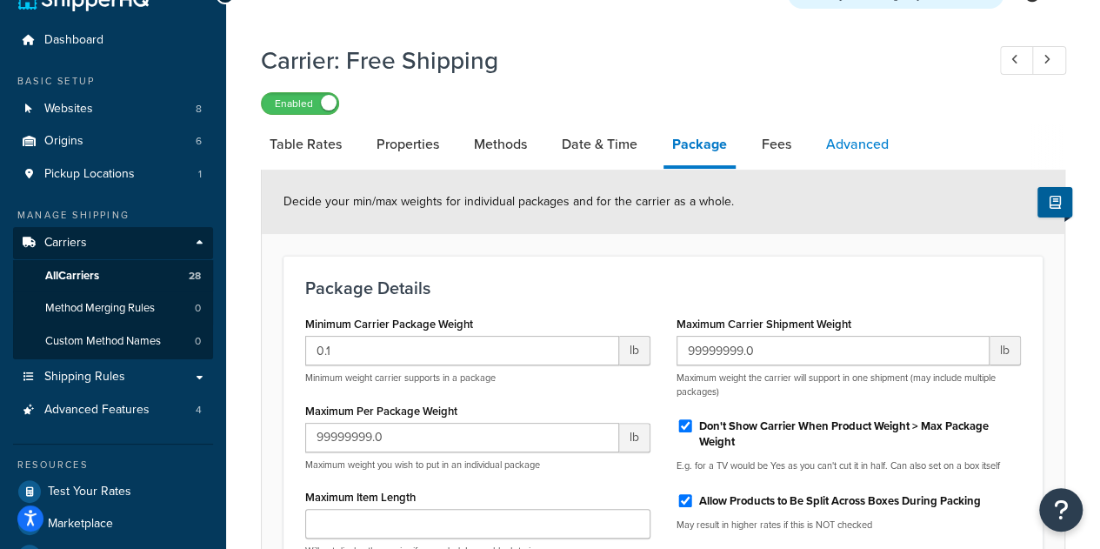
click at [869, 163] on link "Advanced" at bounding box center [858, 144] width 80 height 42
select select "false"
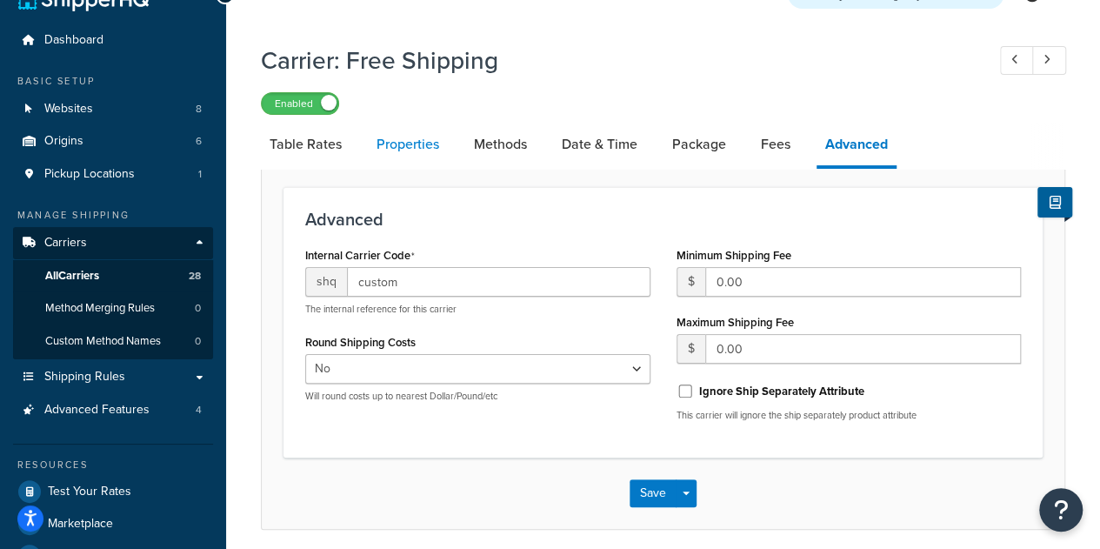
click at [415, 149] on link "Properties" at bounding box center [408, 144] width 80 height 42
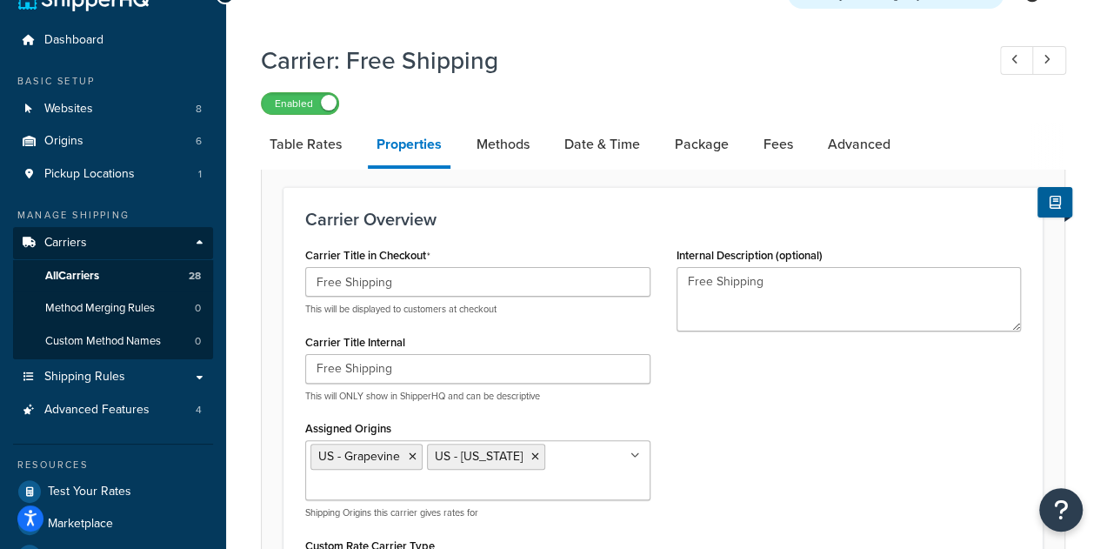
click at [903, 493] on div "Carrier Title in Checkout Free Shipping This will be displayed to customers at …" at bounding box center [663, 431] width 742 height 377
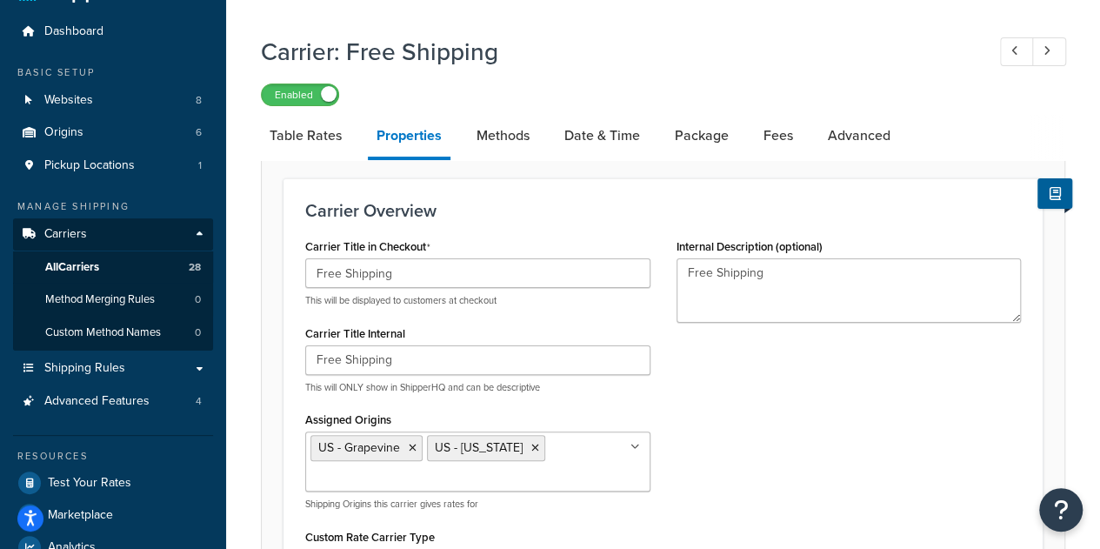
scroll to position [43, 0]
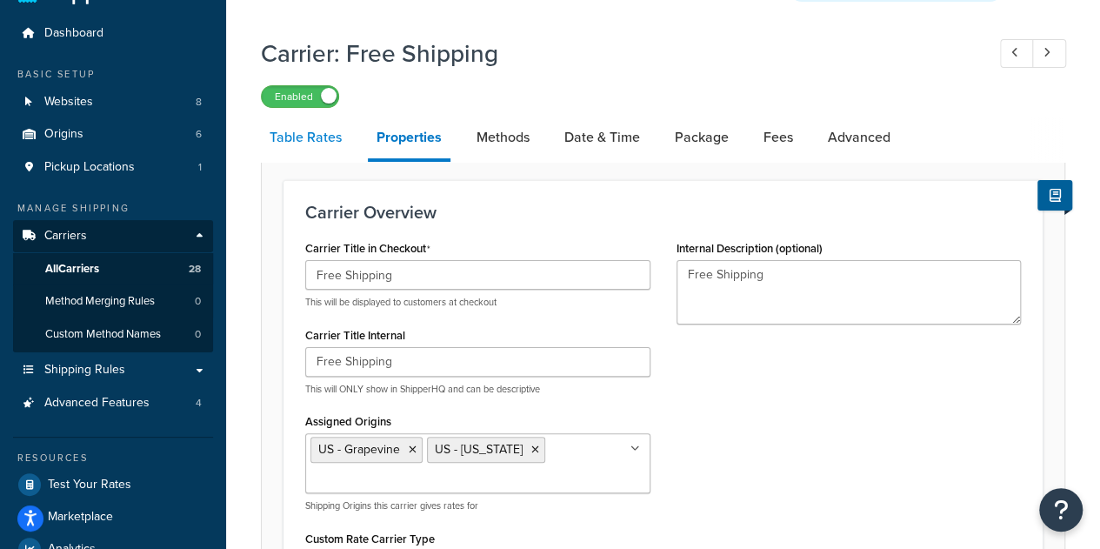
click at [322, 147] on link "Table Rates" at bounding box center [306, 138] width 90 height 42
select select "25"
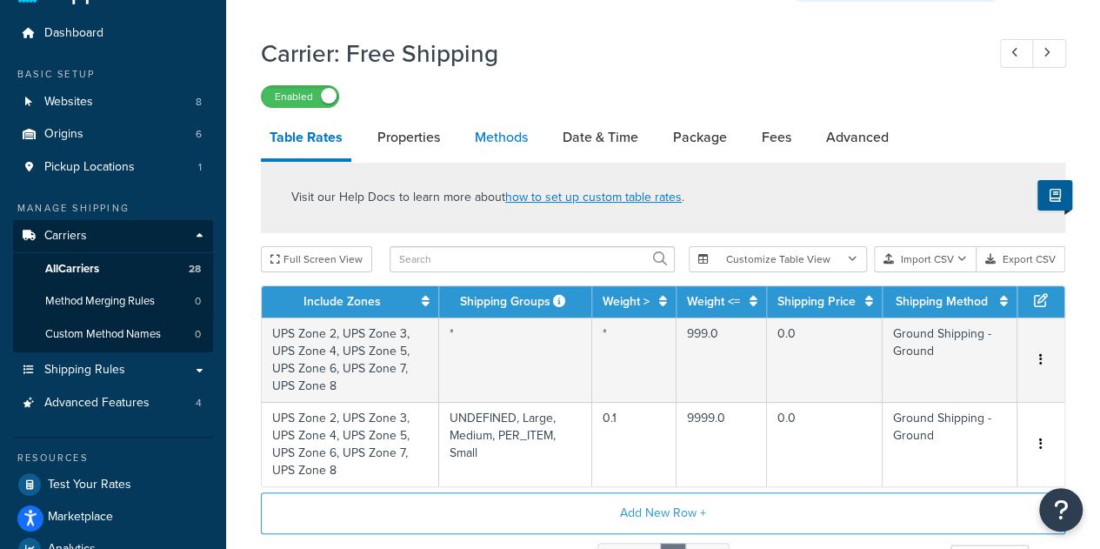
click at [493, 144] on link "Methods" at bounding box center [501, 138] width 70 height 42
select select "25"
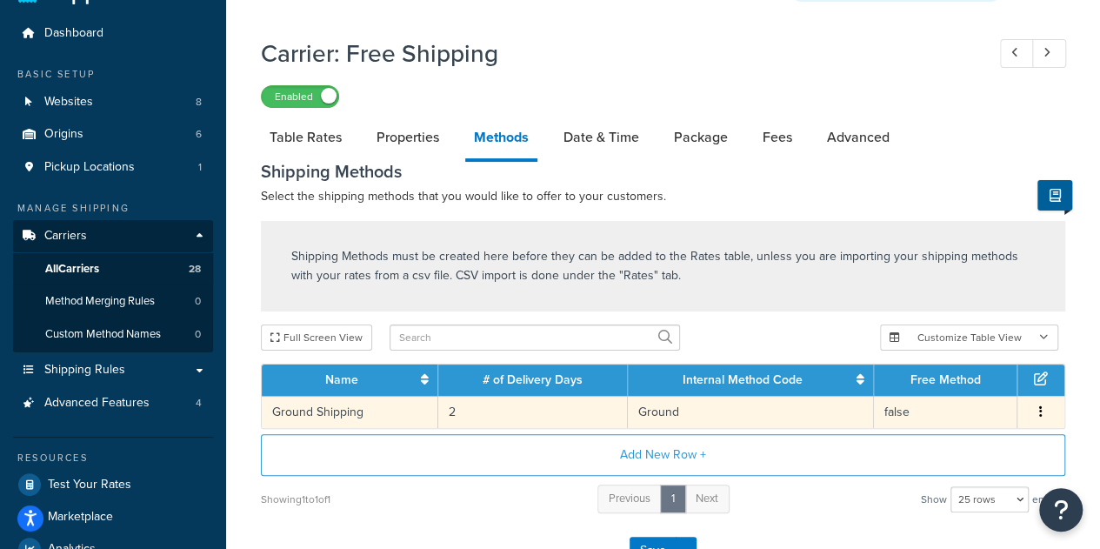
click at [1038, 411] on button "button" at bounding box center [1041, 412] width 14 height 19
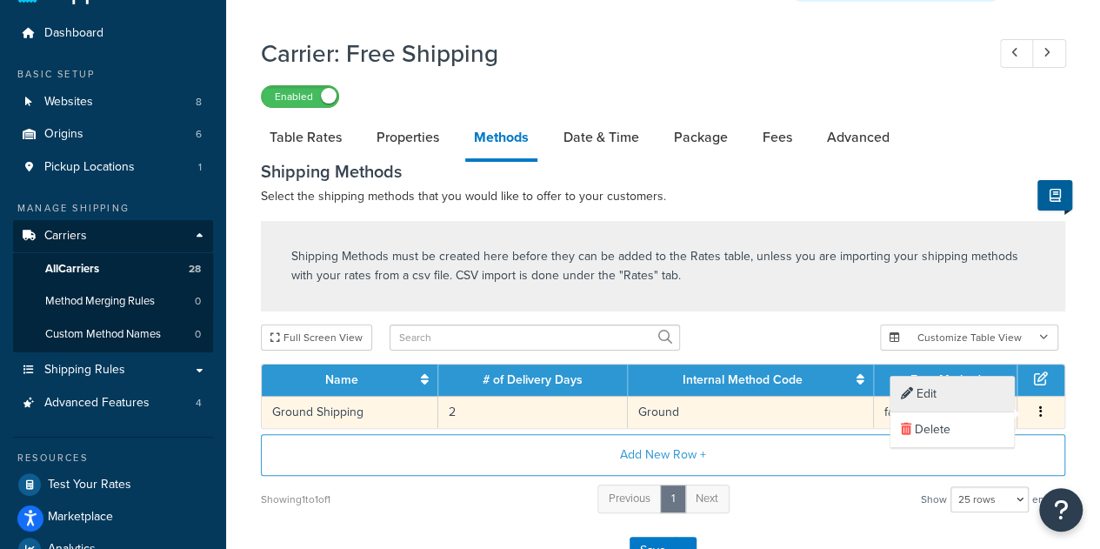
click at [938, 396] on div "Edit" at bounding box center [952, 395] width 123 height 36
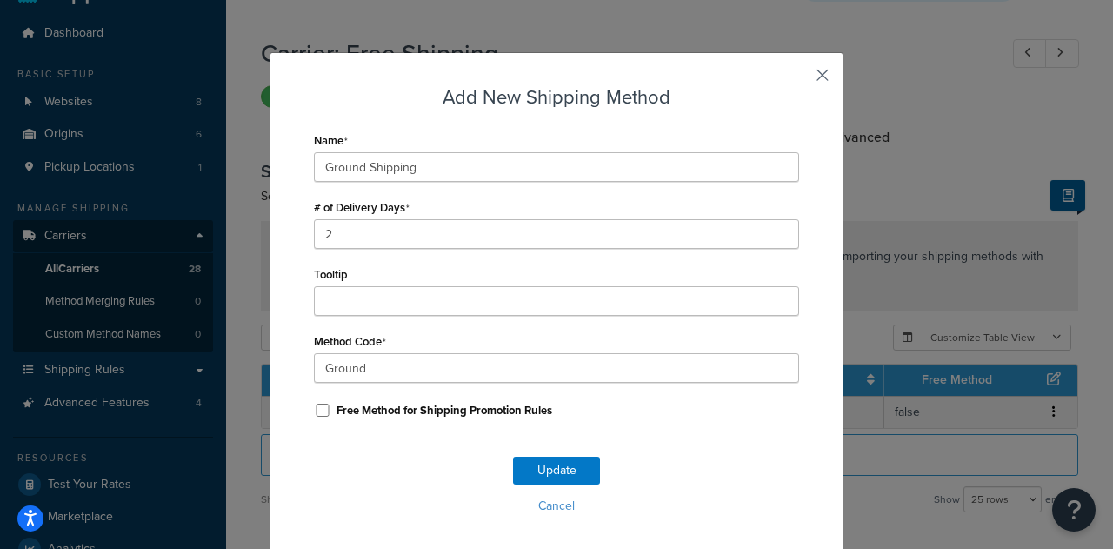
click at [799, 81] on button "button" at bounding box center [797, 81] width 4 height 4
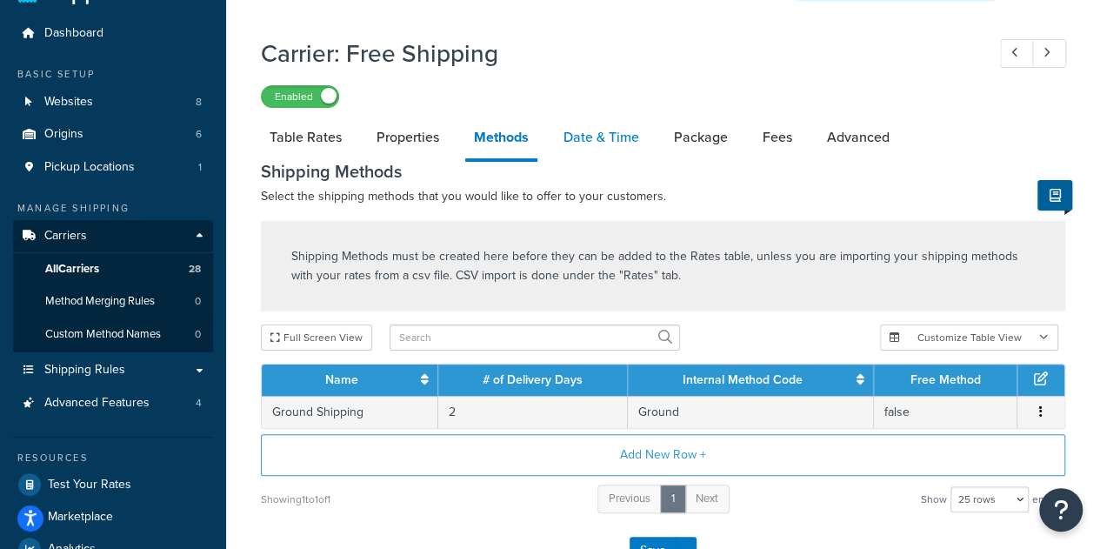
click at [622, 139] on link "Date & Time" at bounding box center [601, 138] width 93 height 42
select select "yMEd"
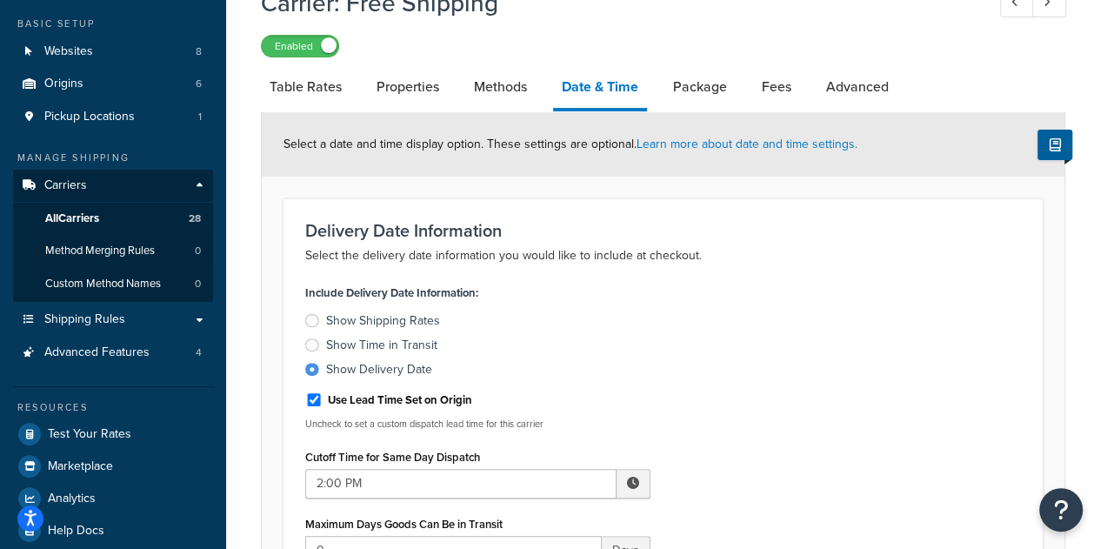
scroll to position [70, 0]
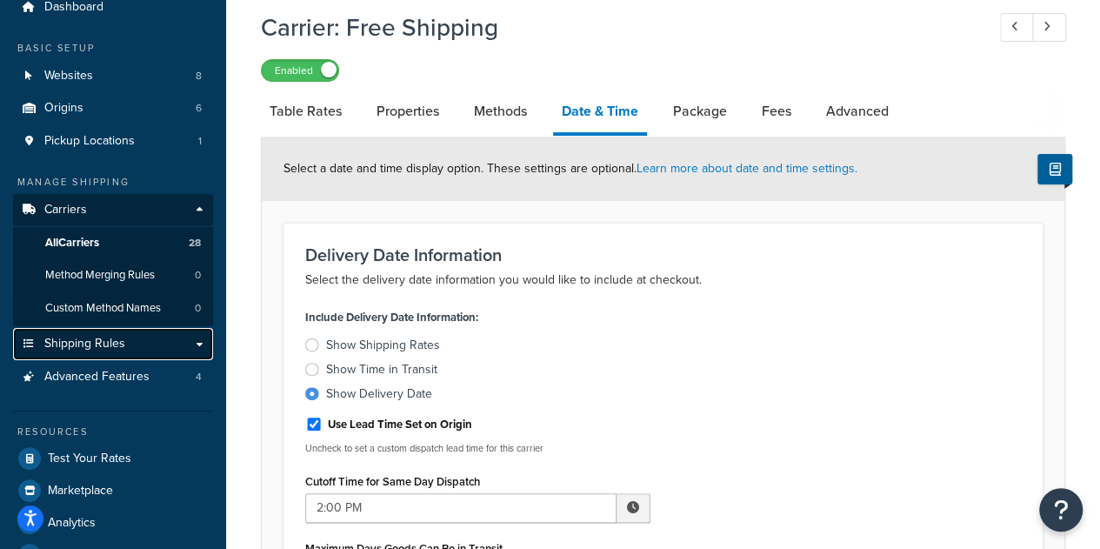
click at [182, 340] on link "Shipping Rules" at bounding box center [113, 344] width 200 height 32
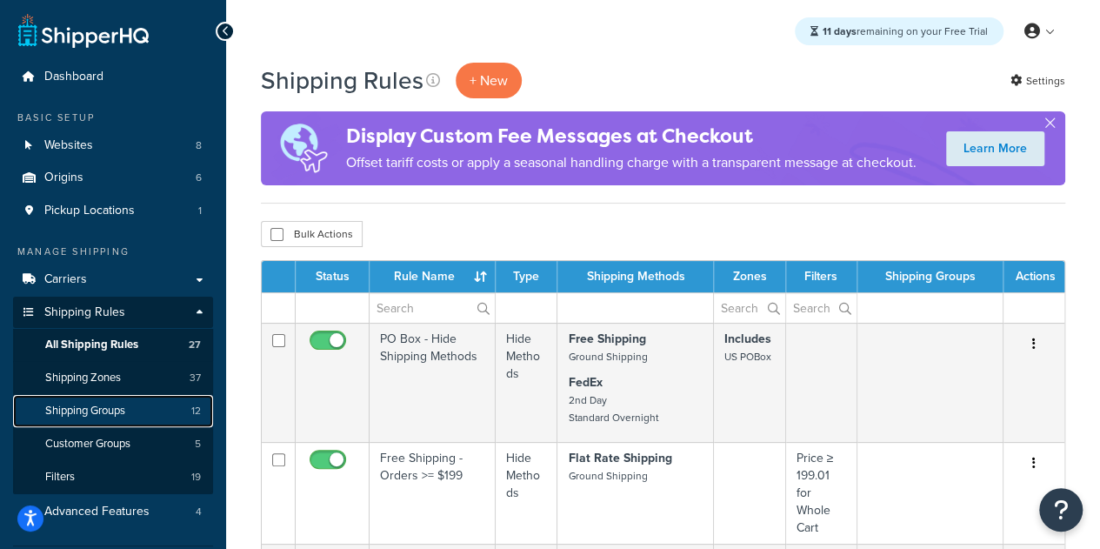
click at [134, 415] on link "Shipping Groups 12" at bounding box center [113, 411] width 200 height 32
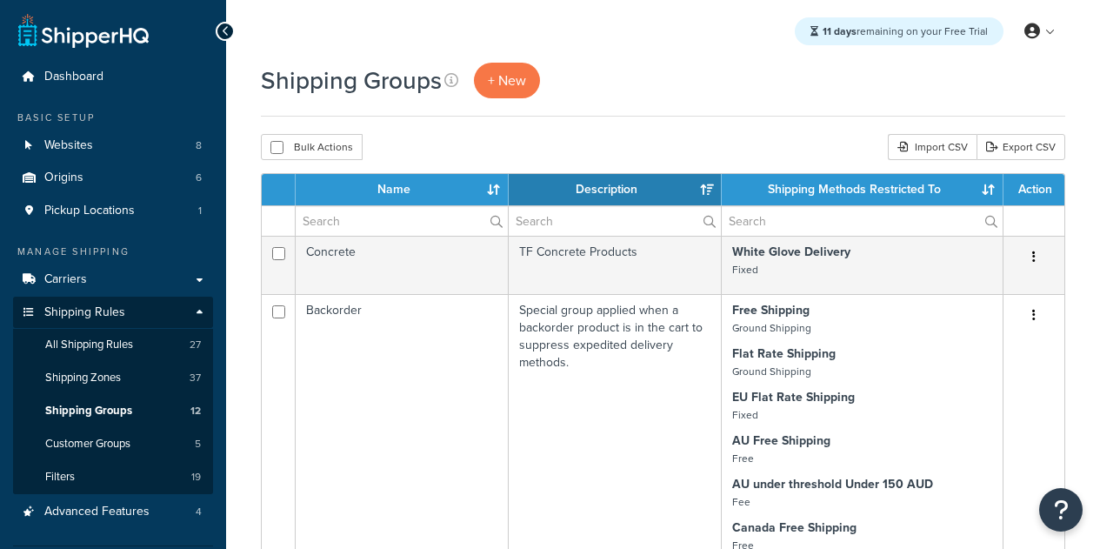
select select "15"
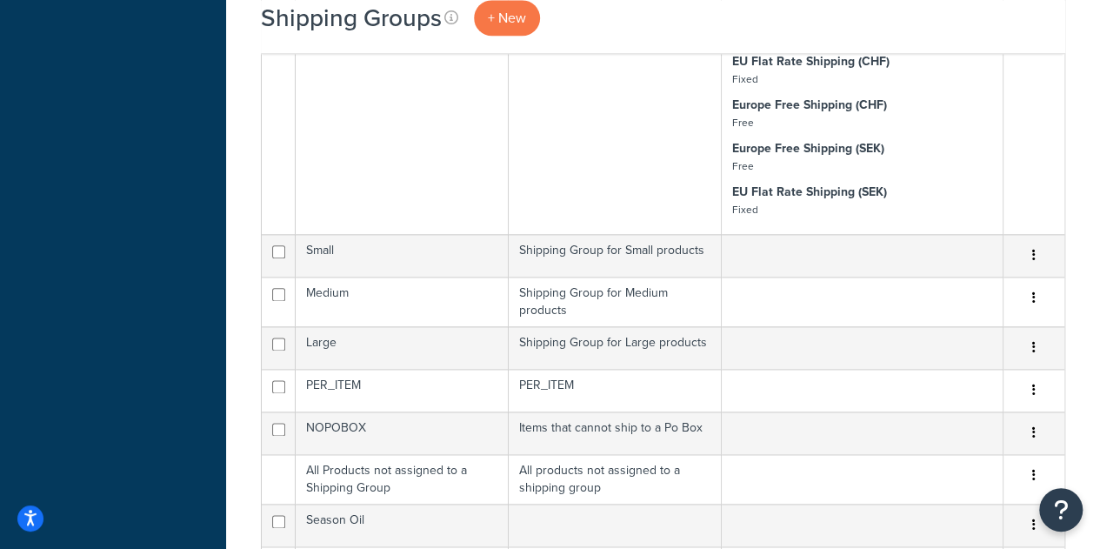
scroll to position [974, 0]
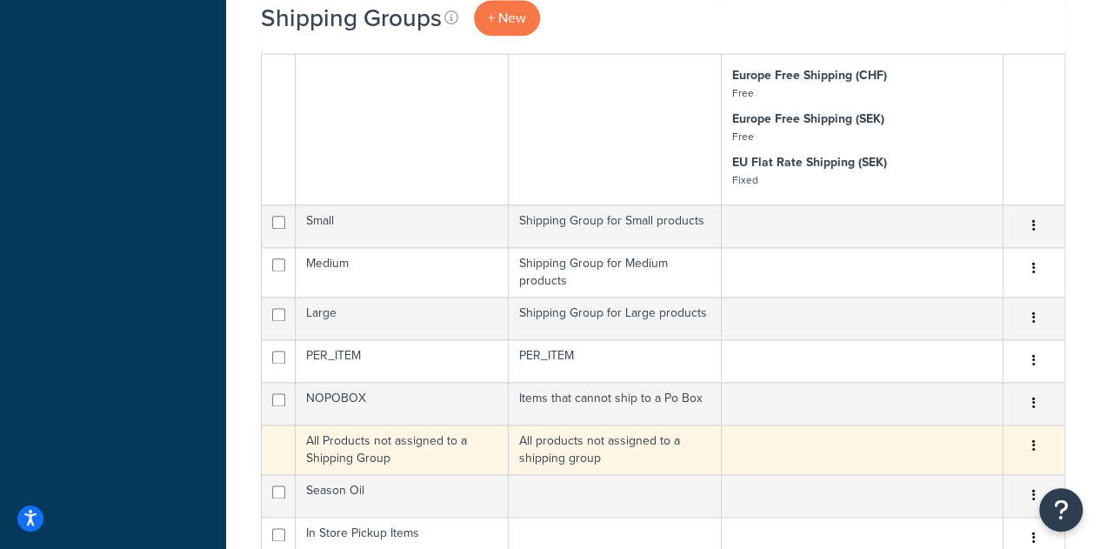
click at [369, 441] on td "All Products not assigned to a Shipping Group" at bounding box center [402, 449] width 213 height 50
click at [645, 454] on td "All products not assigned to a shipping group" at bounding box center [615, 449] width 213 height 50
click at [906, 450] on td at bounding box center [863, 449] width 282 height 50
click at [1032, 439] on icon "button" at bounding box center [1033, 445] width 3 height 12
click at [846, 441] on td at bounding box center [863, 449] width 282 height 50
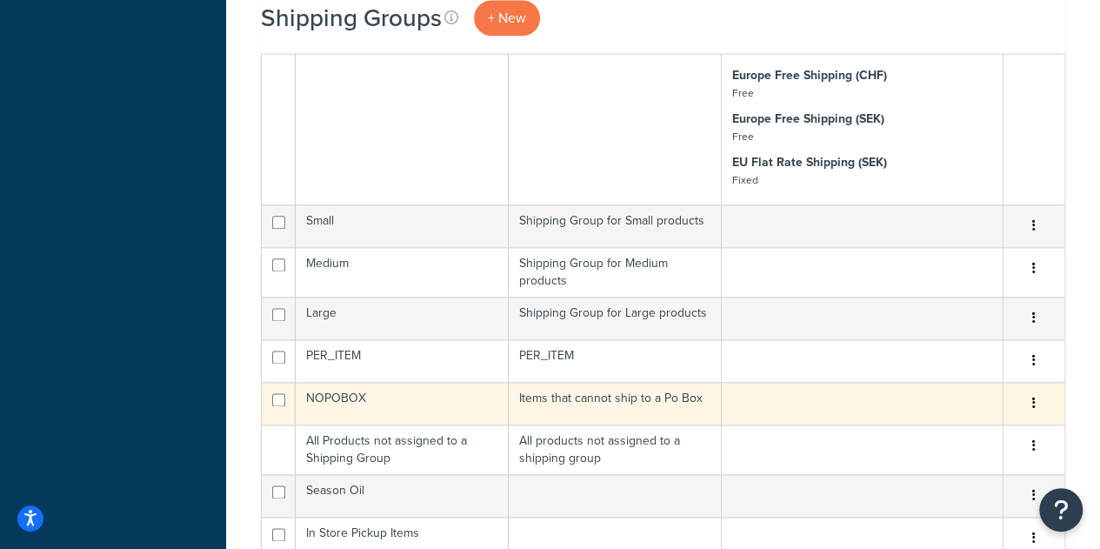
click at [742, 392] on td at bounding box center [863, 403] width 282 height 43
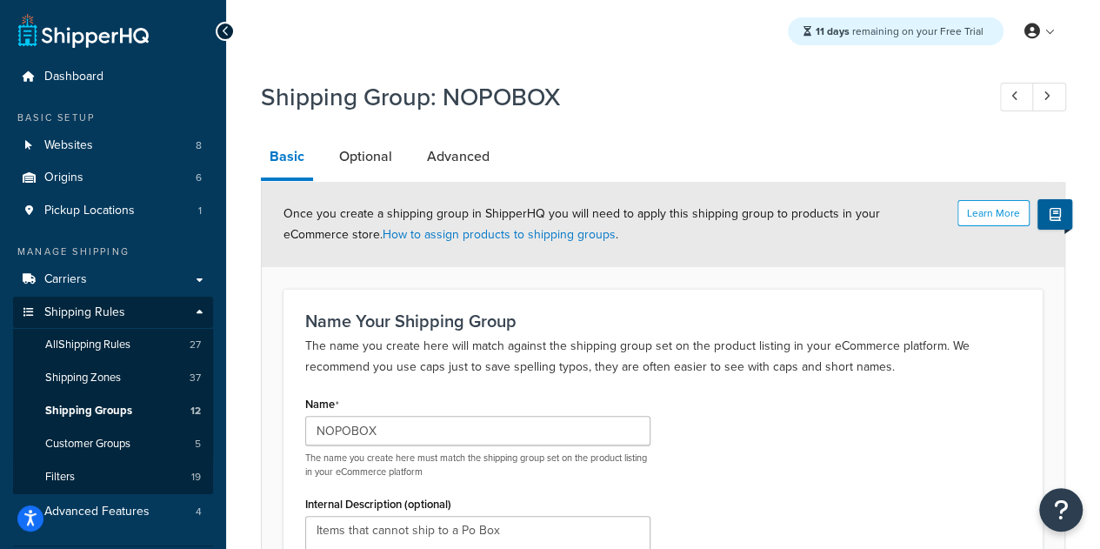
click at [758, 411] on div "Name NOPOBOX The name you create here must match the shipping group set on the …" at bounding box center [663, 492] width 742 height 202
click at [461, 159] on link "Advanced" at bounding box center [458, 157] width 80 height 42
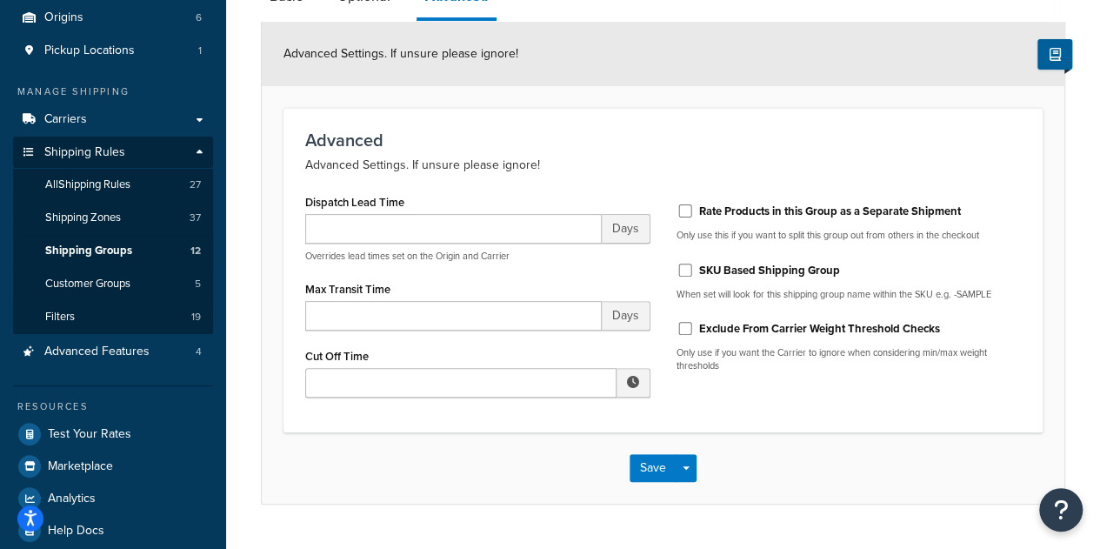
scroll to position [174, 0]
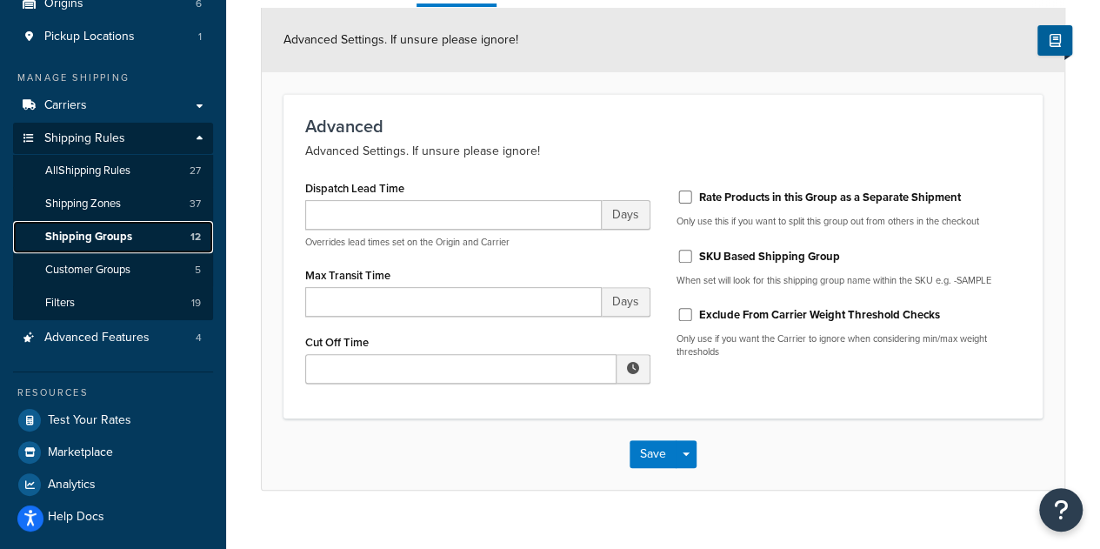
click at [110, 243] on span "Shipping Groups" at bounding box center [88, 237] width 87 height 15
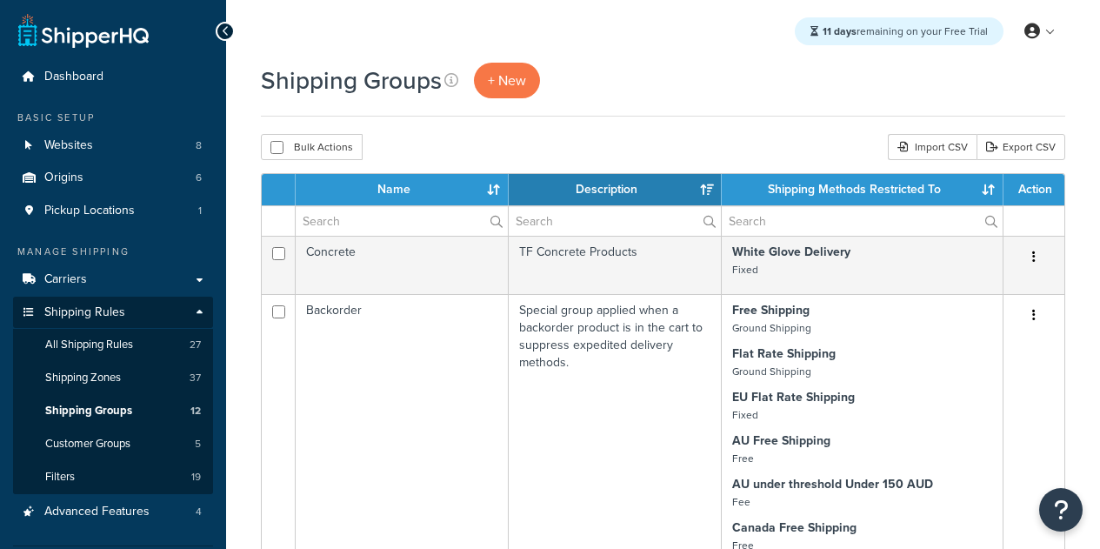
select select "15"
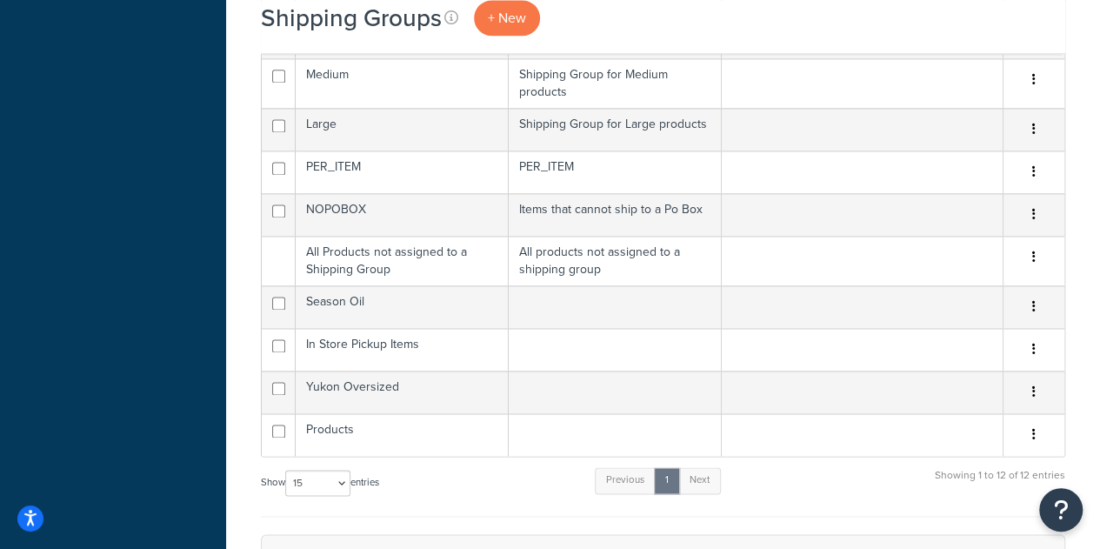
scroll to position [1168, 0]
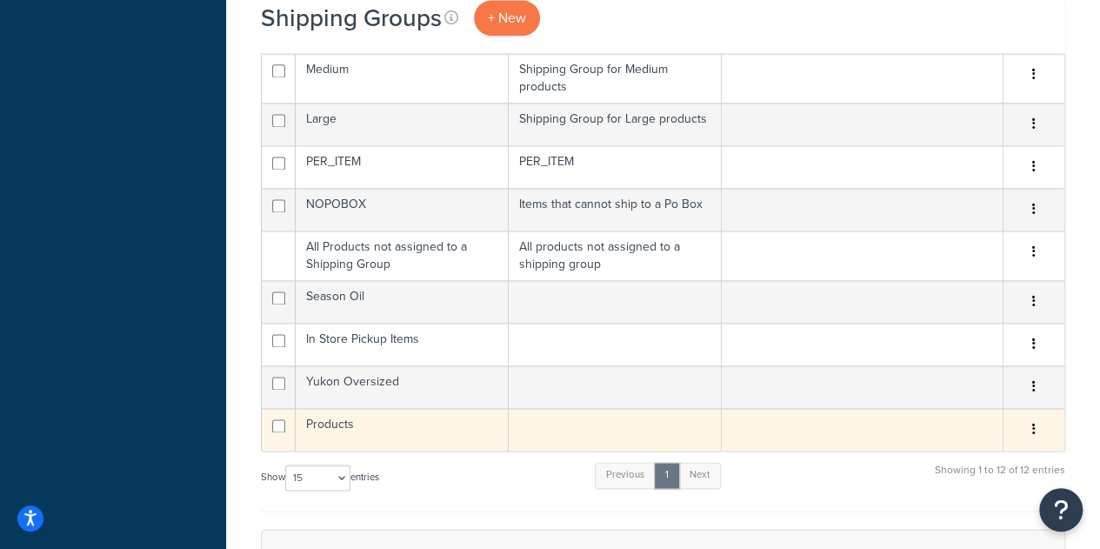
click at [381, 420] on td "Products" at bounding box center [402, 429] width 213 height 43
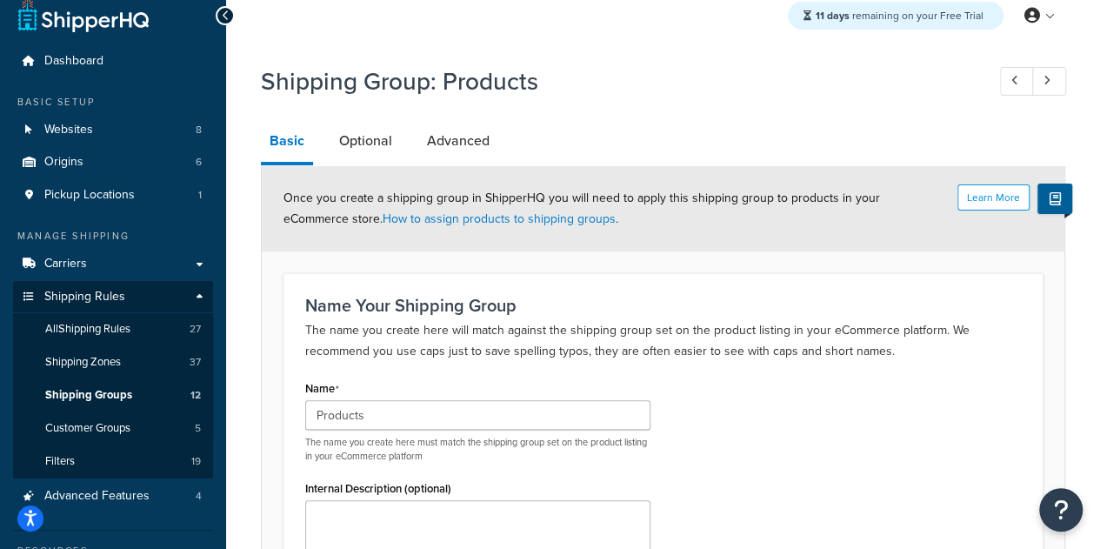
scroll to position [15, 0]
click at [478, 149] on link "Advanced" at bounding box center [458, 142] width 80 height 42
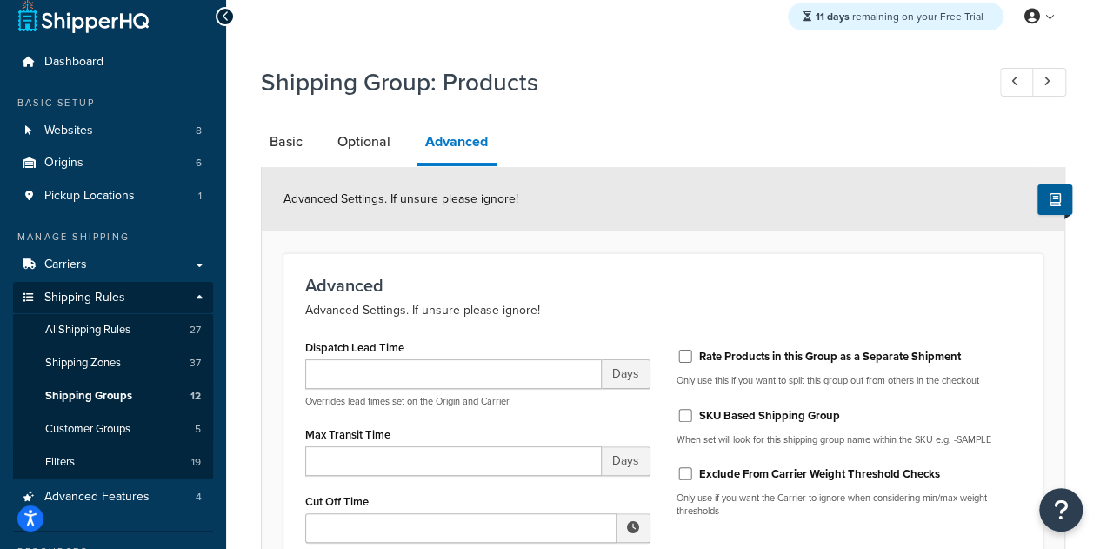
click at [708, 171] on div "Advanced Settings. If unsure please ignore!" at bounding box center [663, 199] width 803 height 64
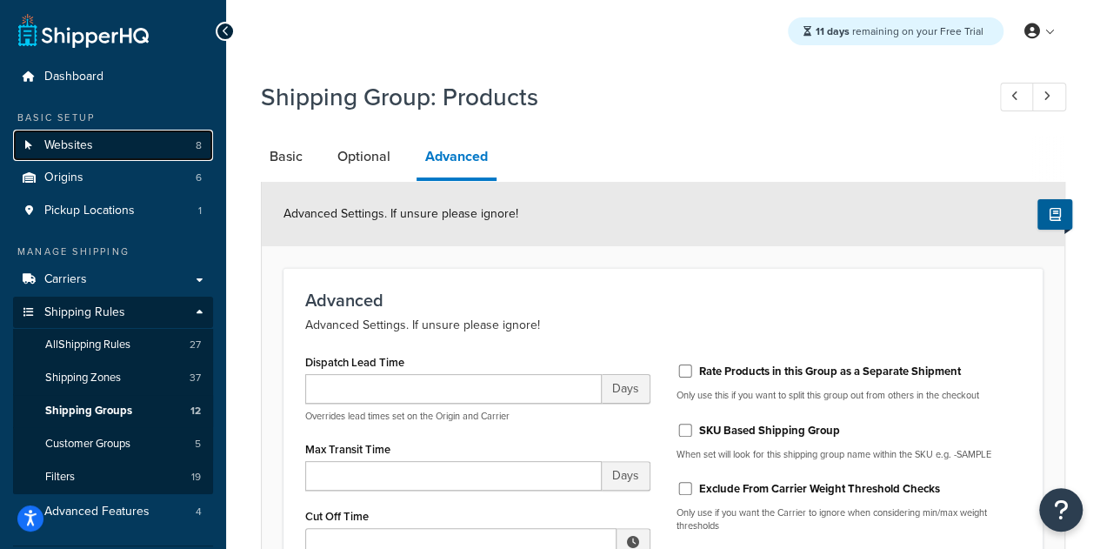
click at [113, 143] on link "Websites 8" at bounding box center [113, 146] width 200 height 32
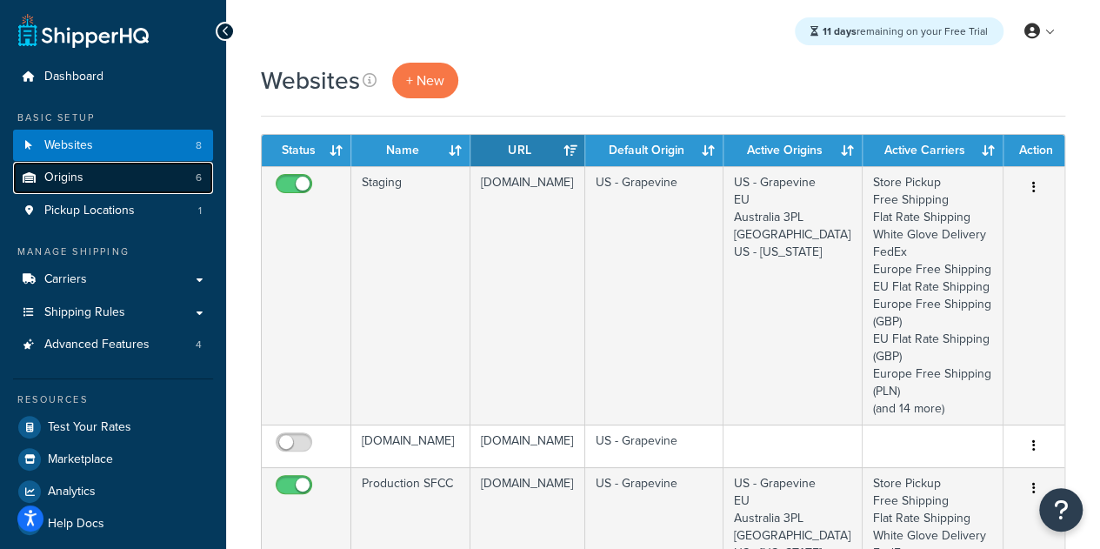
click at [59, 176] on span "Origins" at bounding box center [63, 177] width 39 height 15
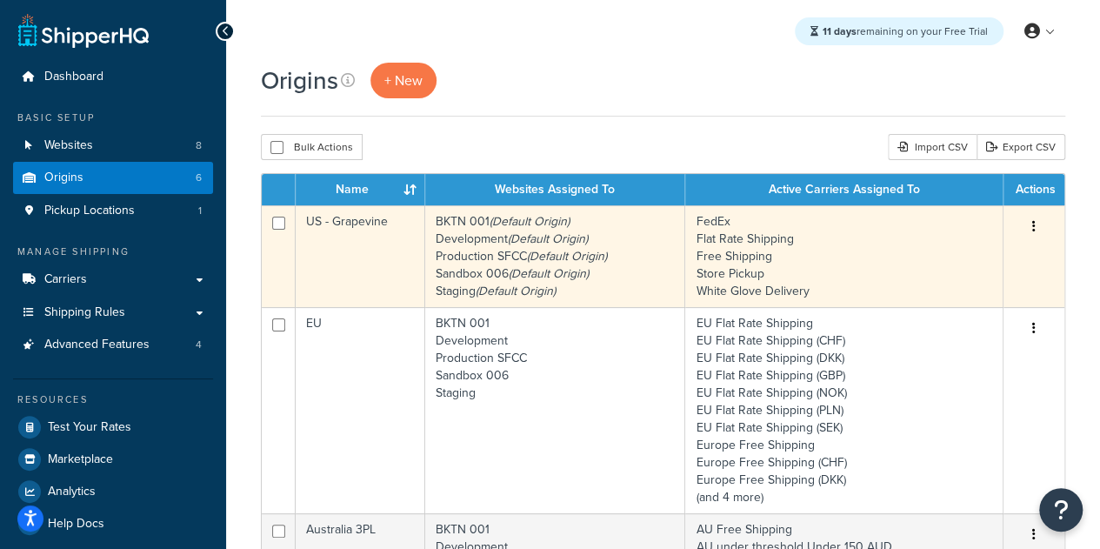
click at [617, 251] on td "BKTN 001 (Default Origin) Development (Default Origin) Production SFCC (Default…" at bounding box center [555, 256] width 261 height 102
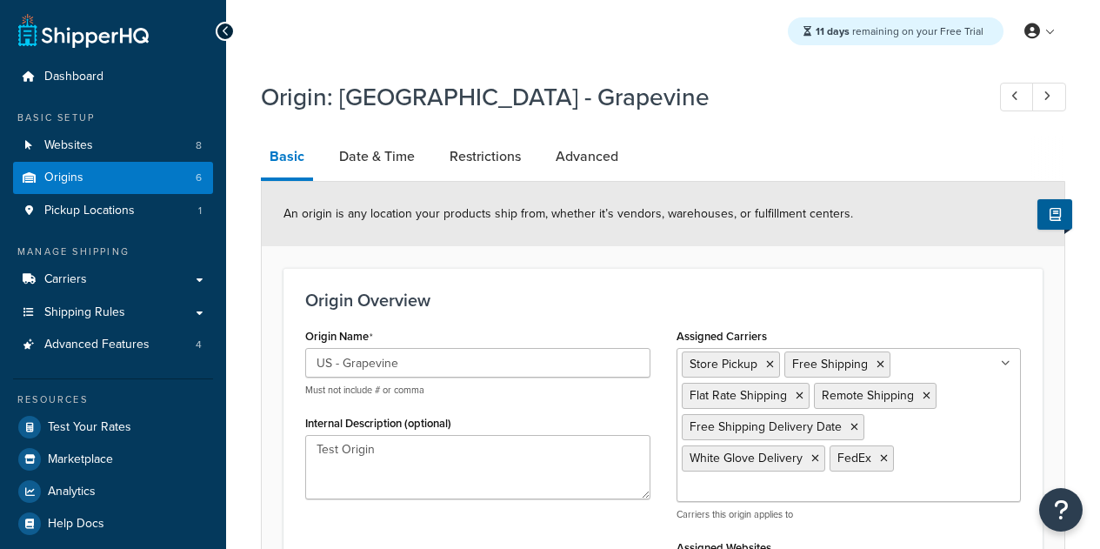
select select "43"
click at [577, 162] on link "Advanced" at bounding box center [587, 157] width 80 height 42
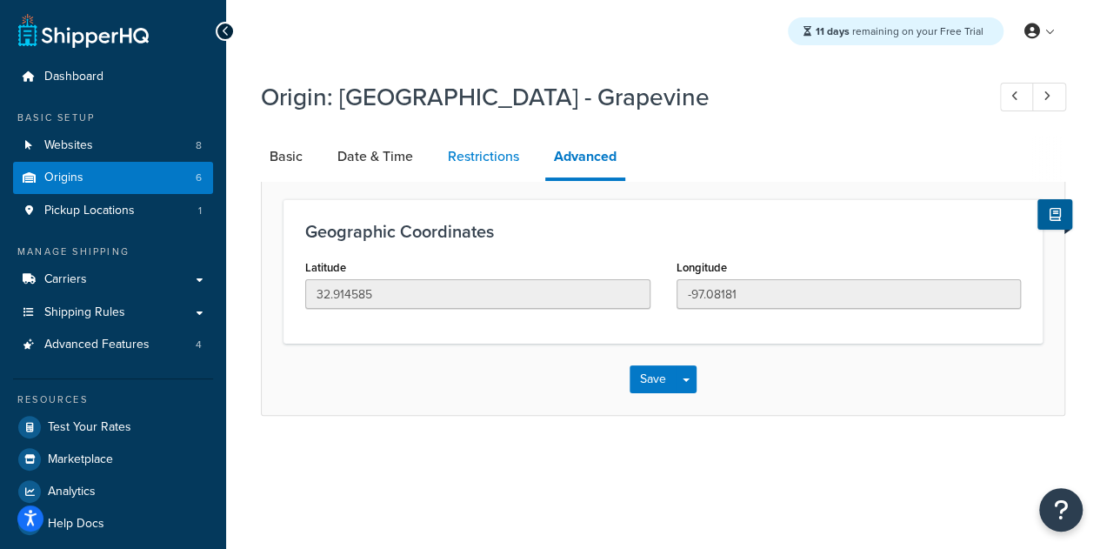
click at [457, 177] on link "Restrictions" at bounding box center [483, 157] width 89 height 42
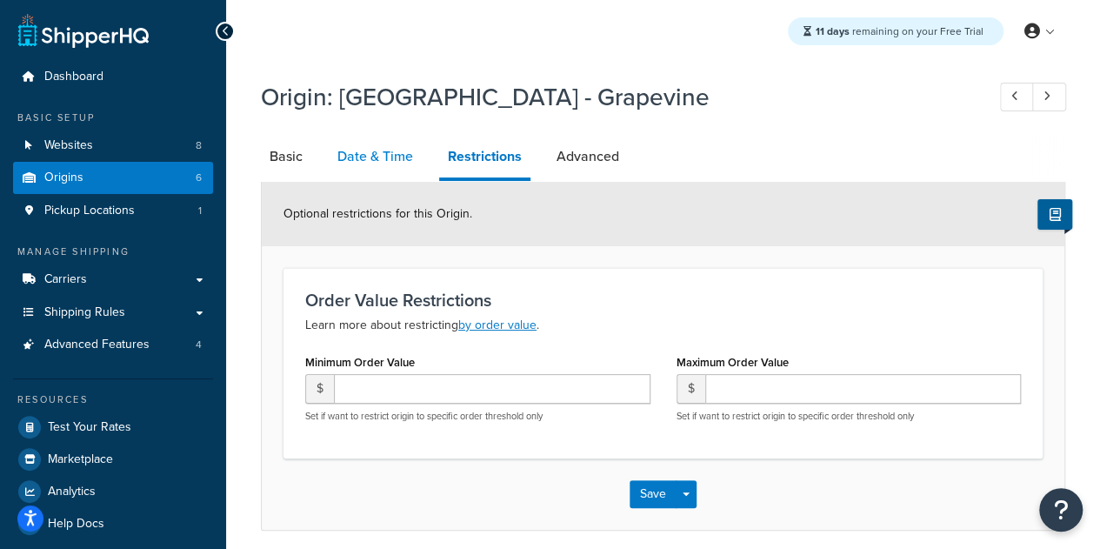
click at [388, 161] on link "Date & Time" at bounding box center [375, 157] width 93 height 42
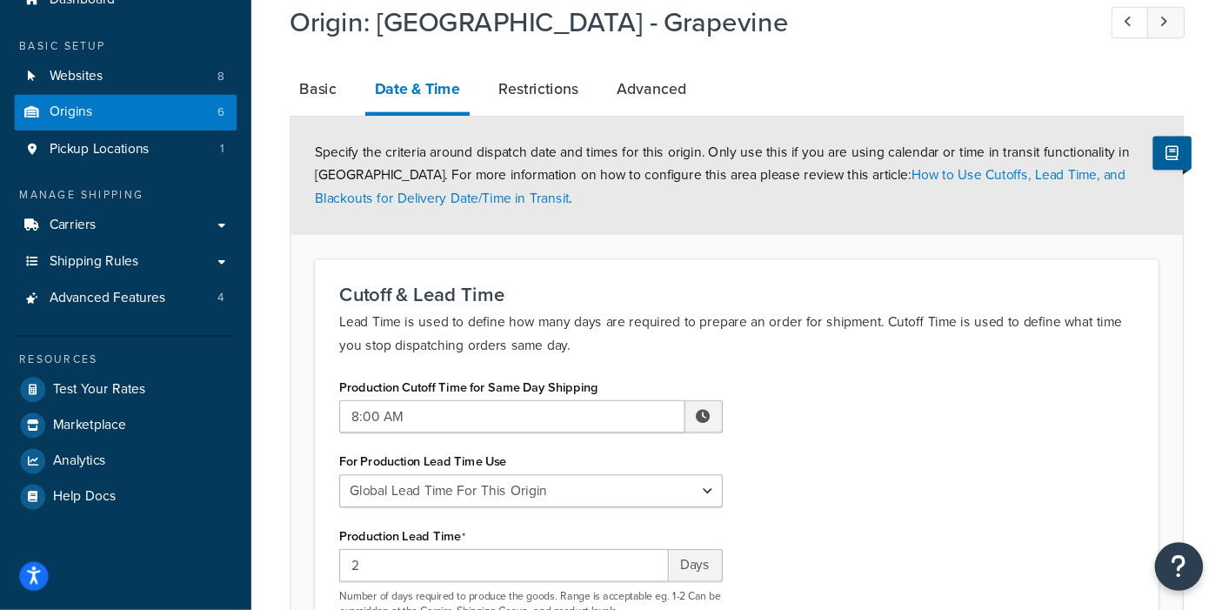
scroll to position [77, 0]
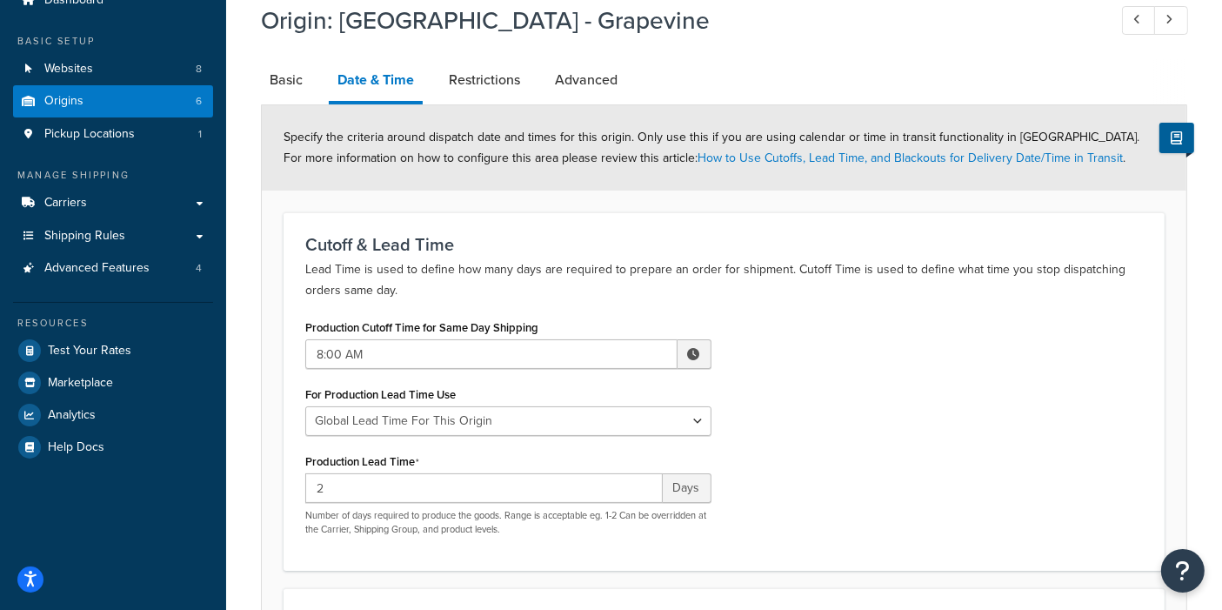
drag, startPoint x: 1042, startPoint y: 9, endPoint x: 804, endPoint y: 477, distance: 524.7
click at [804, 477] on div "Production Cutoff Time for Same Day Shipping 8:00 AM ▲ 8 ▼ : ▲ 00 ▼ ▲ AM ▼ For …" at bounding box center [724, 432] width 864 height 234
click at [839, 456] on div "Production Cutoff Time for Same Day Shipping 8:00 AM ▲ 8 ▼ : ▲ 00 ▼ ▲ AM ▼ For …" at bounding box center [724, 432] width 864 height 234
click at [359, 488] on input "2" at bounding box center [483, 488] width 357 height 30
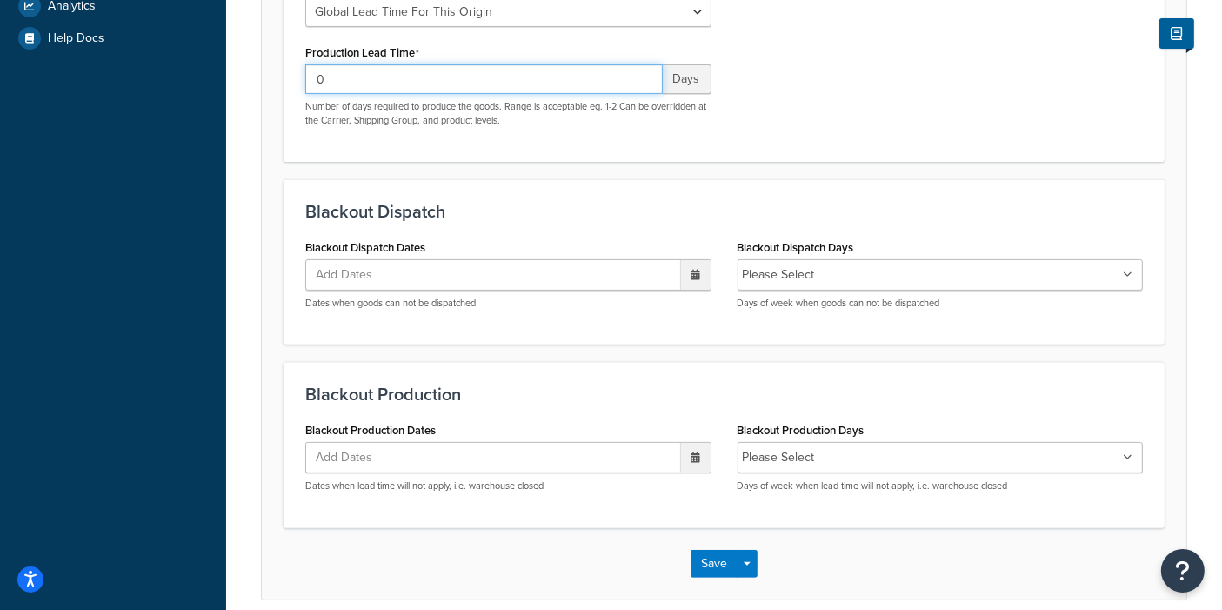
scroll to position [558, 0]
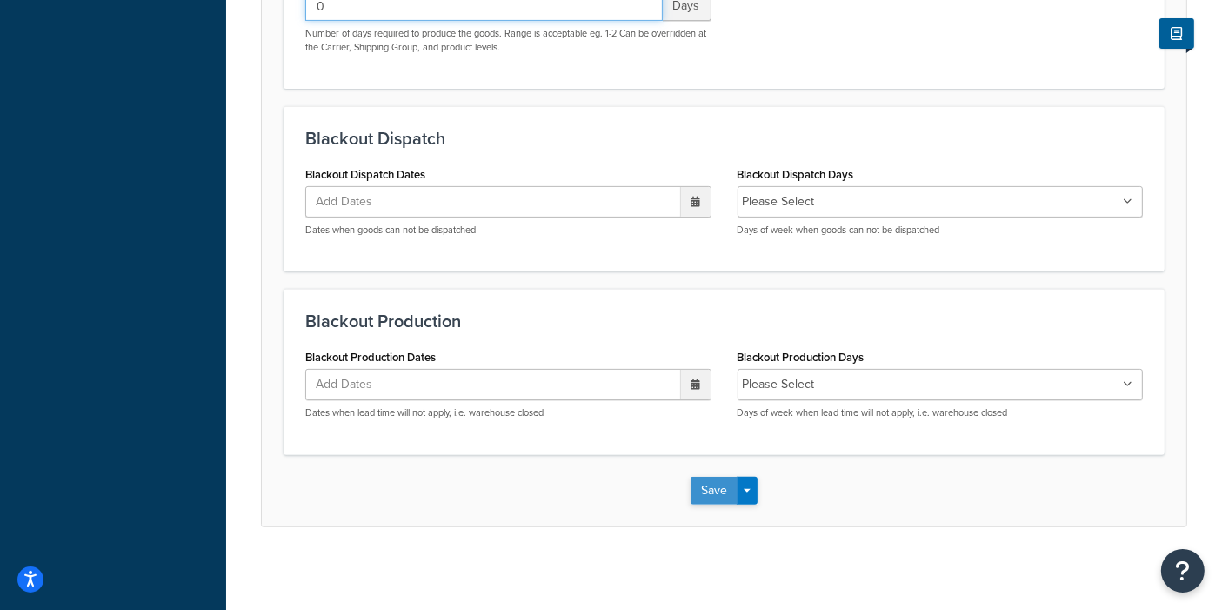
type input "0"
click at [711, 494] on button "Save" at bounding box center [714, 491] width 47 height 28
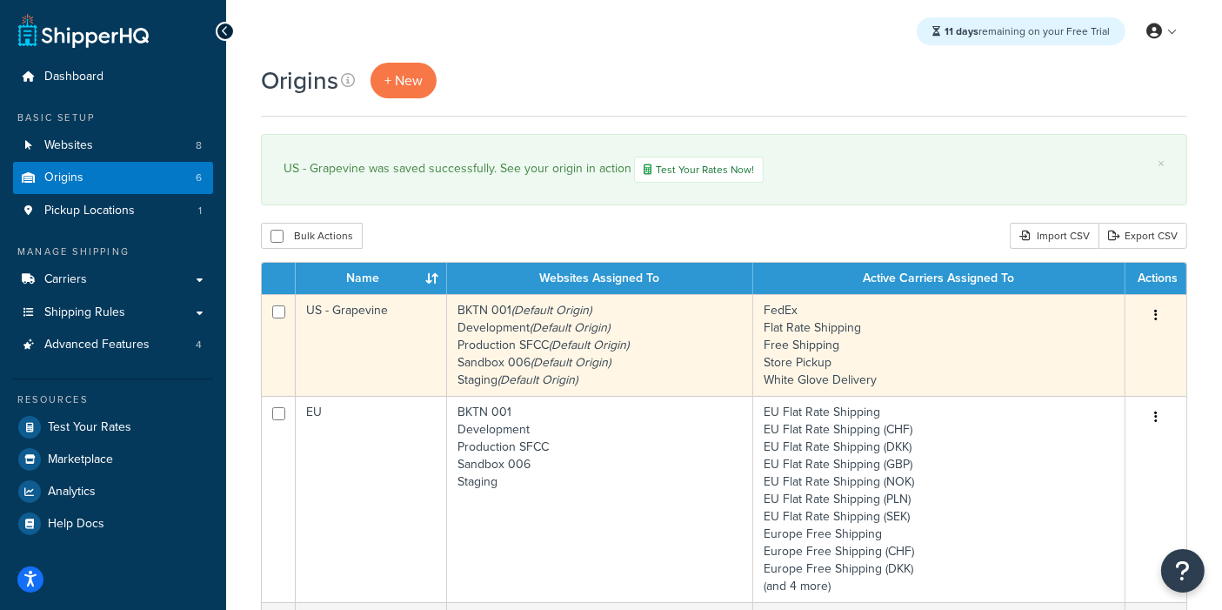
click at [574, 303] on icon "(Default Origin)" at bounding box center [551, 310] width 80 height 18
click at [559, 348] on icon "(Default Origin)" at bounding box center [589, 345] width 80 height 18
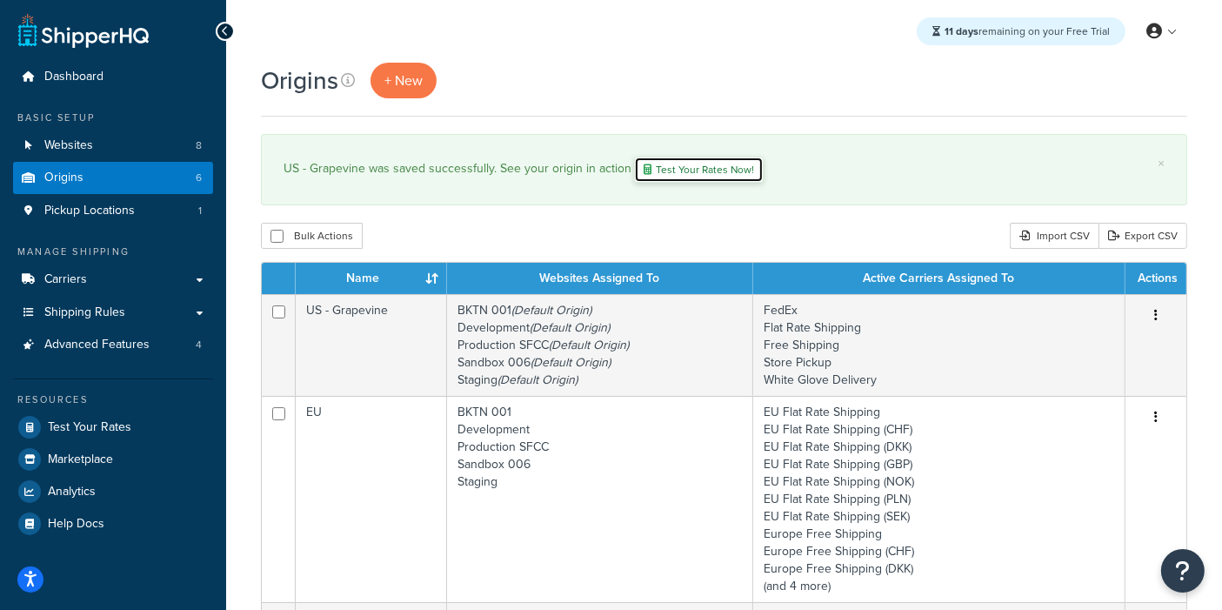
click at [703, 164] on link "Test Your Rates Now!" at bounding box center [699, 170] width 130 height 26
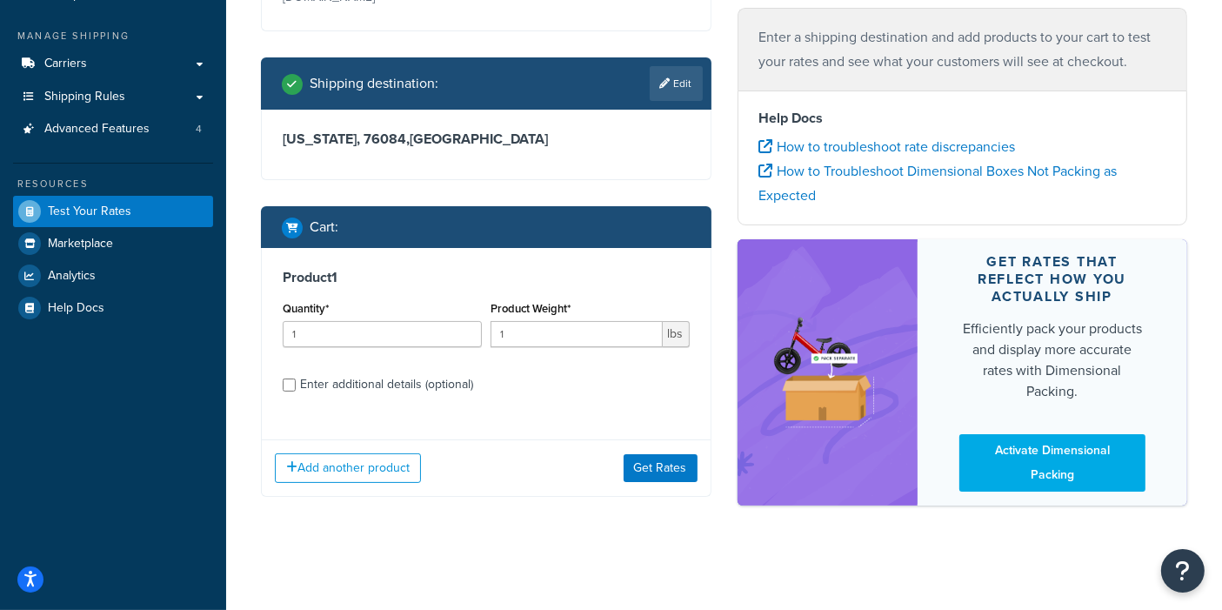
scroll to position [238, 0]
click at [641, 470] on button "Get Rates" at bounding box center [661, 468] width 74 height 28
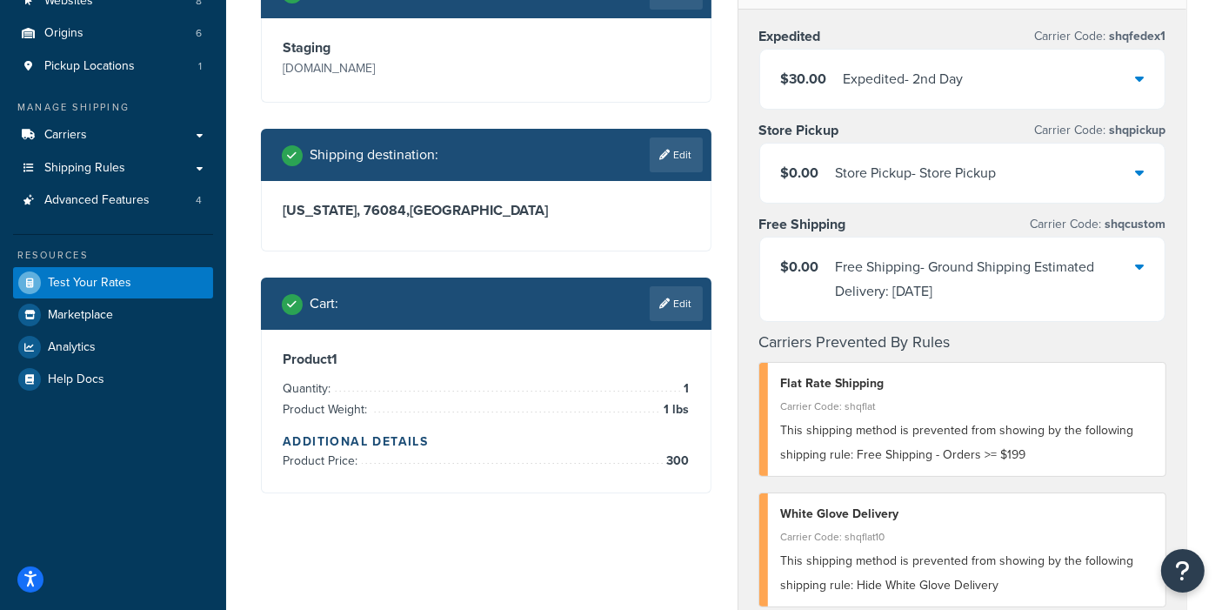
scroll to position [135, 0]
